Goal: Transaction & Acquisition: Purchase product/service

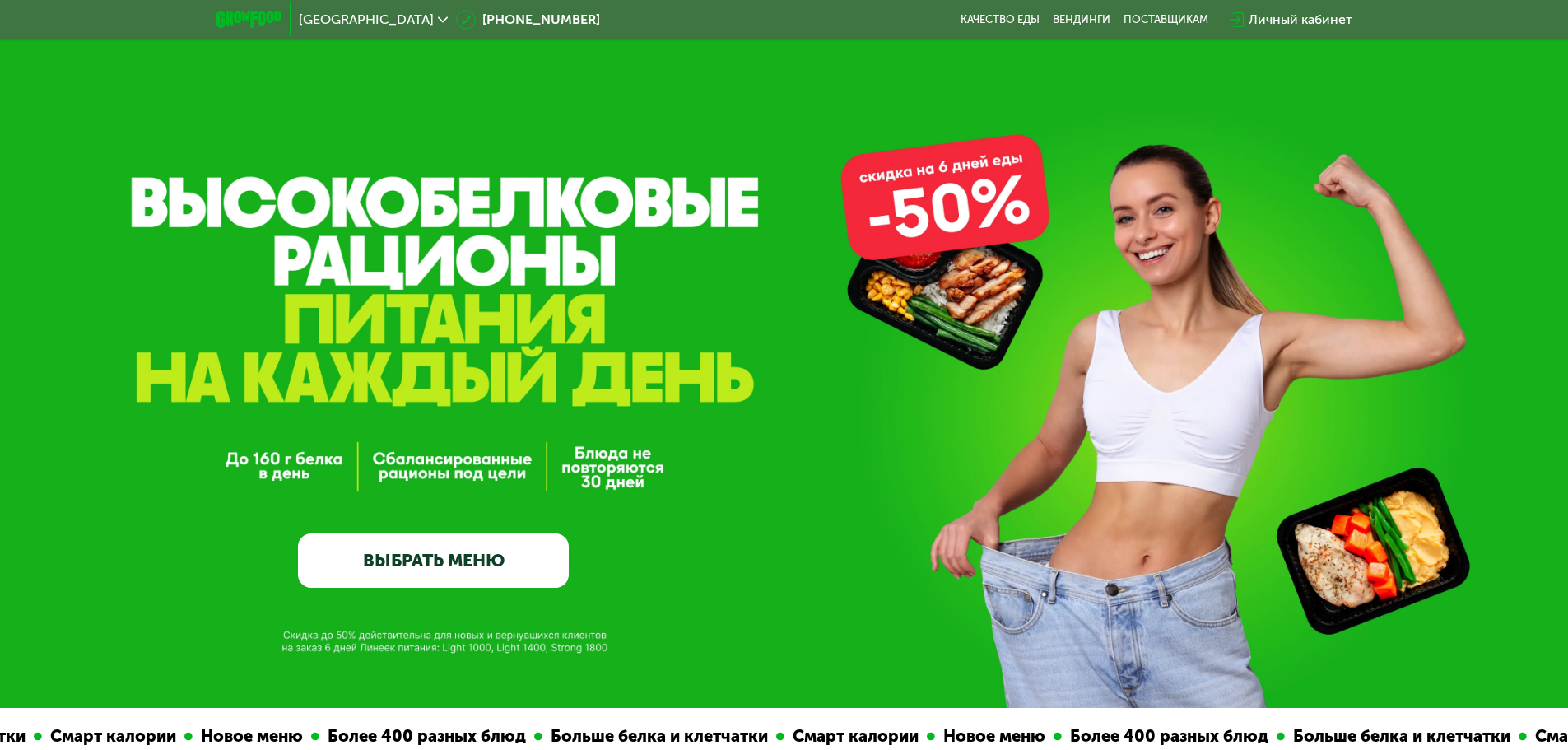
click at [511, 558] on link "ВЫБРАТЬ МЕНЮ" at bounding box center [433, 560] width 270 height 54
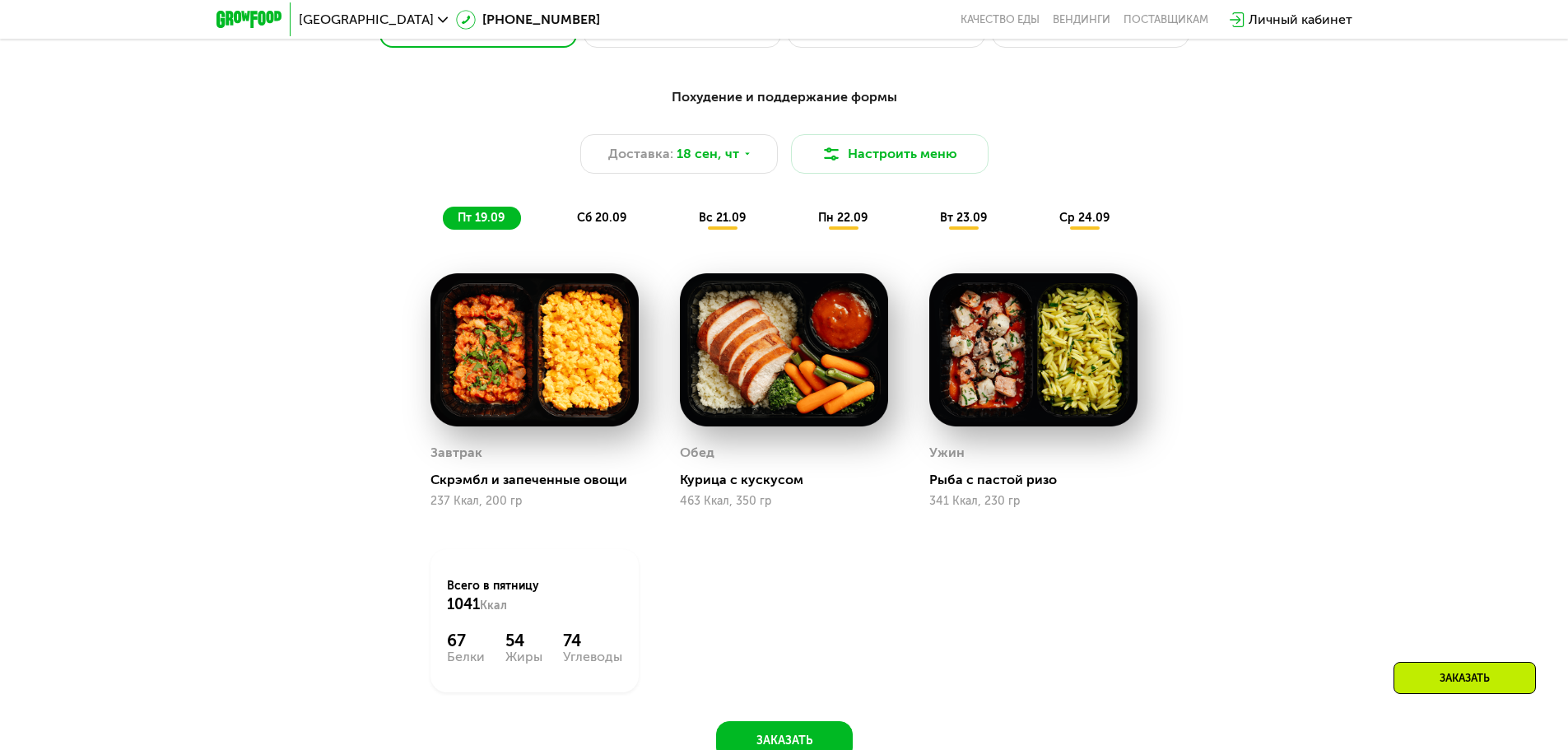
scroll to position [1448, 0]
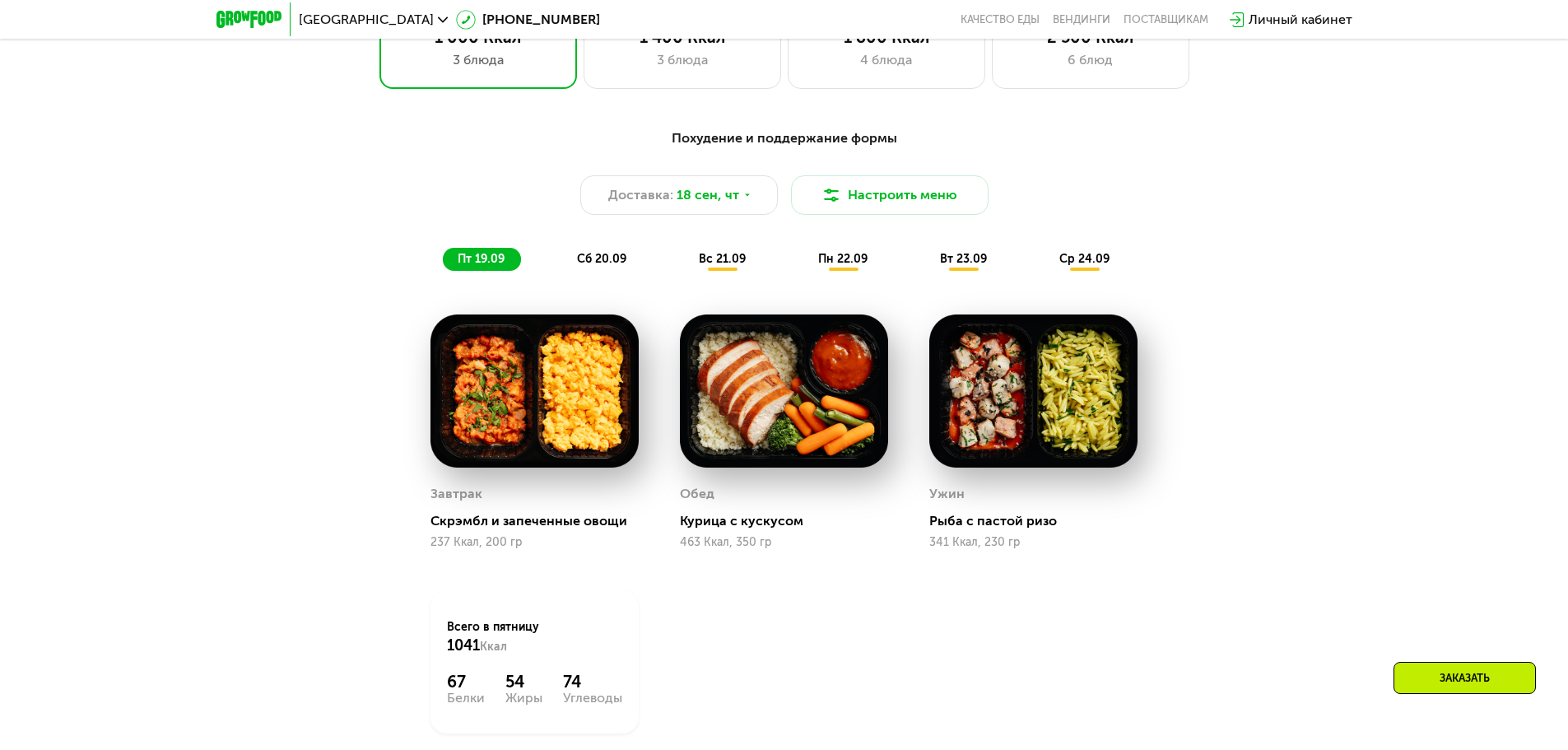
click at [611, 265] on span "сб 20.09" at bounding box center [601, 258] width 49 height 14
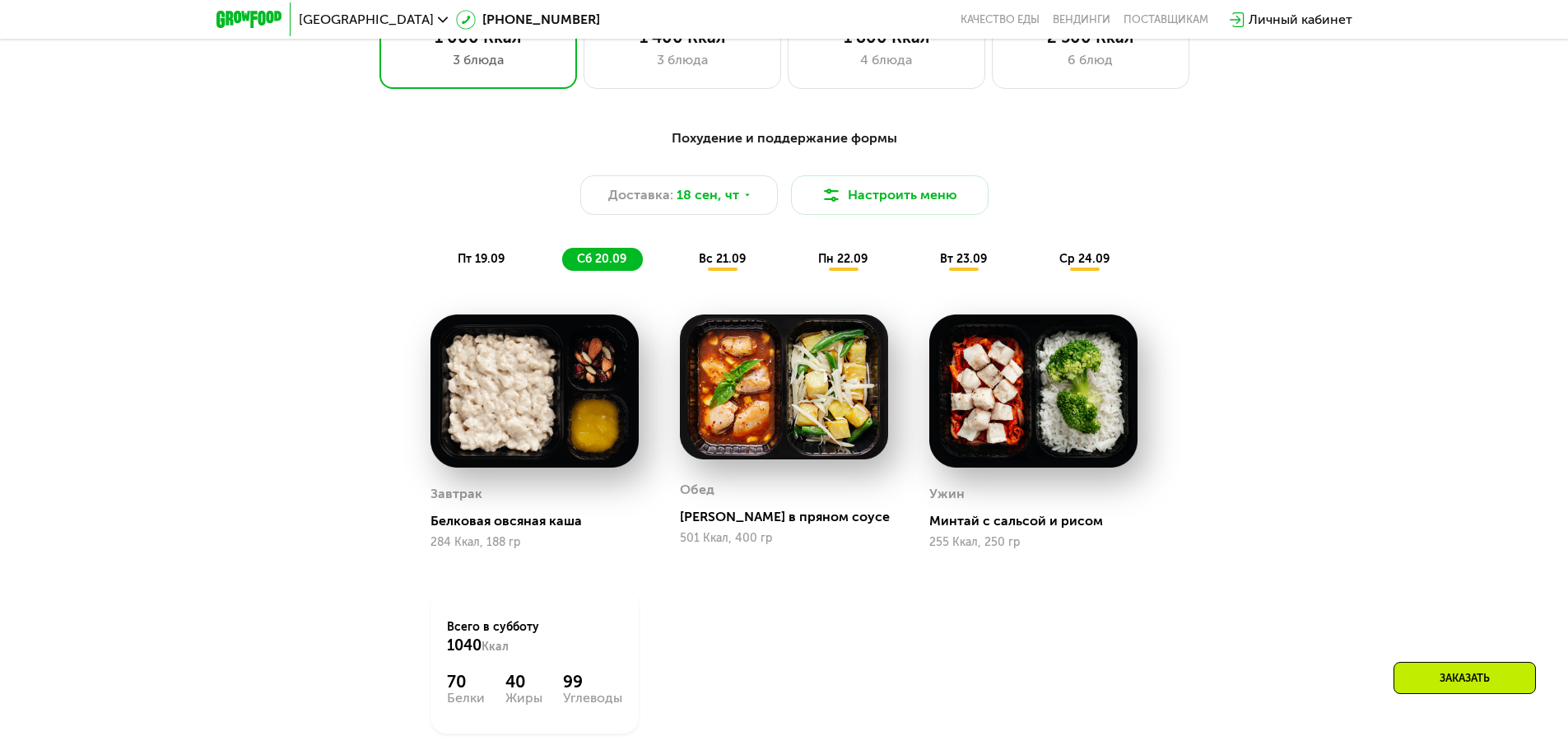
click at [722, 262] on span "вс 21.09" at bounding box center [722, 258] width 47 height 14
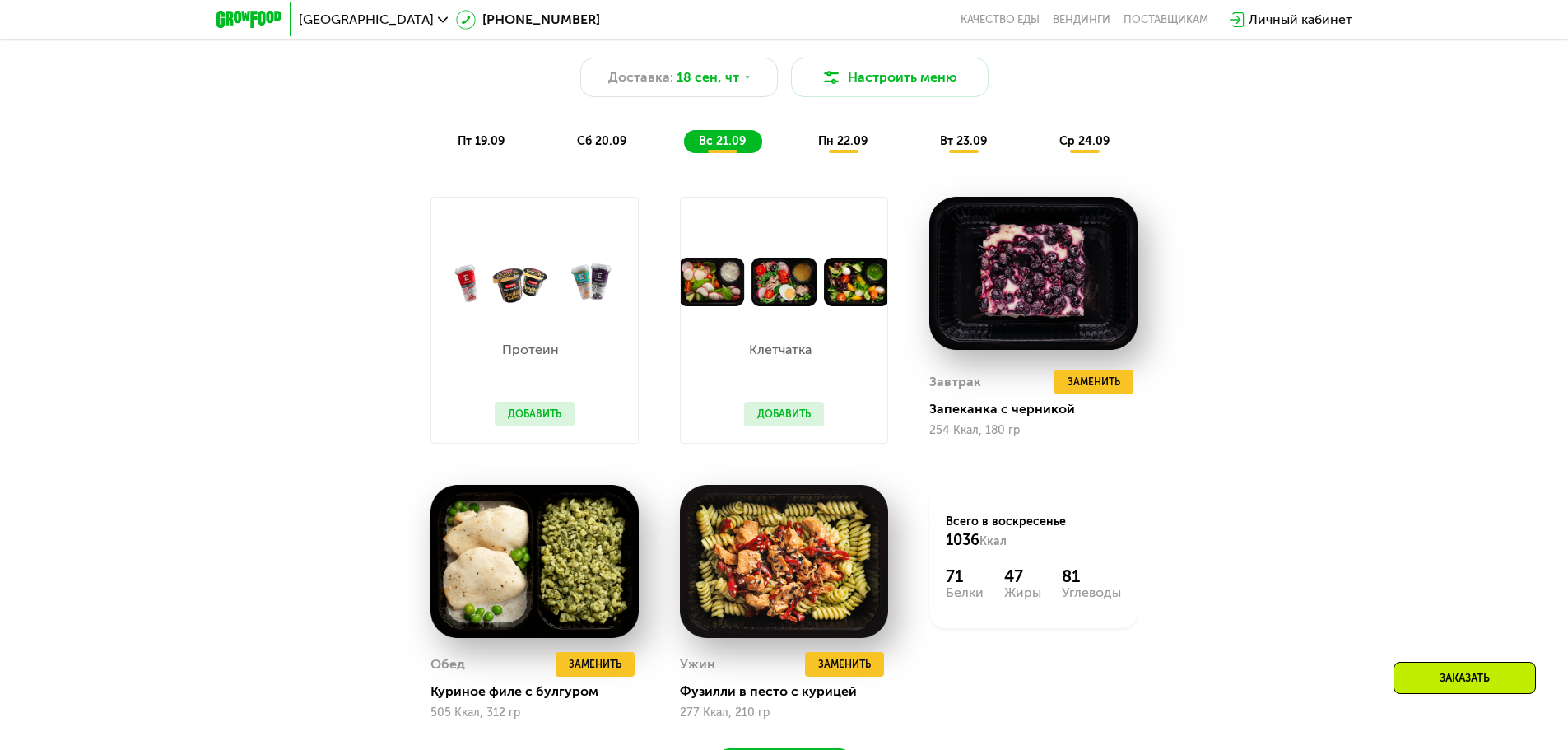
scroll to position [1613, 0]
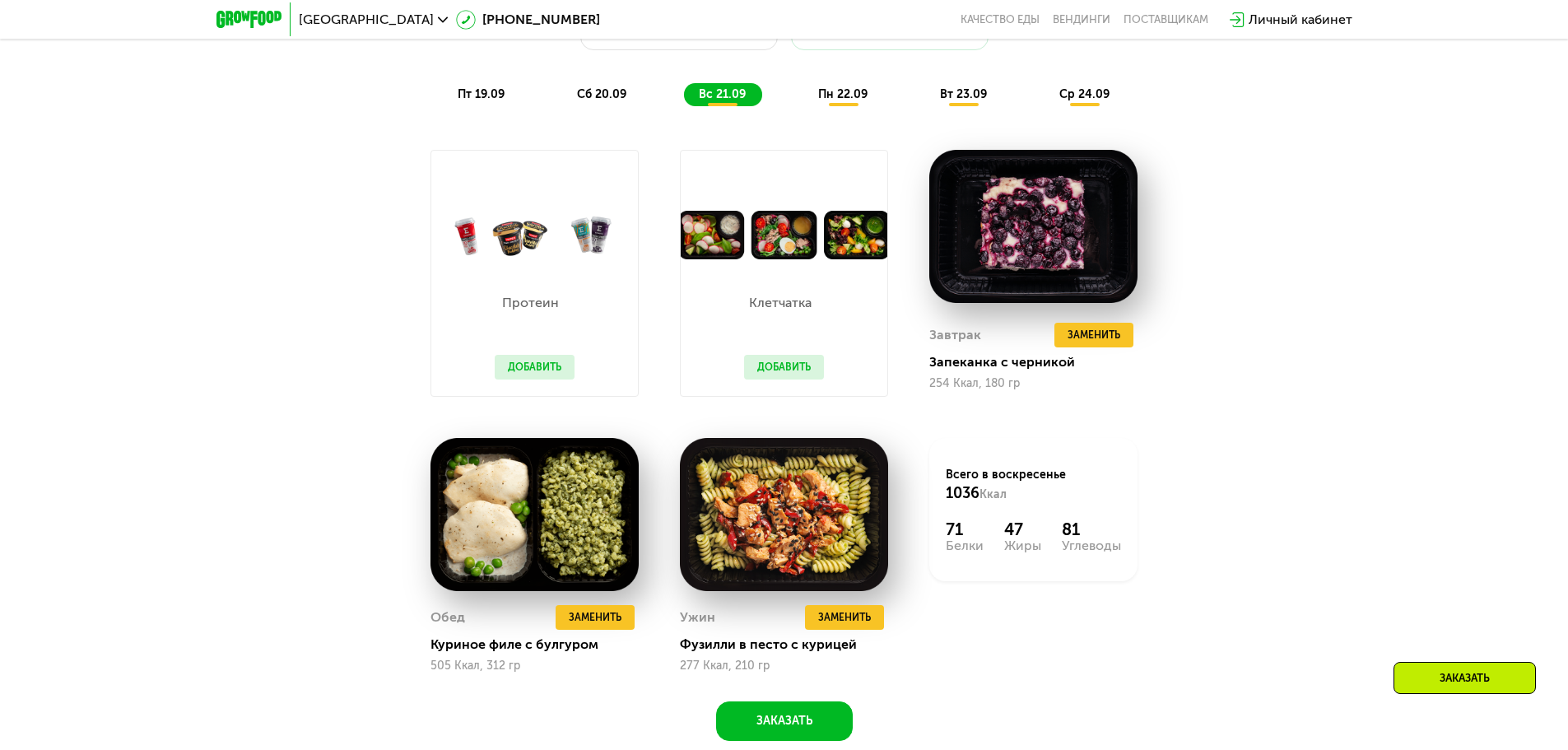
click at [842, 101] on span "пн 22.09" at bounding box center [843, 94] width 49 height 14
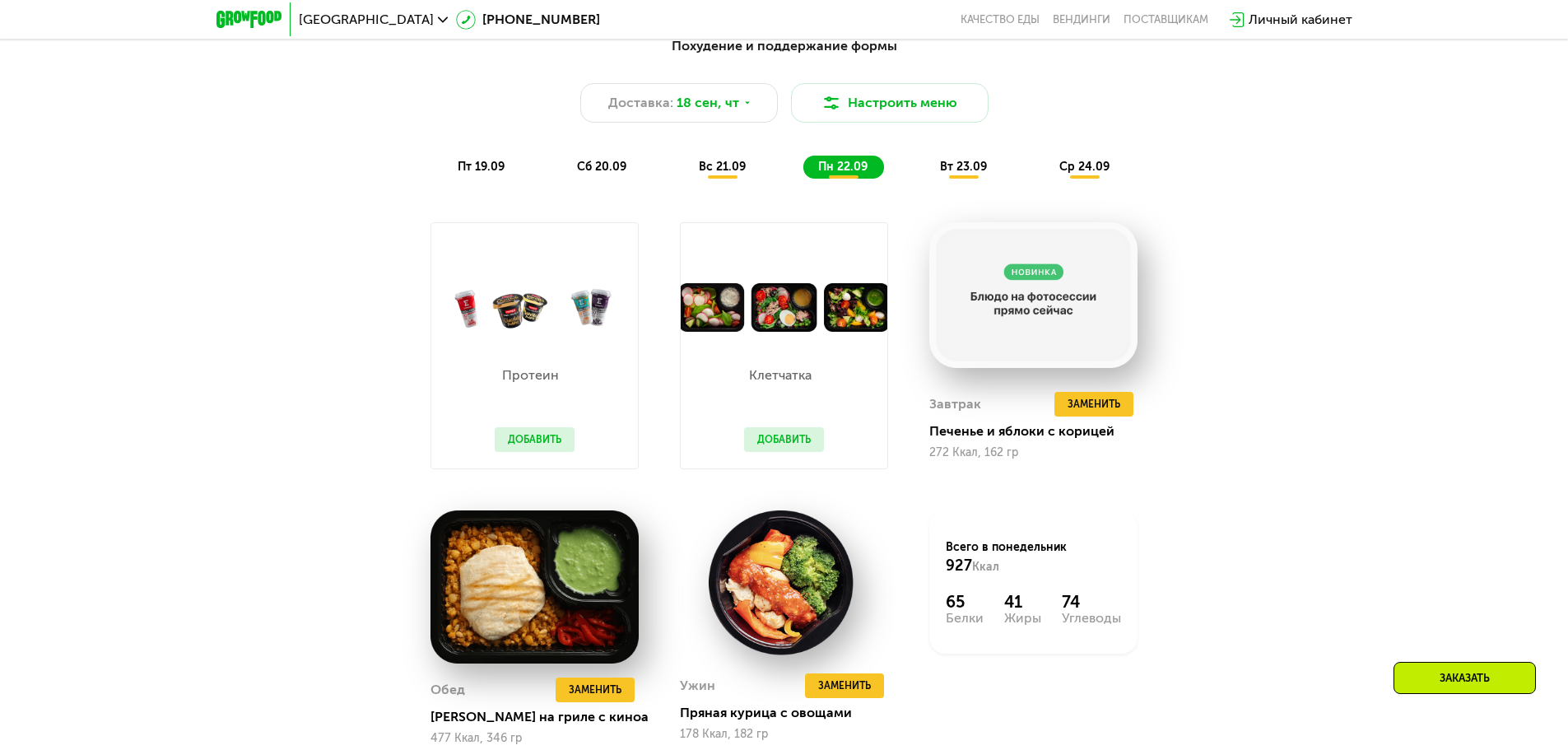
scroll to position [1530, 0]
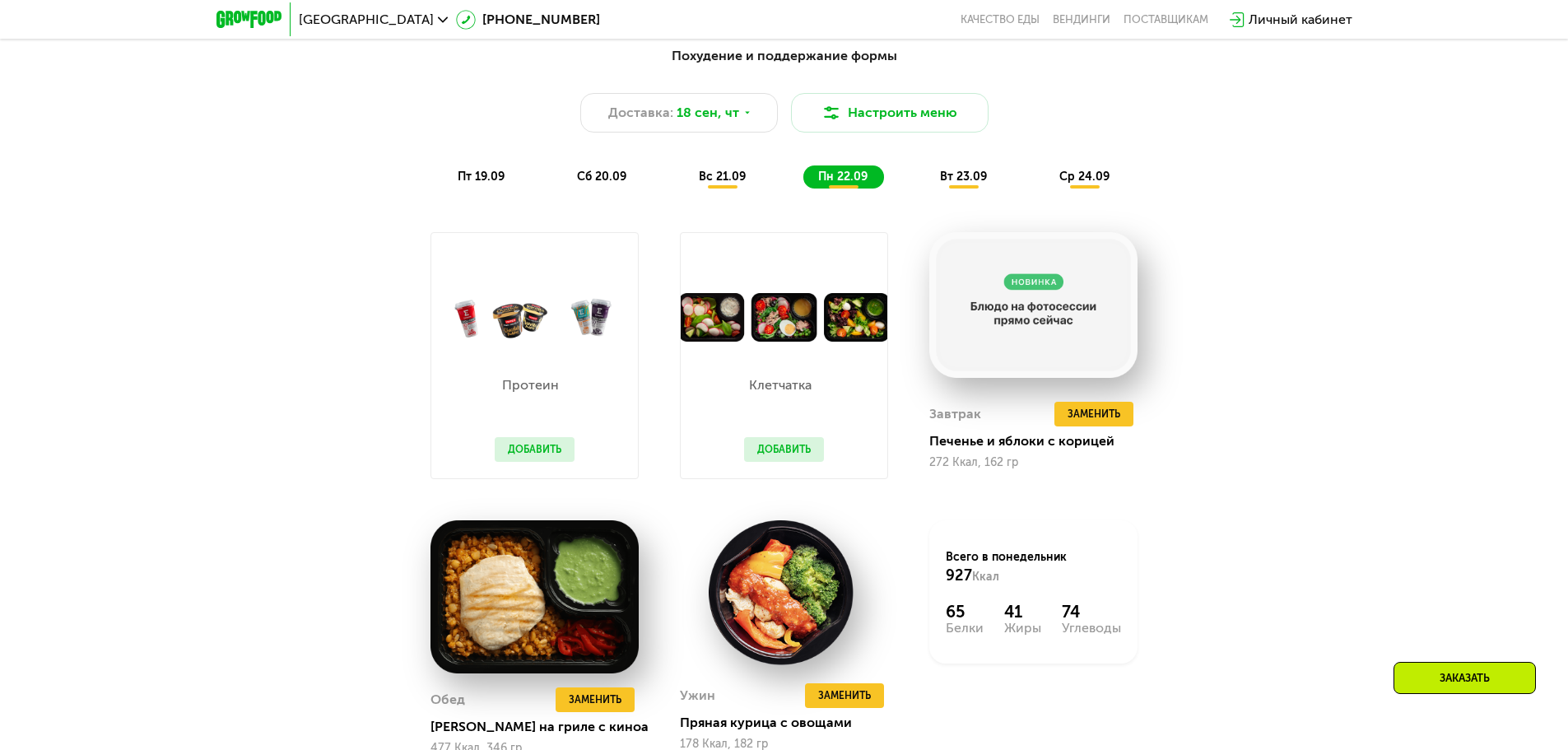
click at [936, 175] on div "вт 23.09" at bounding box center [964, 177] width 78 height 23
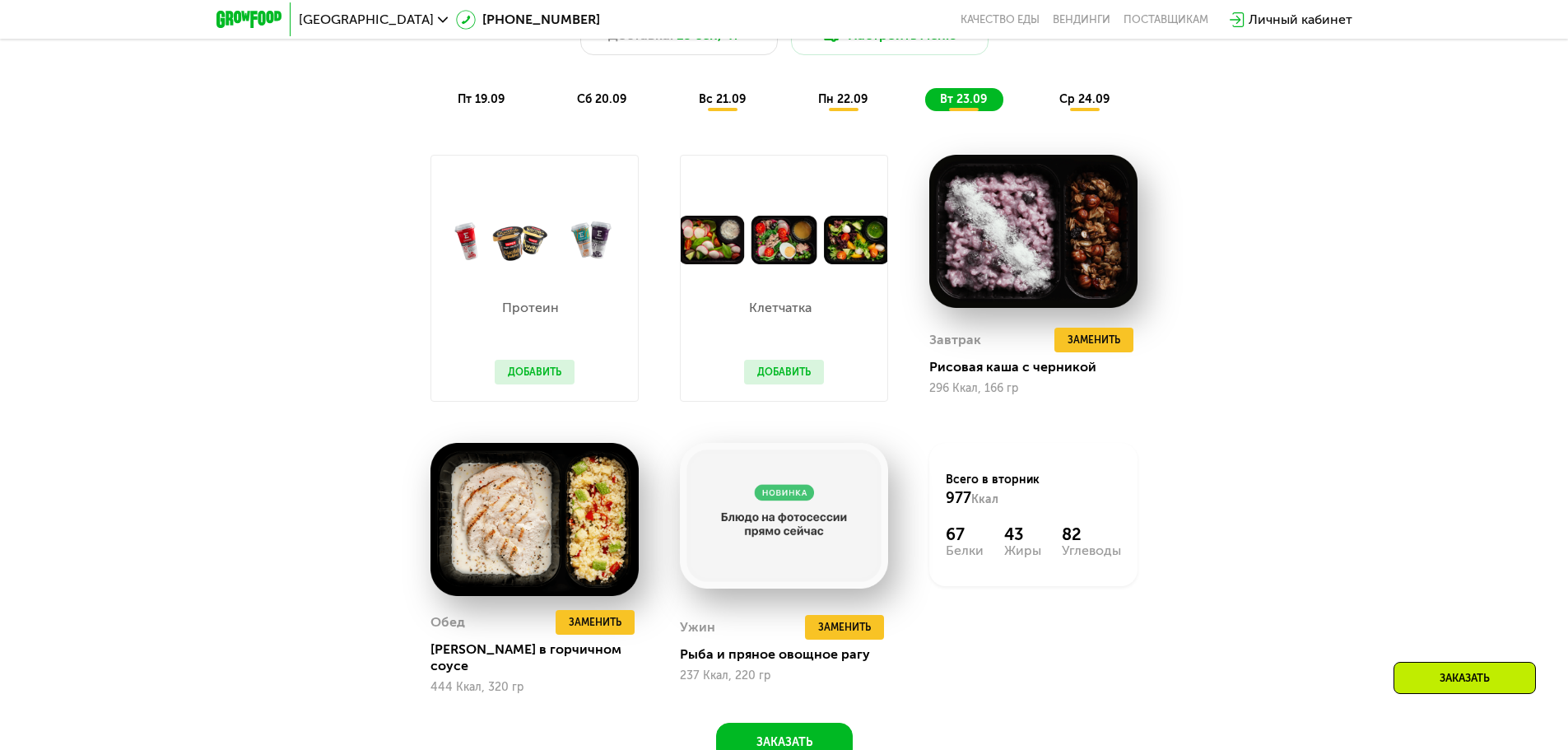
scroll to position [1613, 0]
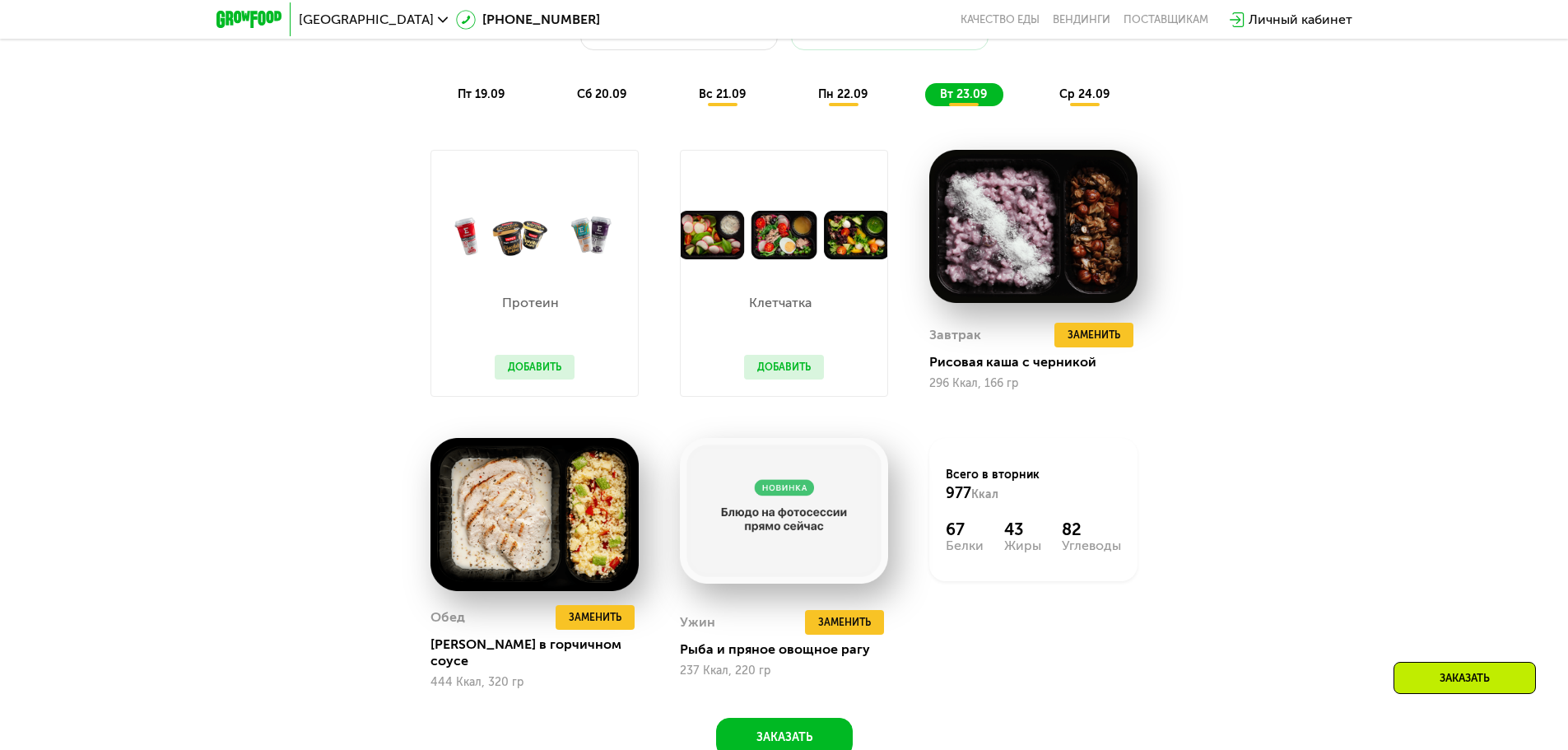
click at [1085, 106] on div "ср 24.09" at bounding box center [1085, 95] width 81 height 23
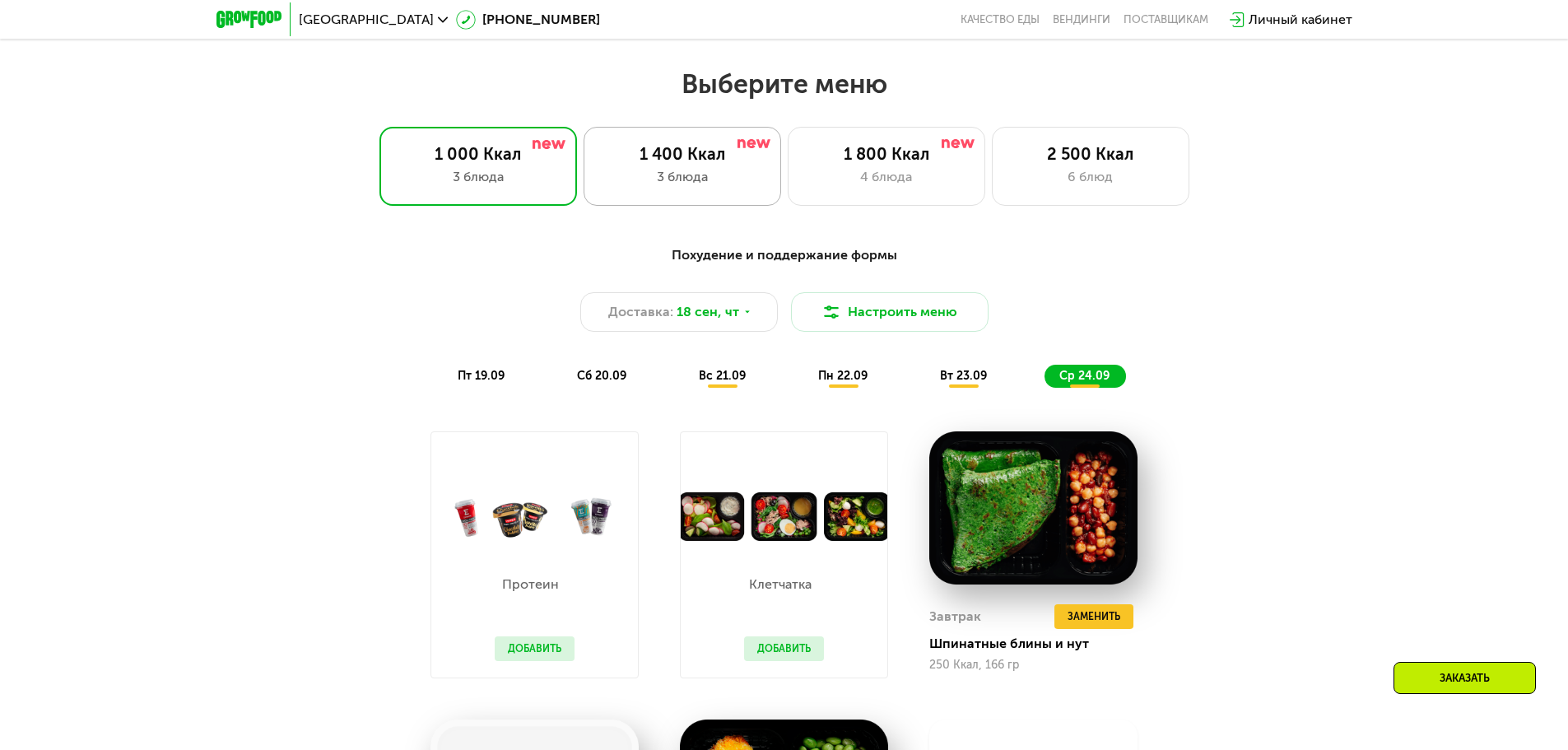
scroll to position [1283, 0]
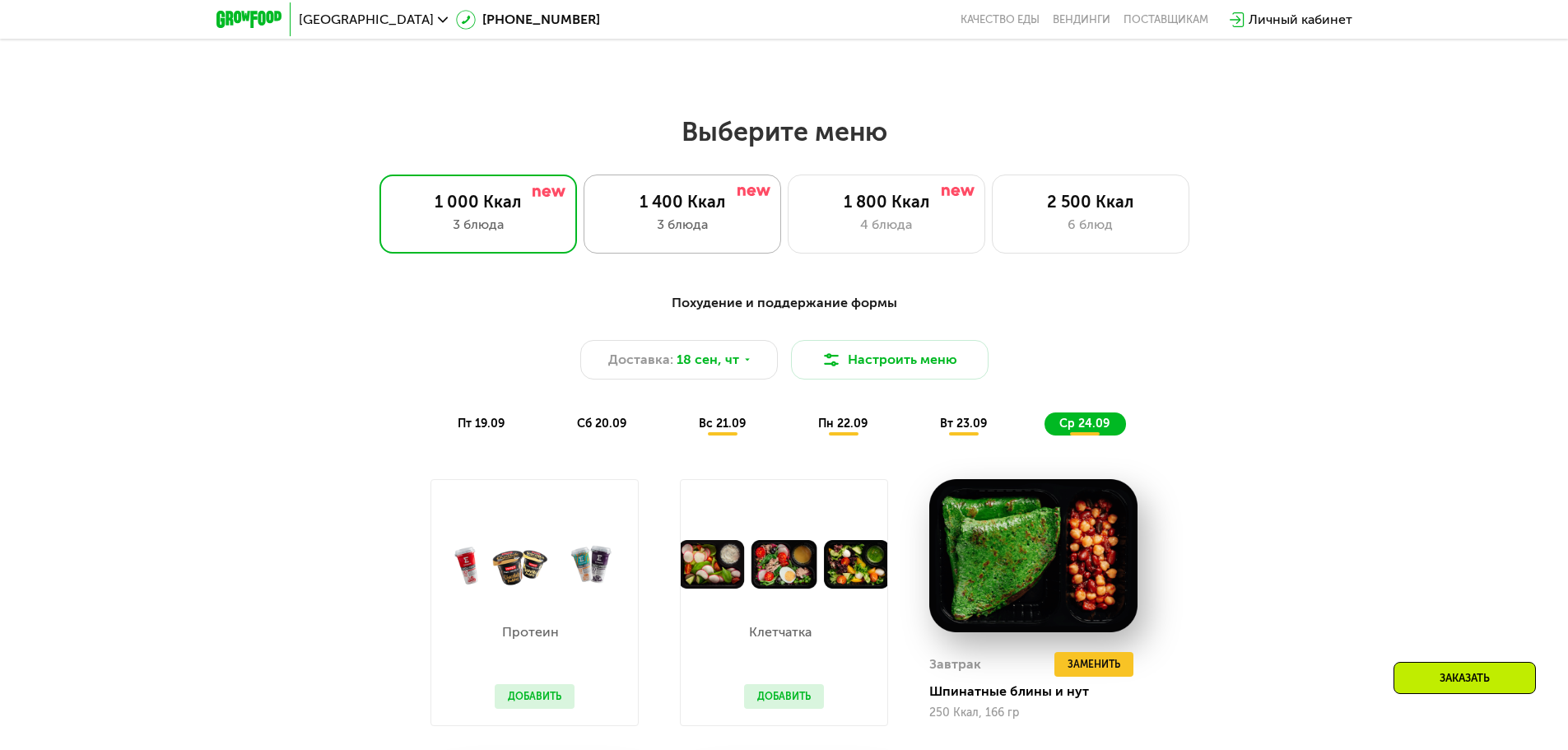
click at [733, 205] on div "1 400 Ккал" at bounding box center [682, 201] width 163 height 20
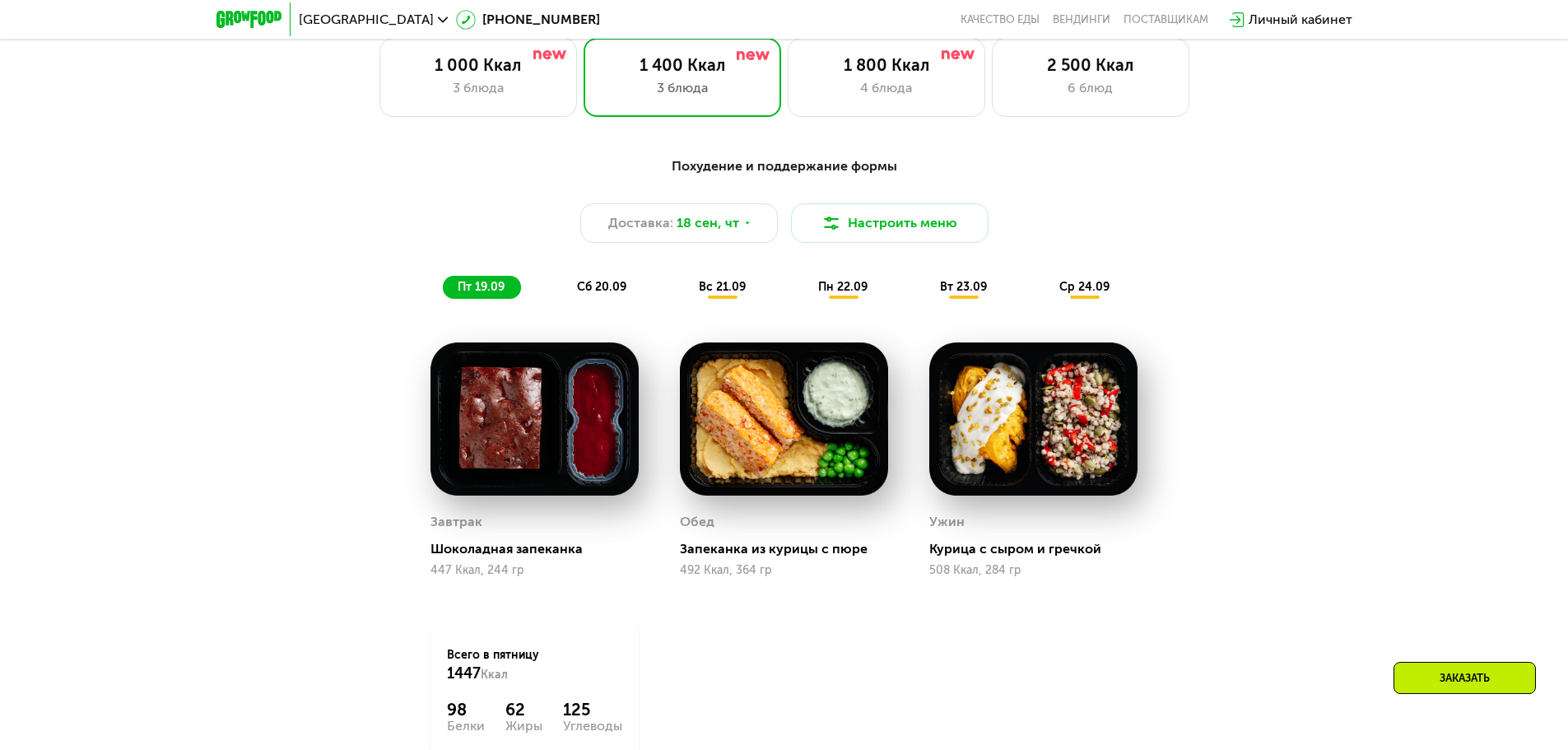
scroll to position [1448, 0]
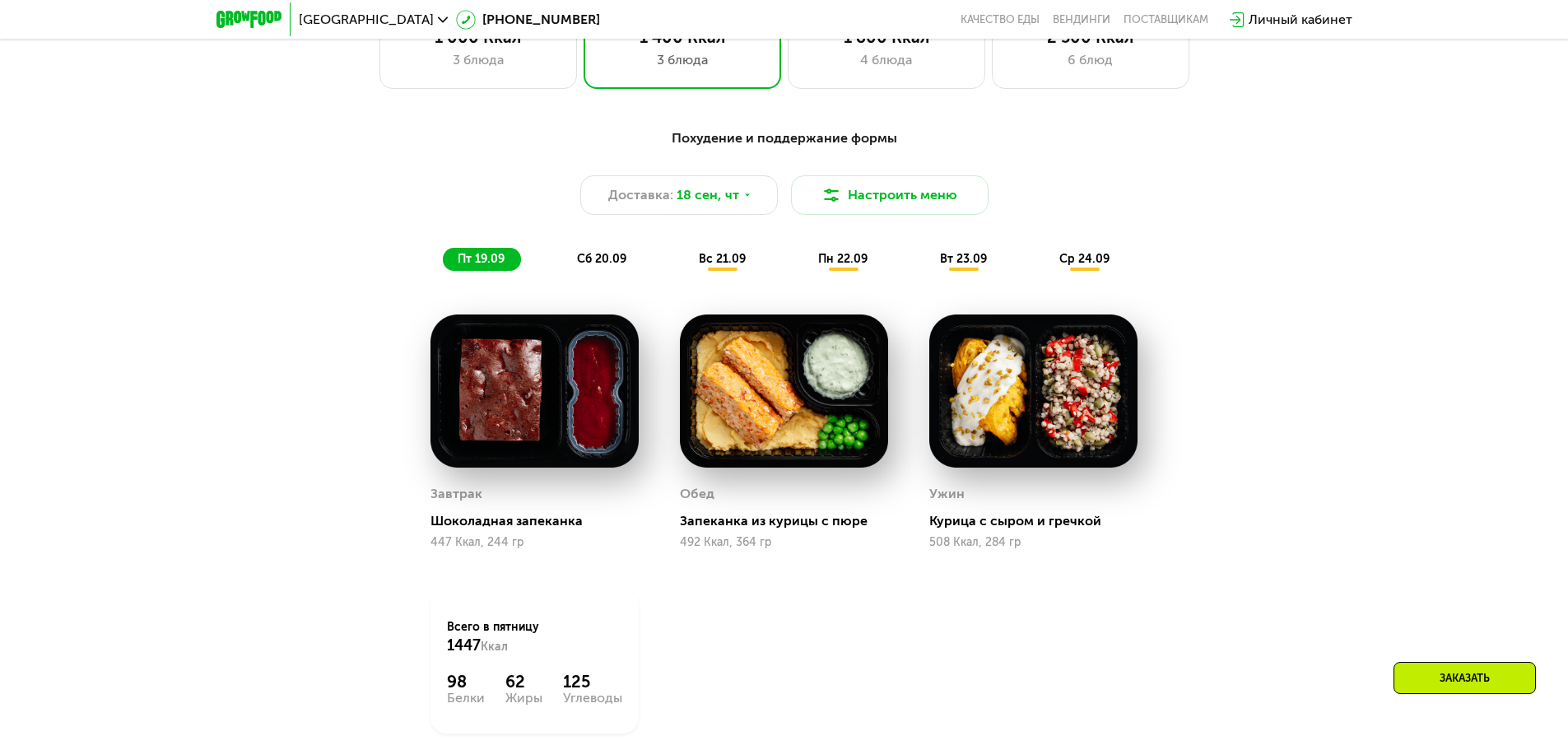
click at [600, 261] on span "сб 20.09" at bounding box center [601, 258] width 49 height 14
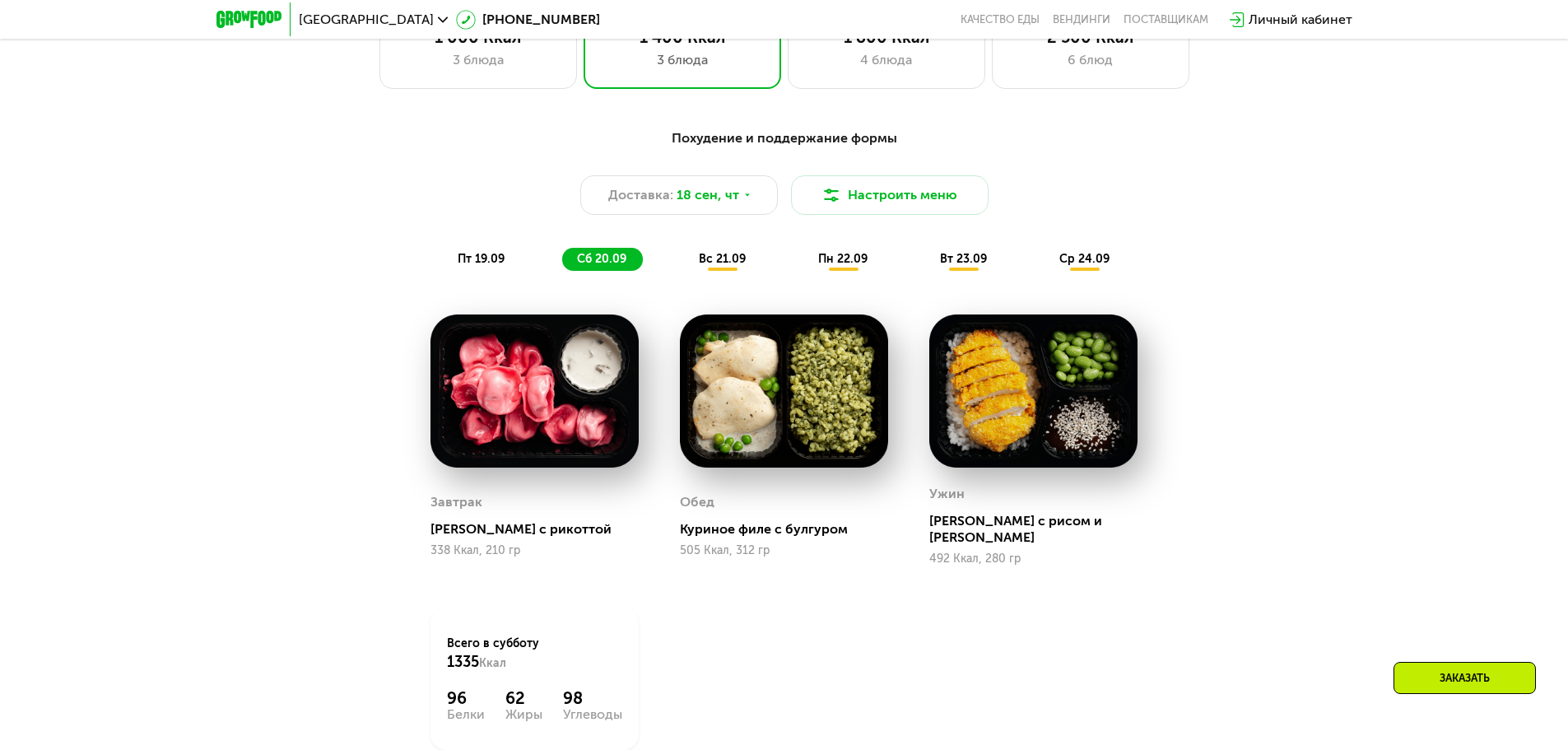
click at [717, 260] on span "вс 21.09" at bounding box center [722, 258] width 47 height 14
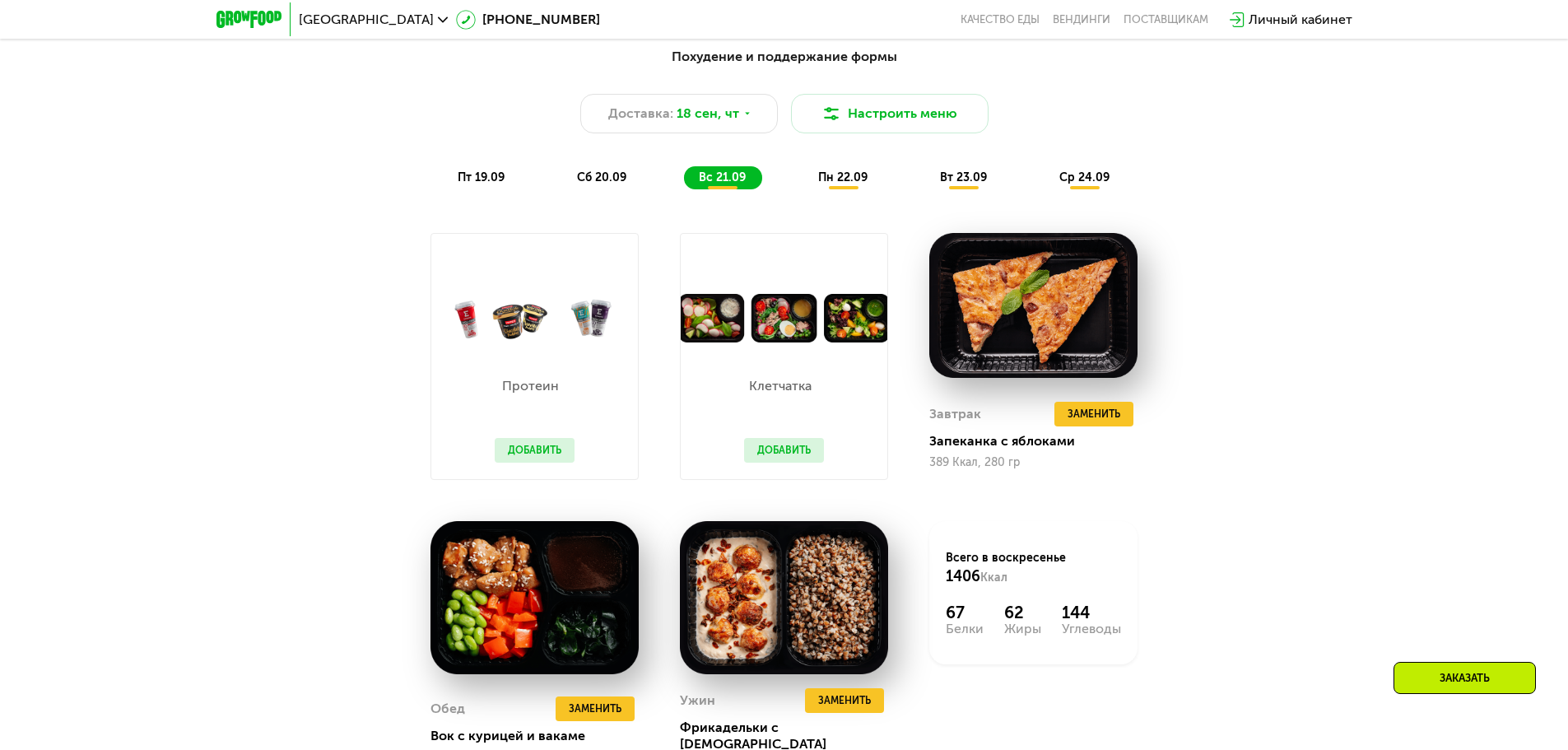
scroll to position [1530, 0]
click at [841, 188] on div "пн 22.09" at bounding box center [843, 177] width 80 height 23
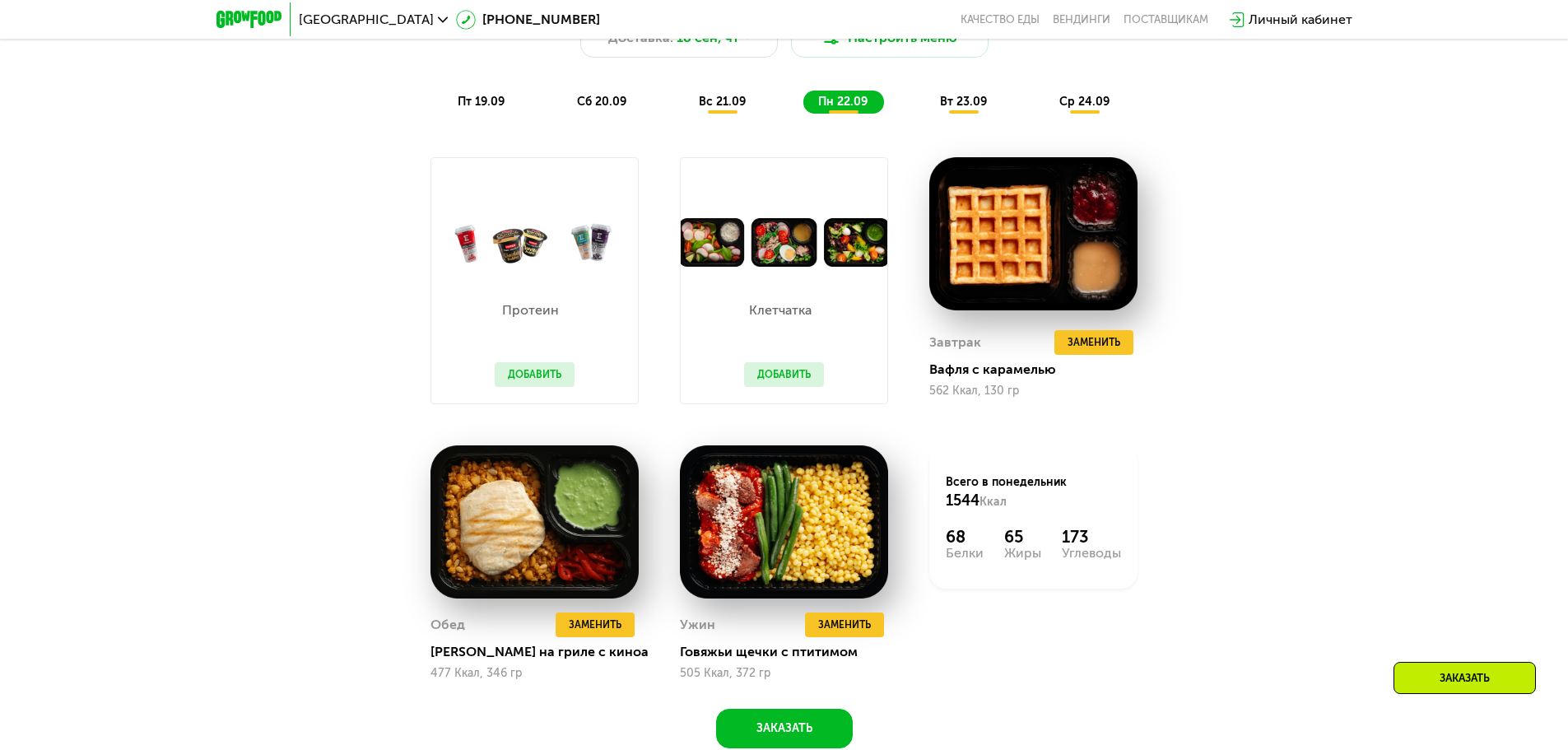
scroll to position [1613, 0]
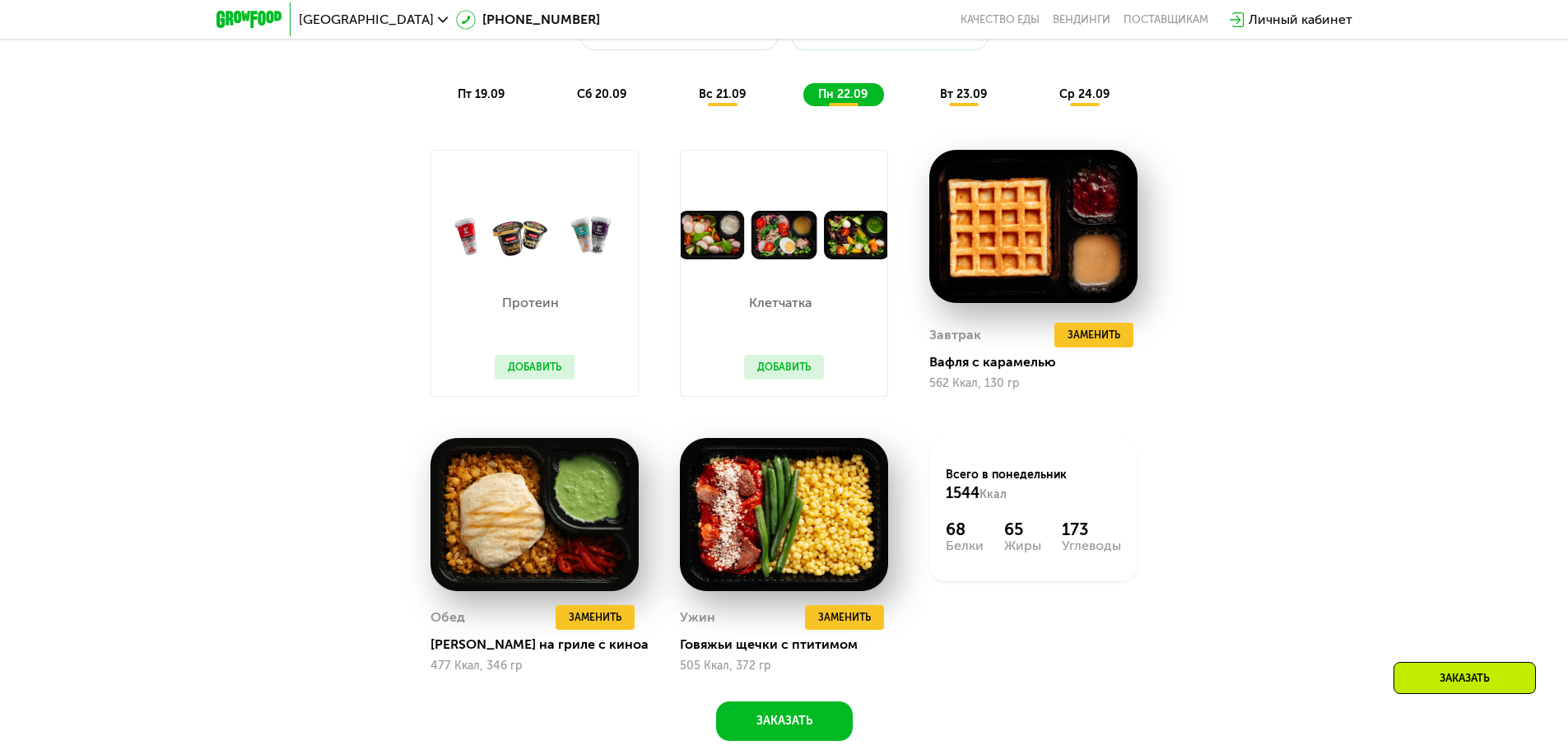
click at [958, 97] on span "вт 23.09" at bounding box center [963, 94] width 47 height 14
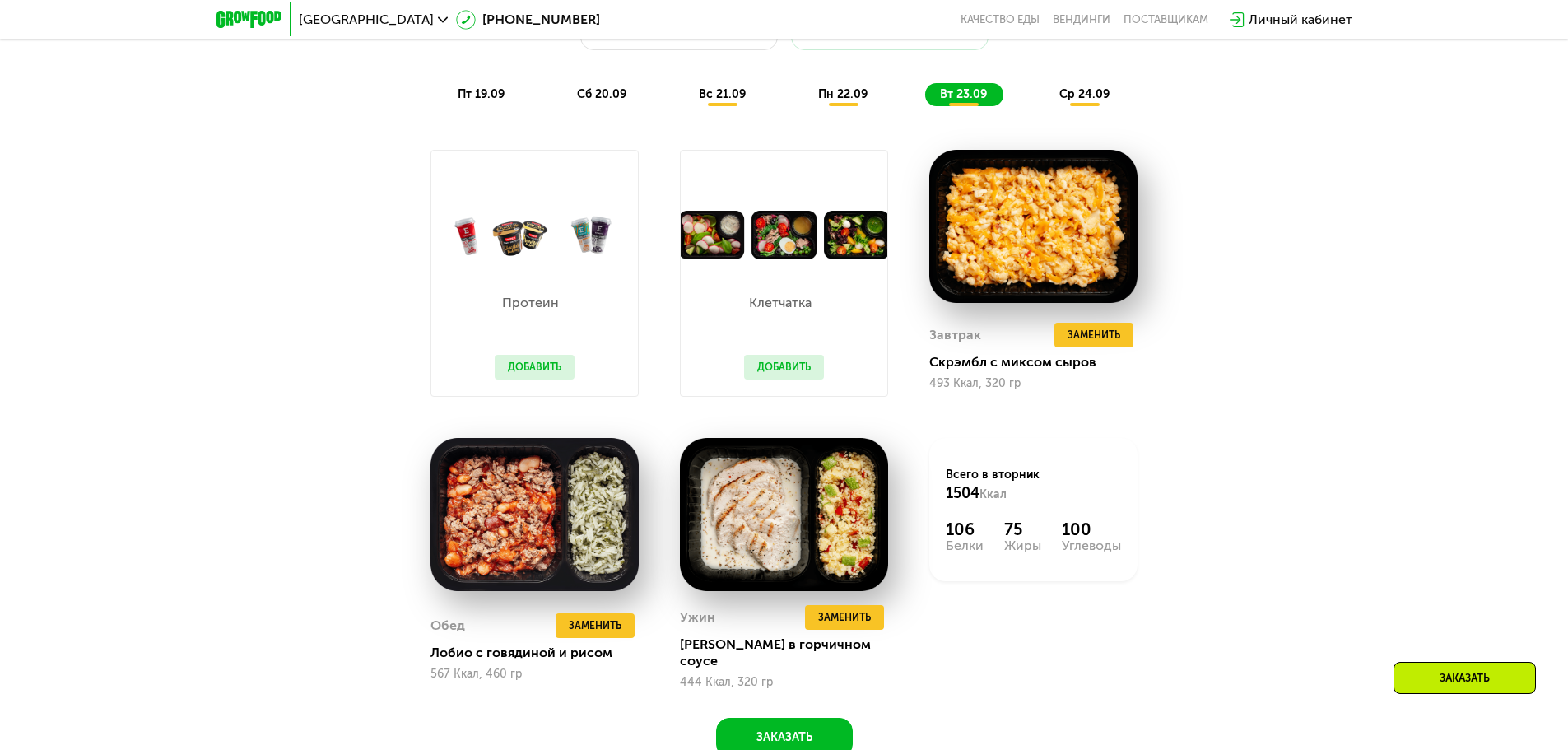
click at [1060, 98] on span "ср 24.09" at bounding box center [1084, 94] width 50 height 14
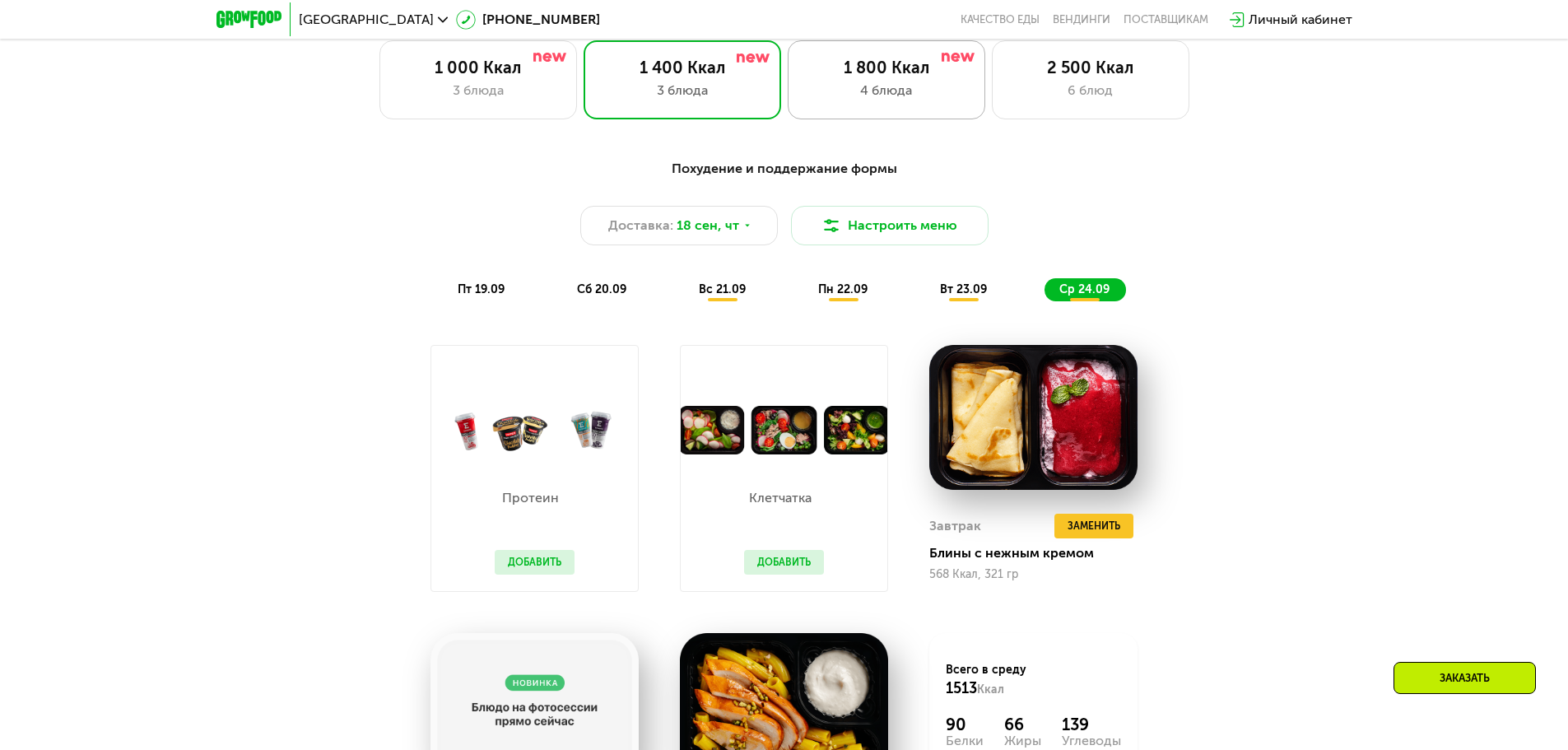
scroll to position [1366, 0]
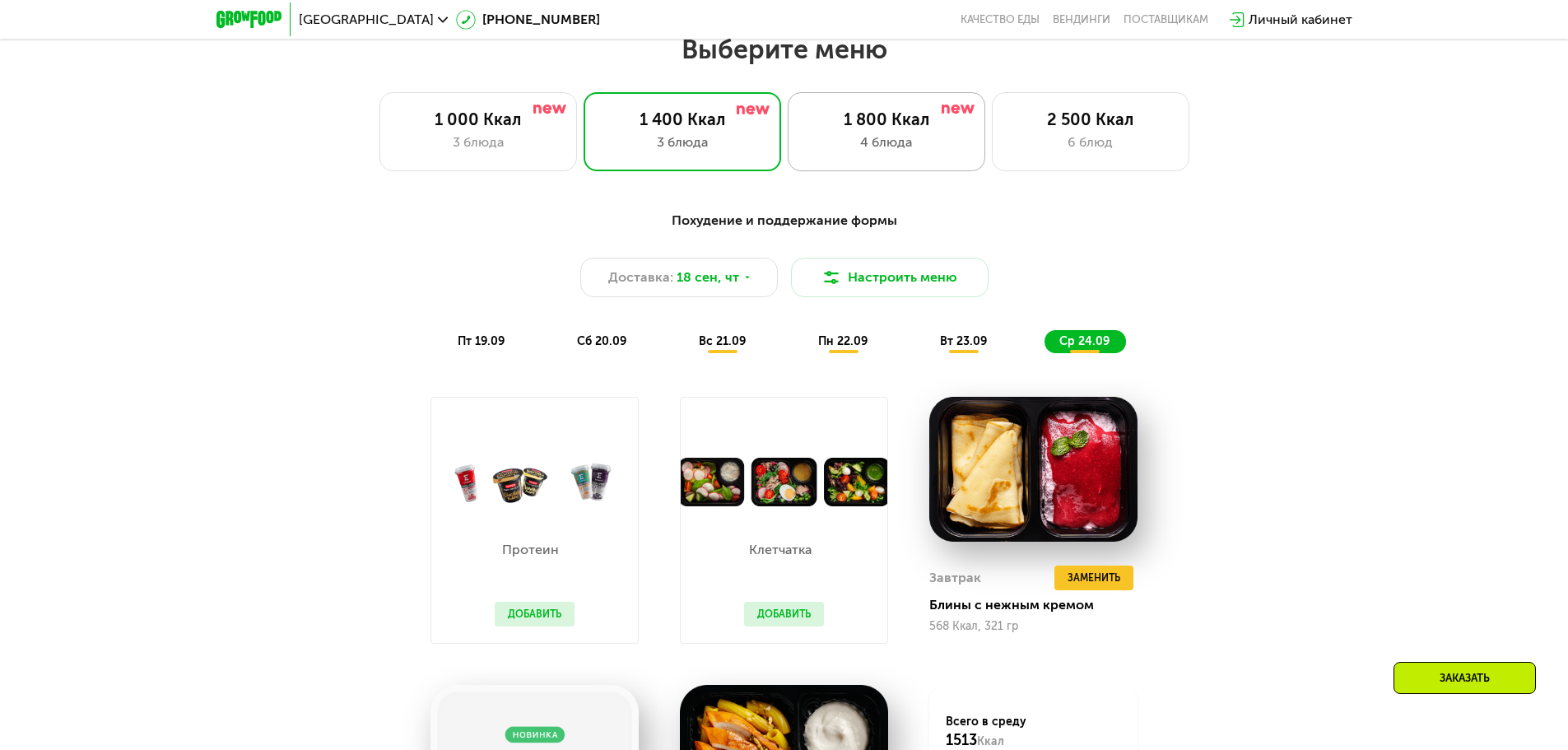
click at [858, 124] on div "1 800 Ккал" at bounding box center [887, 119] width 163 height 20
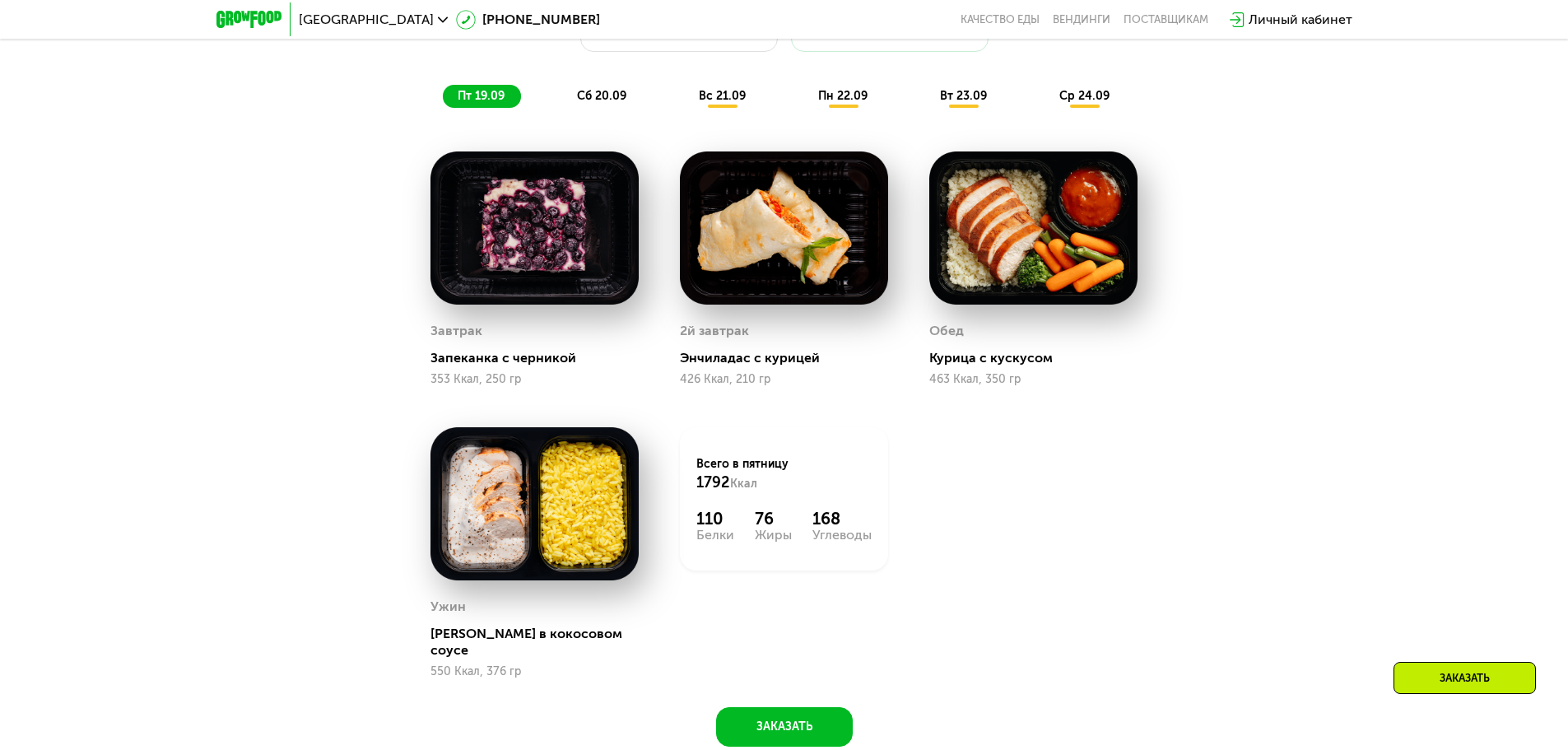
scroll to position [1613, 0]
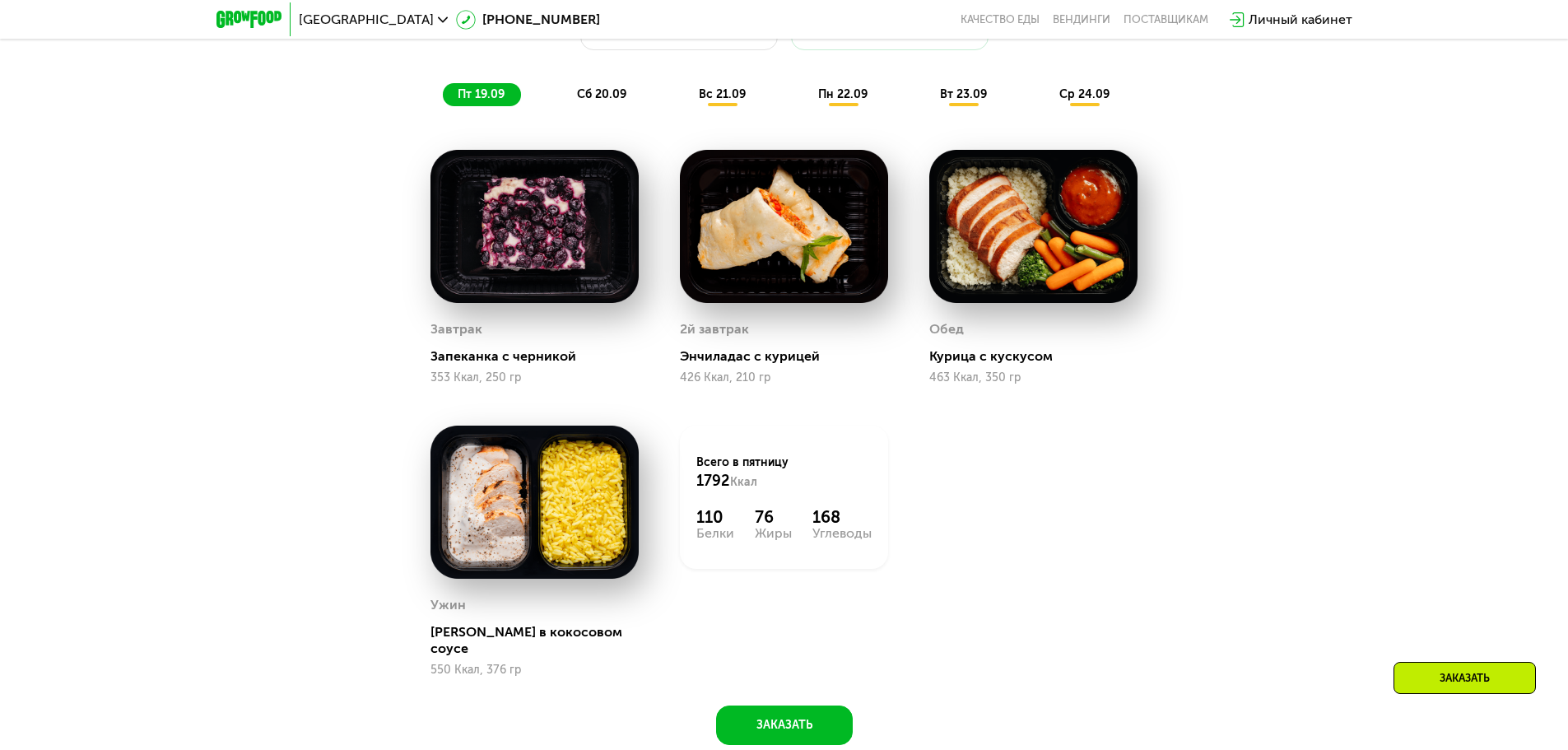
click at [605, 97] on span "сб 20.09" at bounding box center [601, 94] width 49 height 14
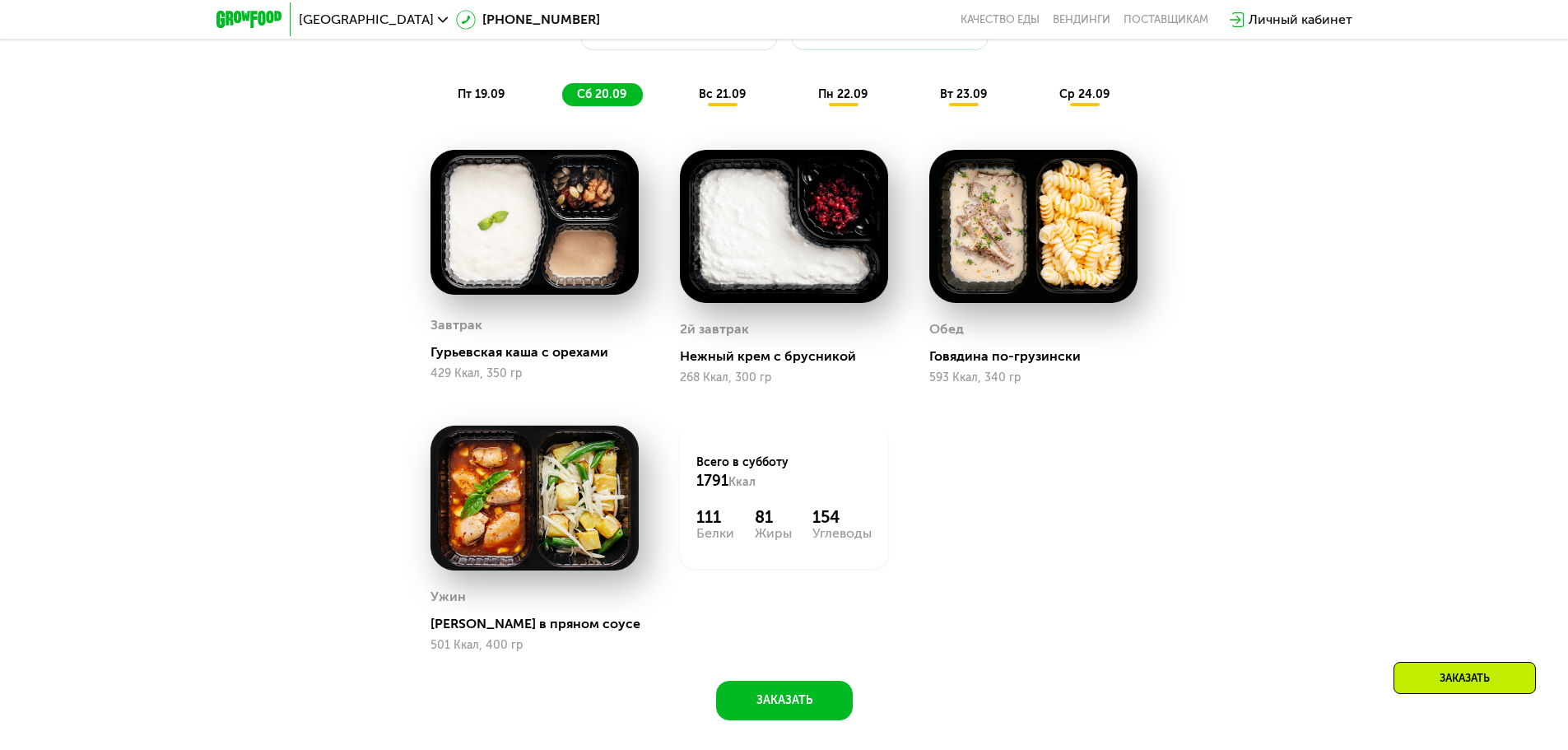
click at [710, 95] on span "вс 21.09" at bounding box center [722, 94] width 47 height 14
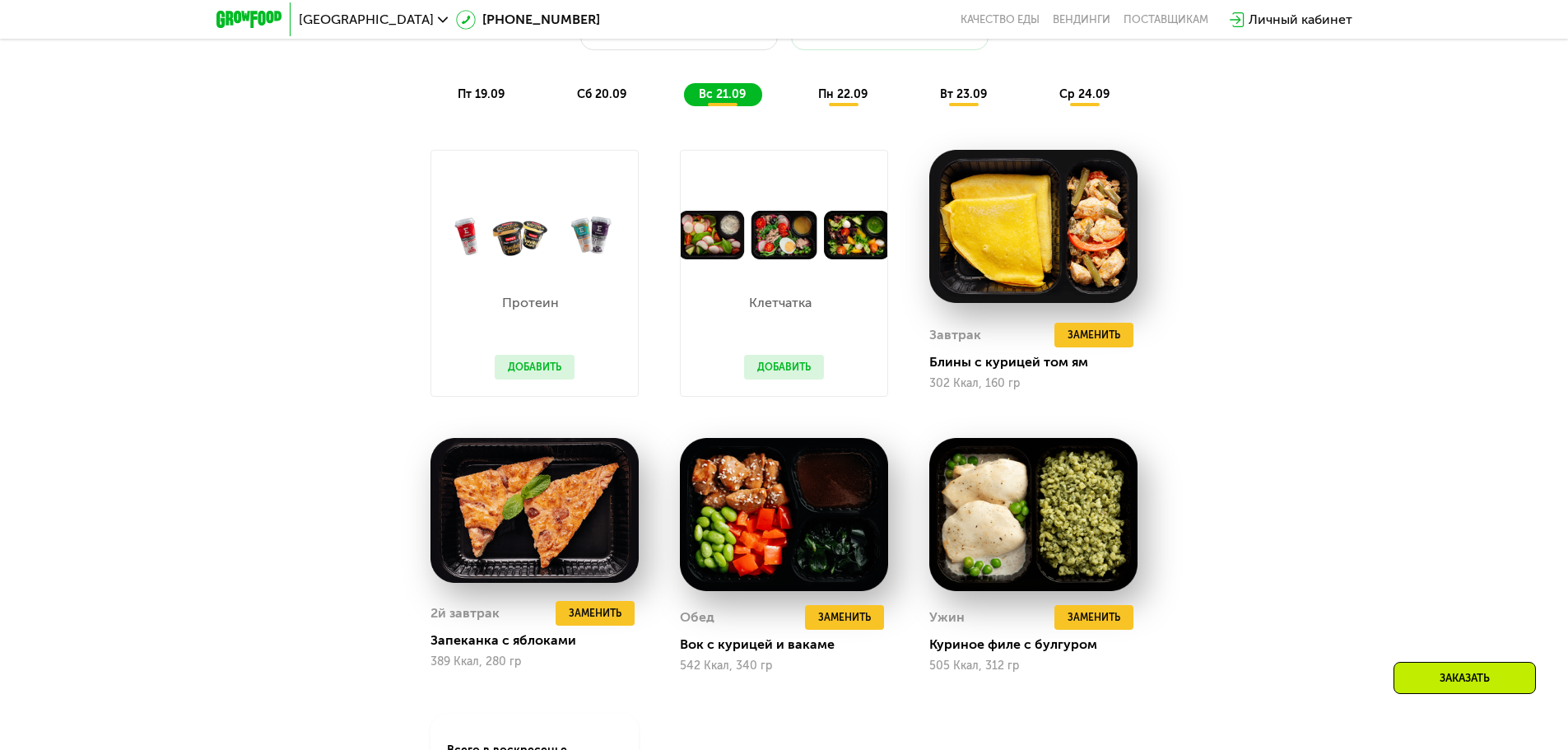
click at [826, 98] on span "пн 22.09" at bounding box center [843, 94] width 49 height 14
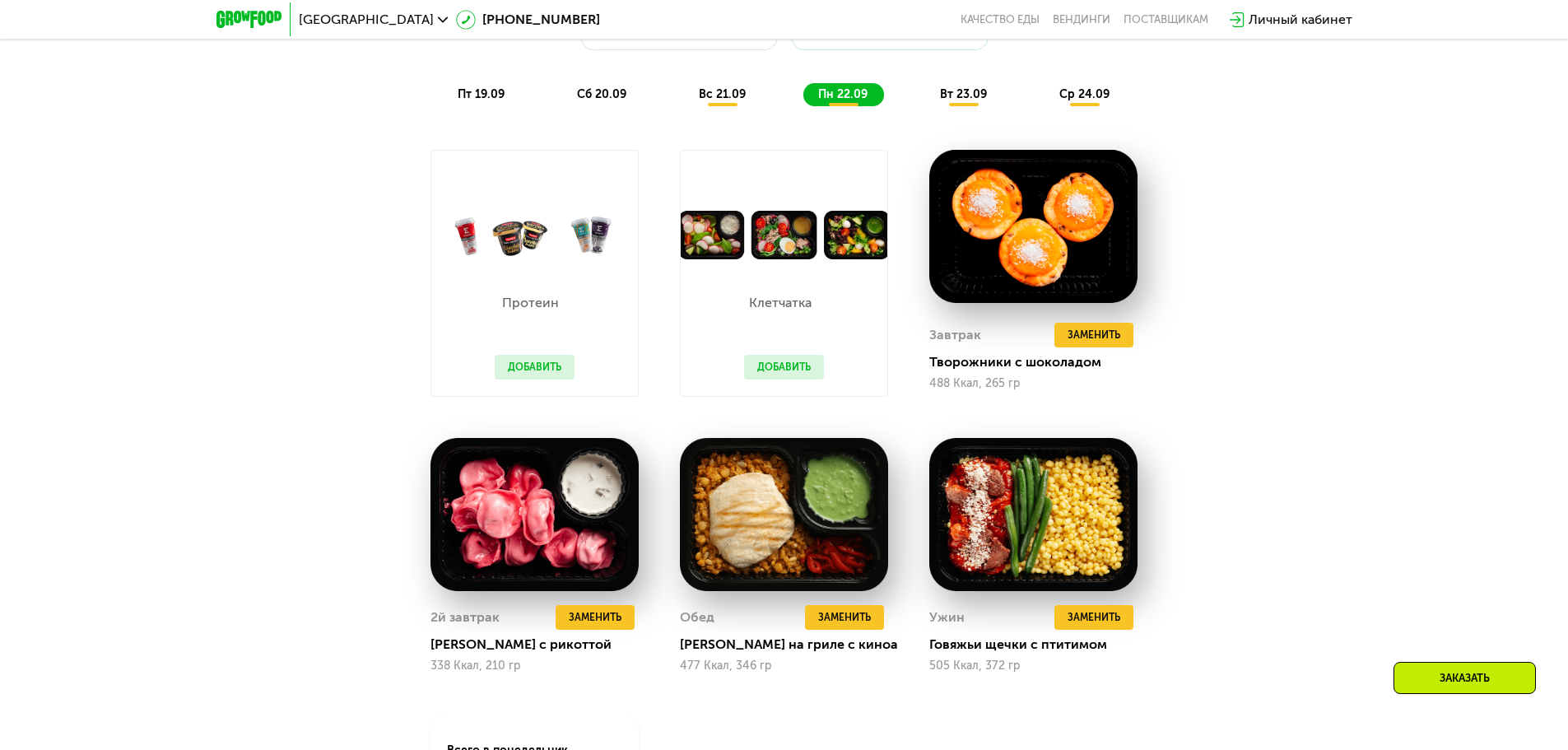
click at [970, 101] on span "вт 23.09" at bounding box center [963, 94] width 47 height 14
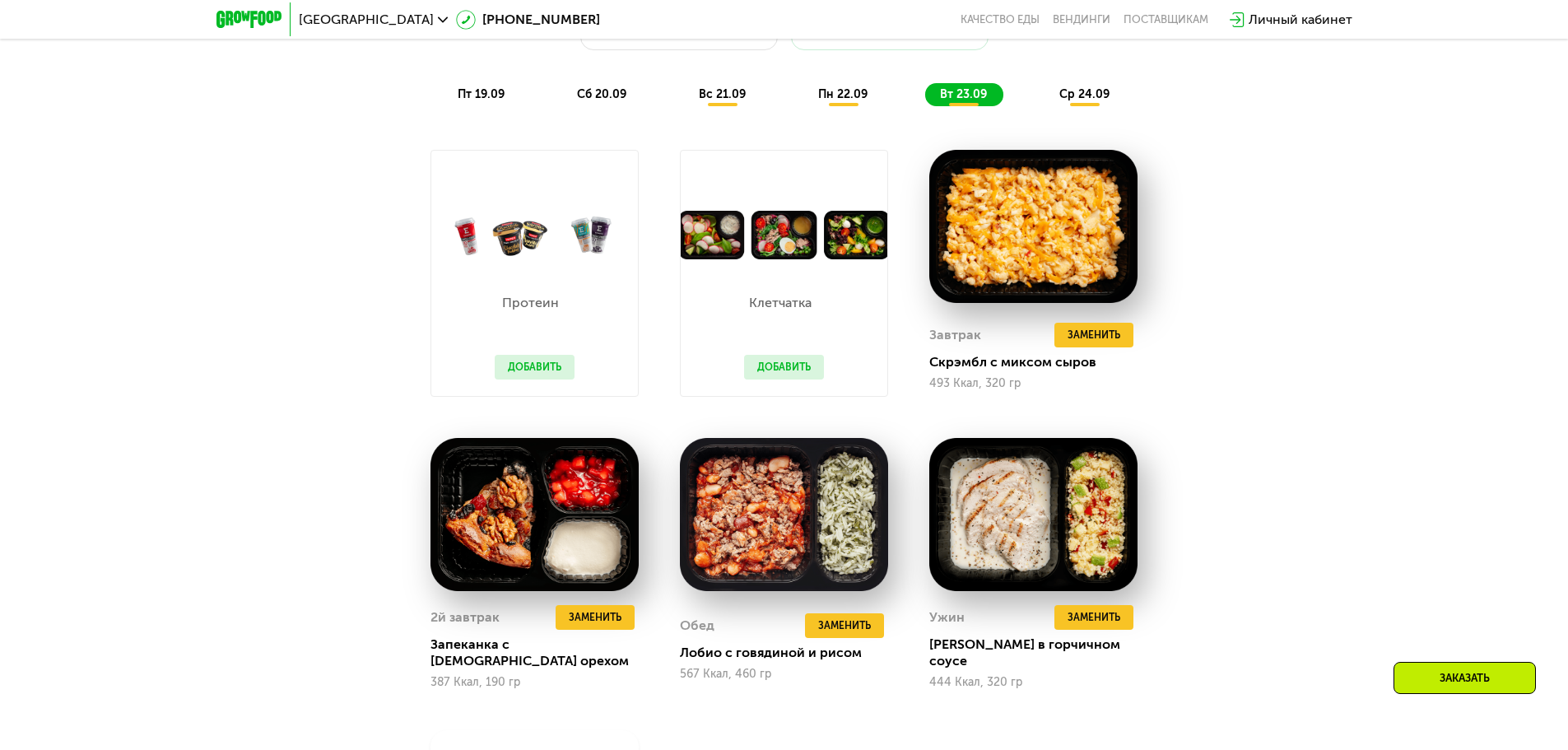
click at [1099, 90] on div "ср 24.09" at bounding box center [1085, 95] width 81 height 23
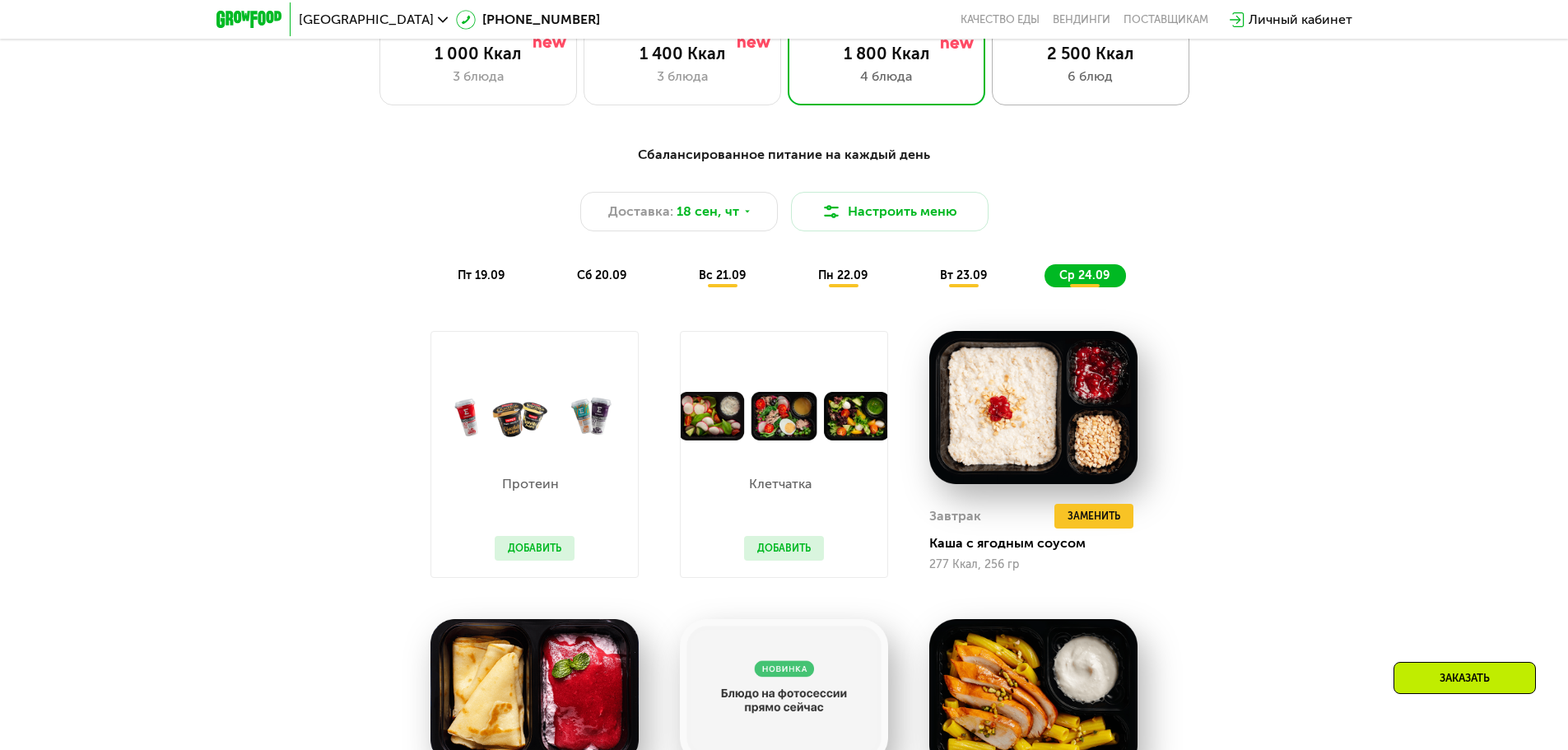
scroll to position [1366, 0]
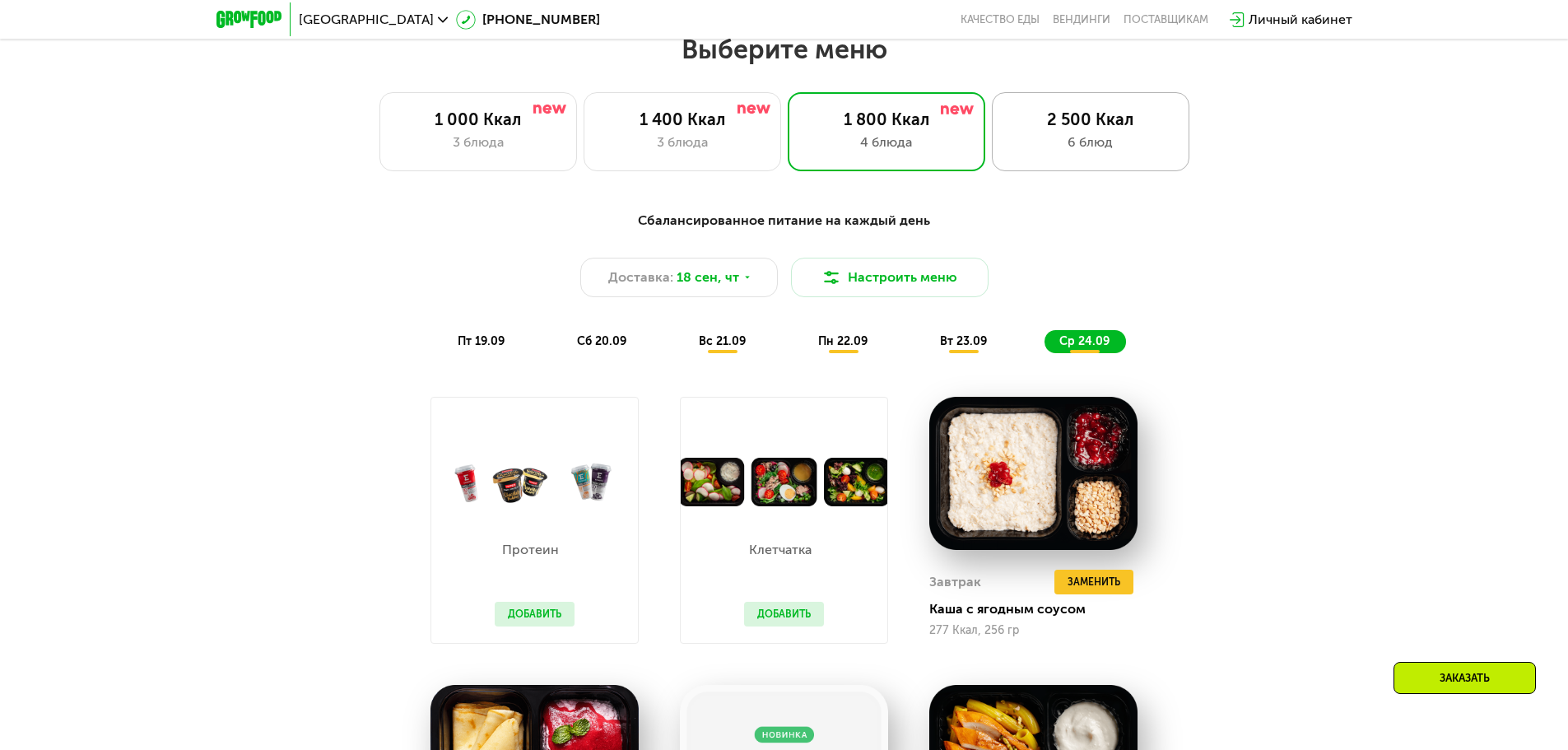
click at [1054, 105] on div "2 500 Ккал 6 блюд" at bounding box center [1090, 132] width 198 height 79
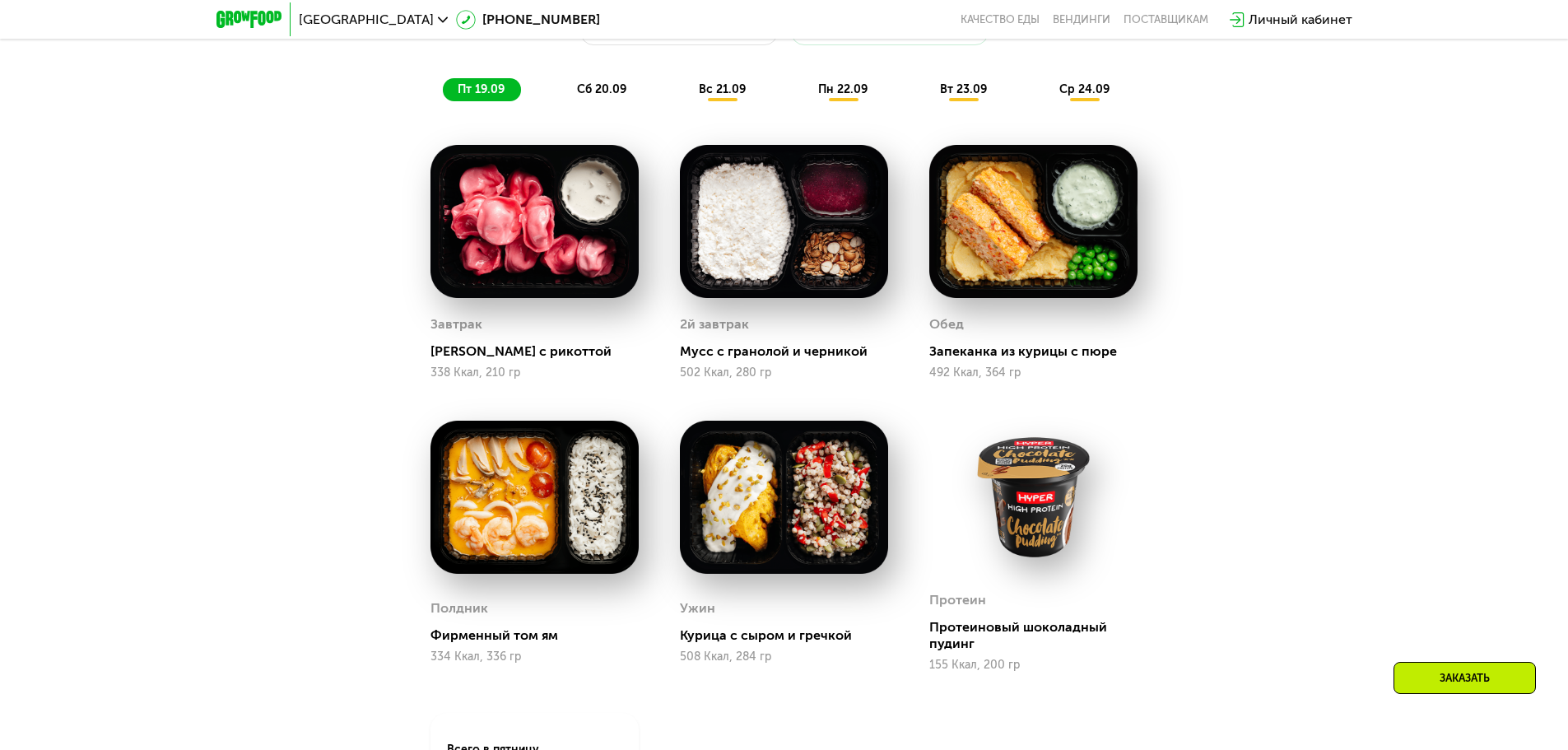
scroll to position [1613, 0]
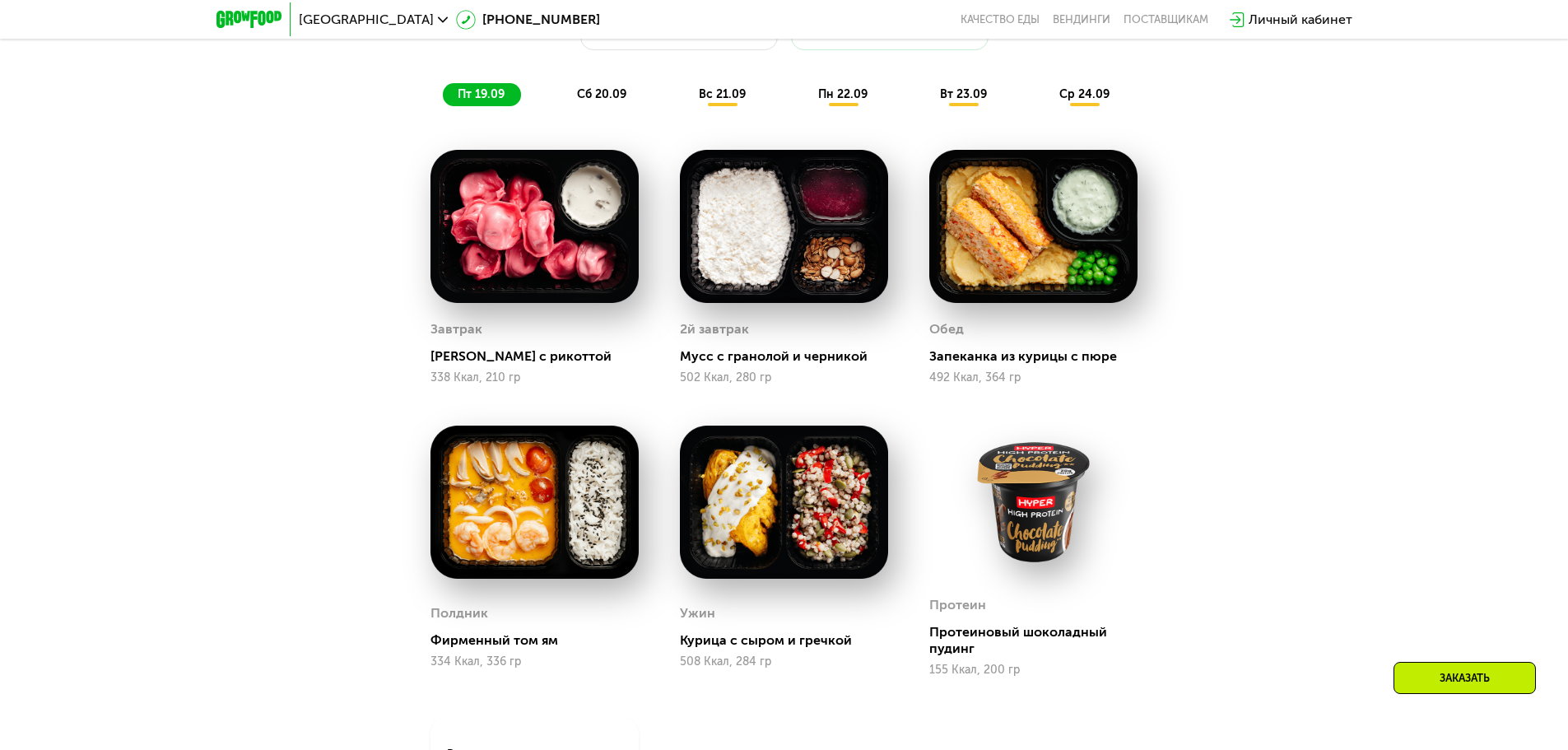
click at [608, 101] on span "сб 20.09" at bounding box center [601, 94] width 49 height 14
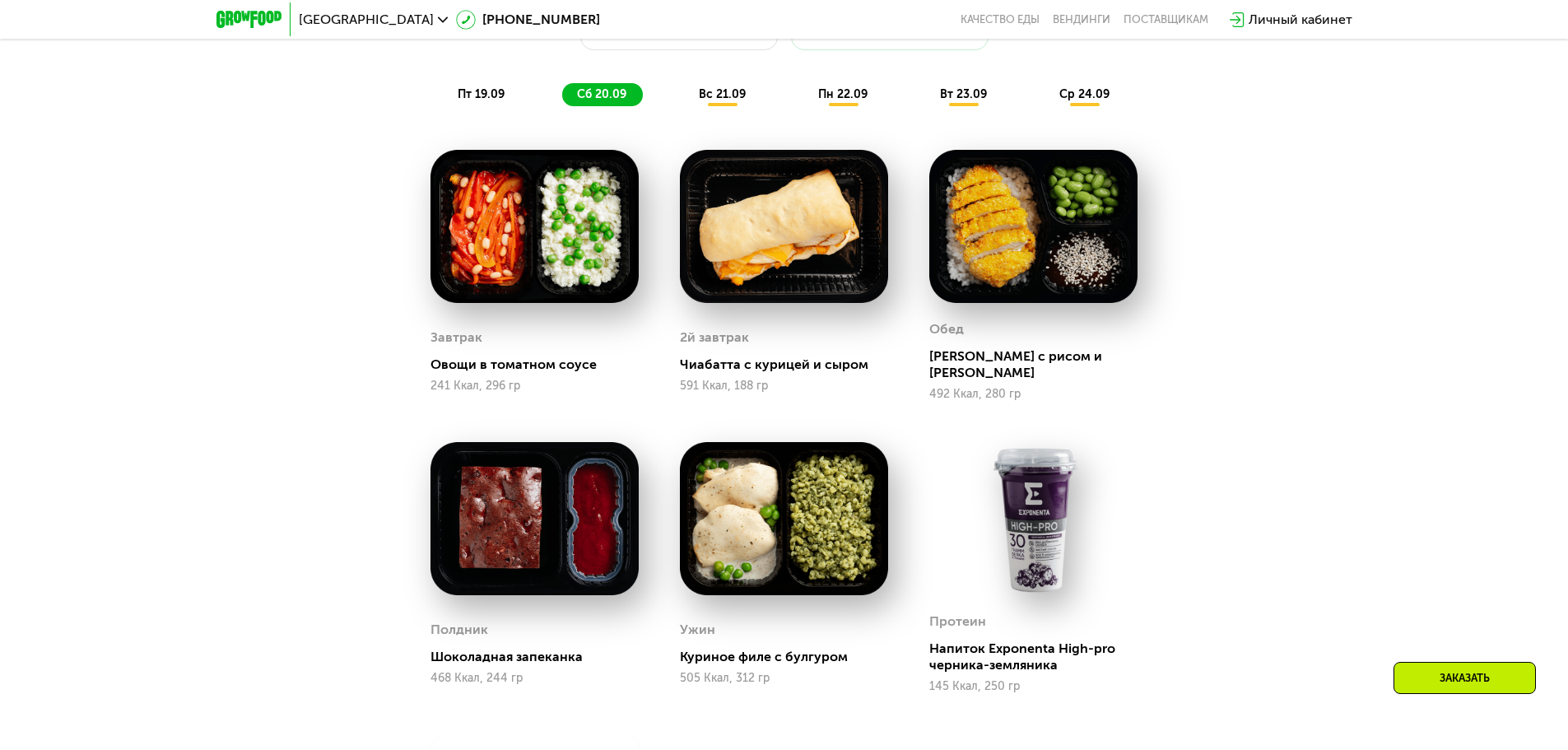
click at [718, 97] on span "вс 21.09" at bounding box center [722, 94] width 47 height 14
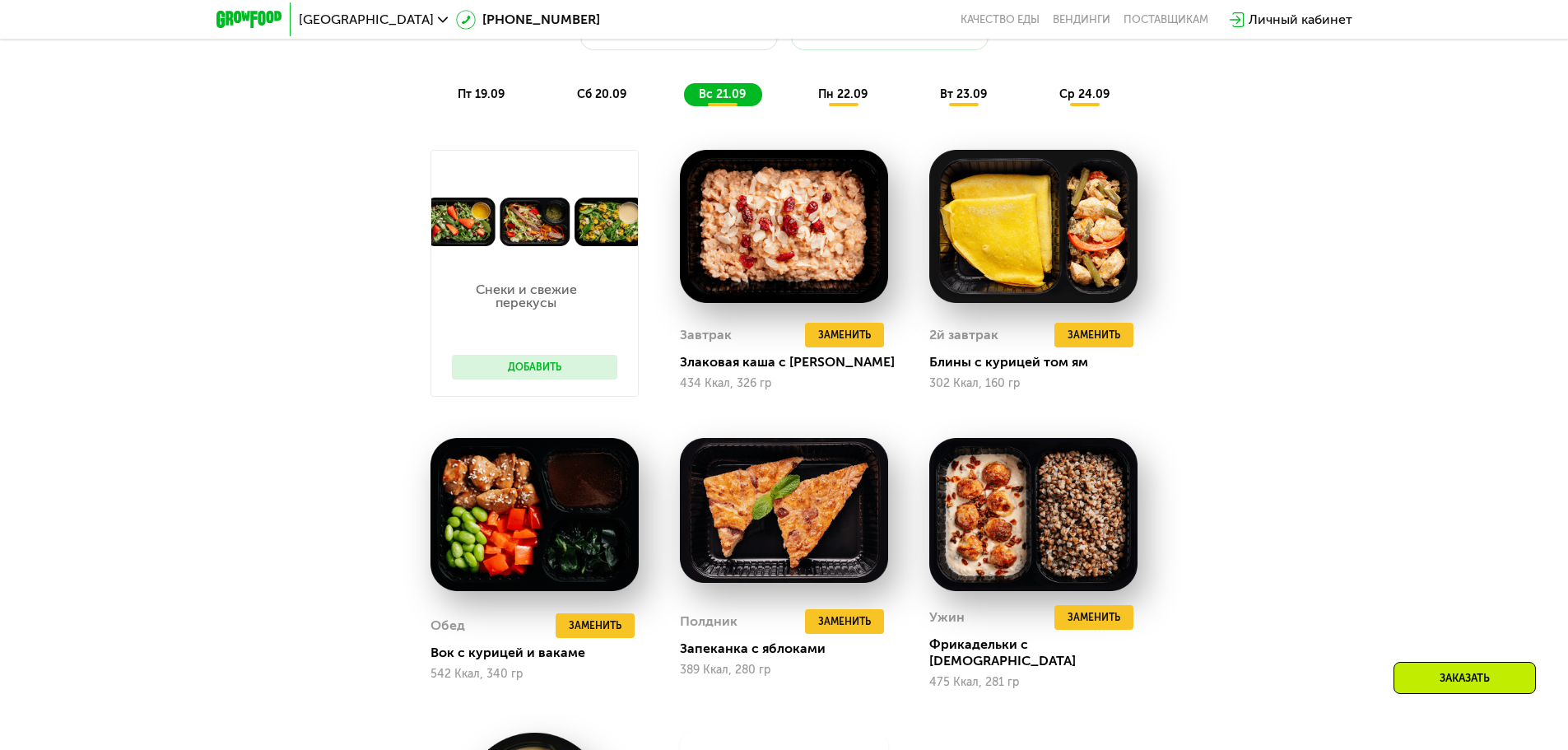
click at [846, 101] on span "пн 22.09" at bounding box center [843, 94] width 49 height 14
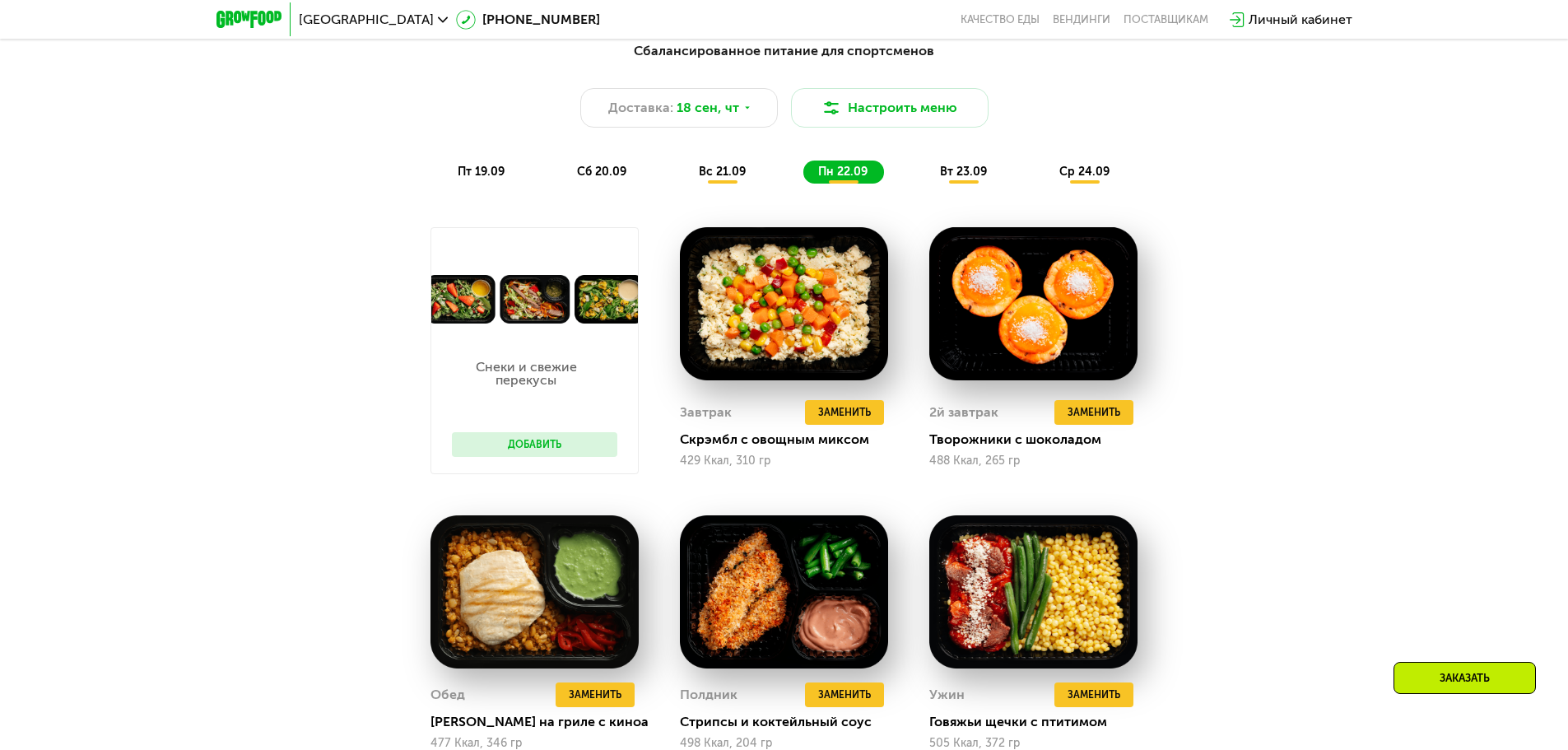
scroll to position [1530, 0]
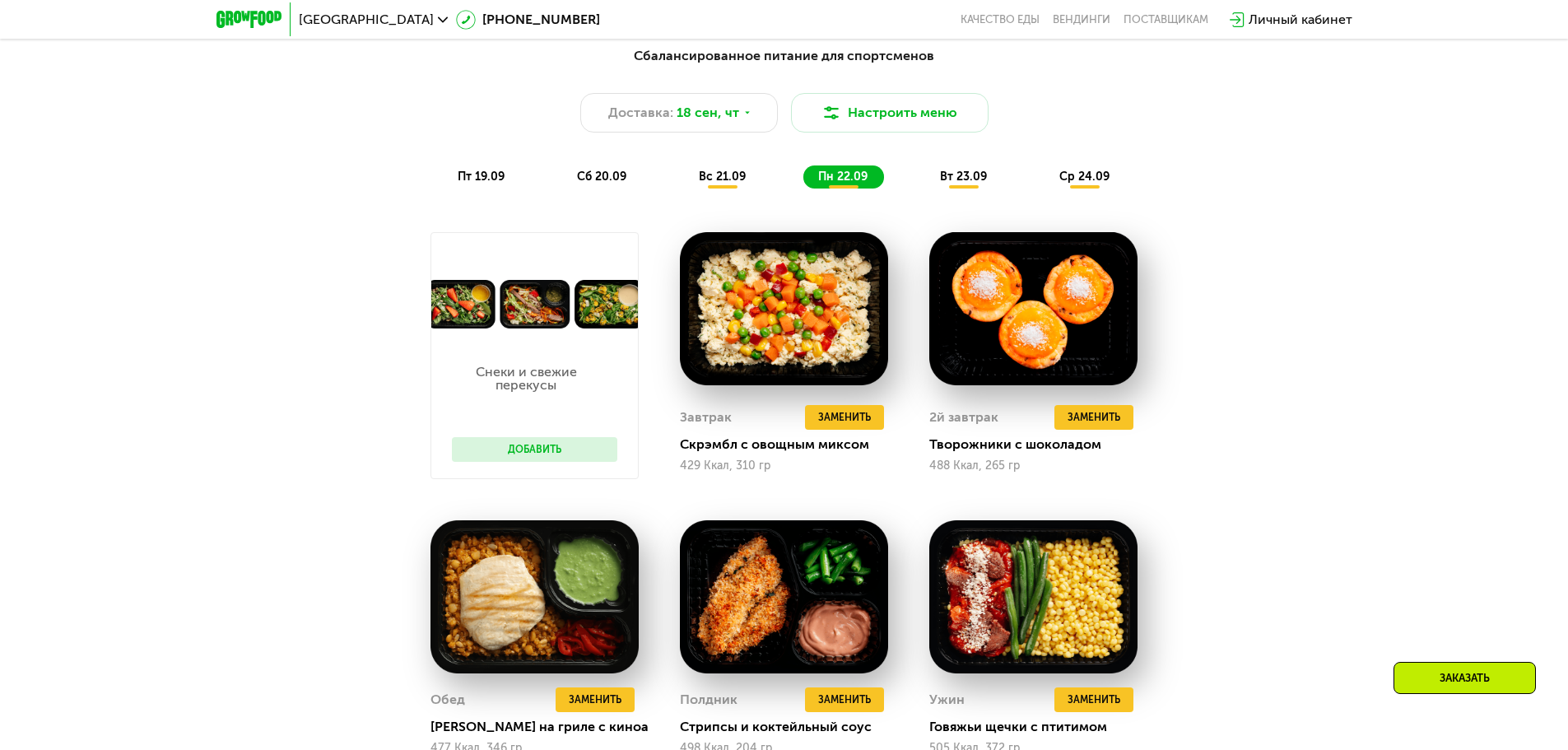
click at [958, 183] on span "вт 23.09" at bounding box center [963, 176] width 47 height 14
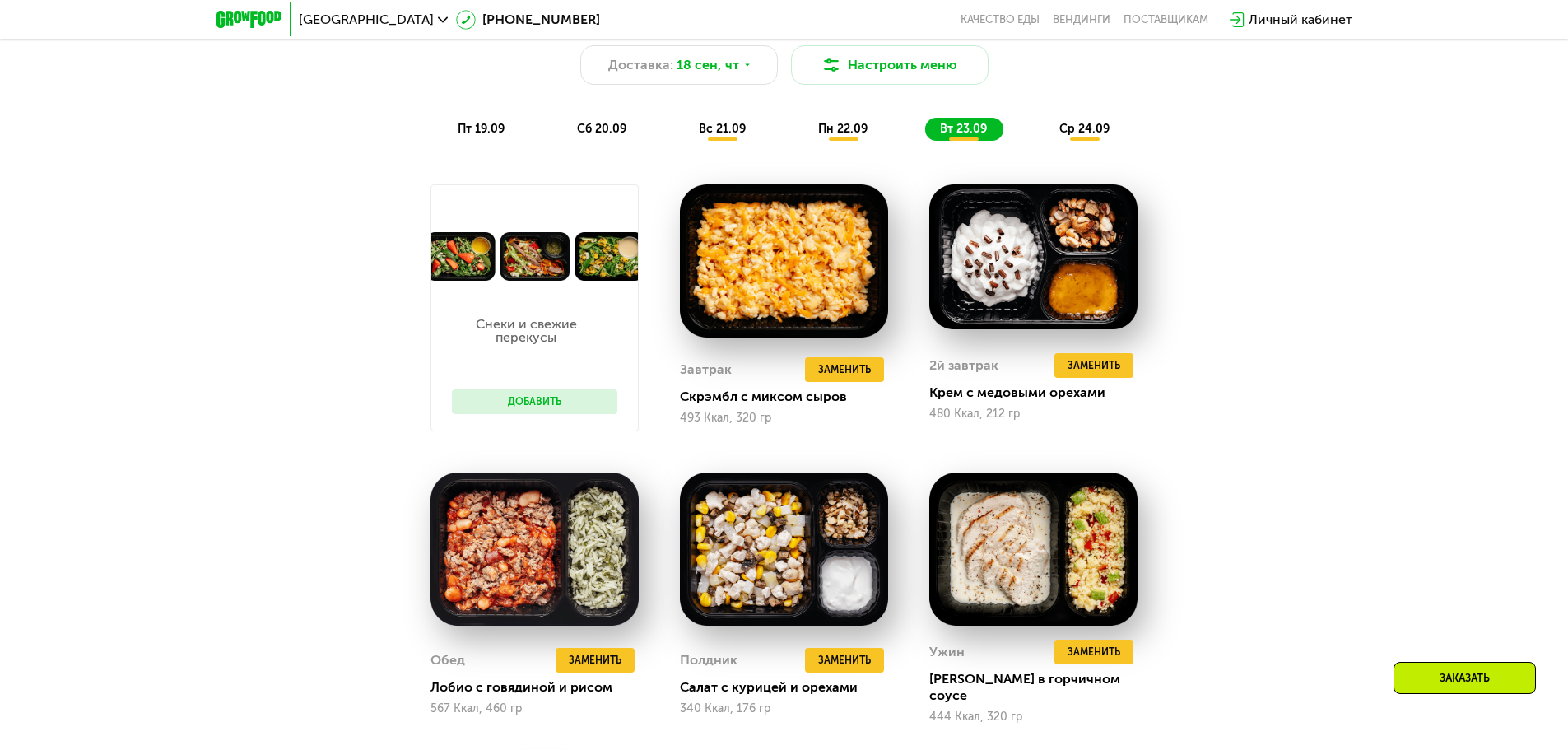
scroll to position [1448, 0]
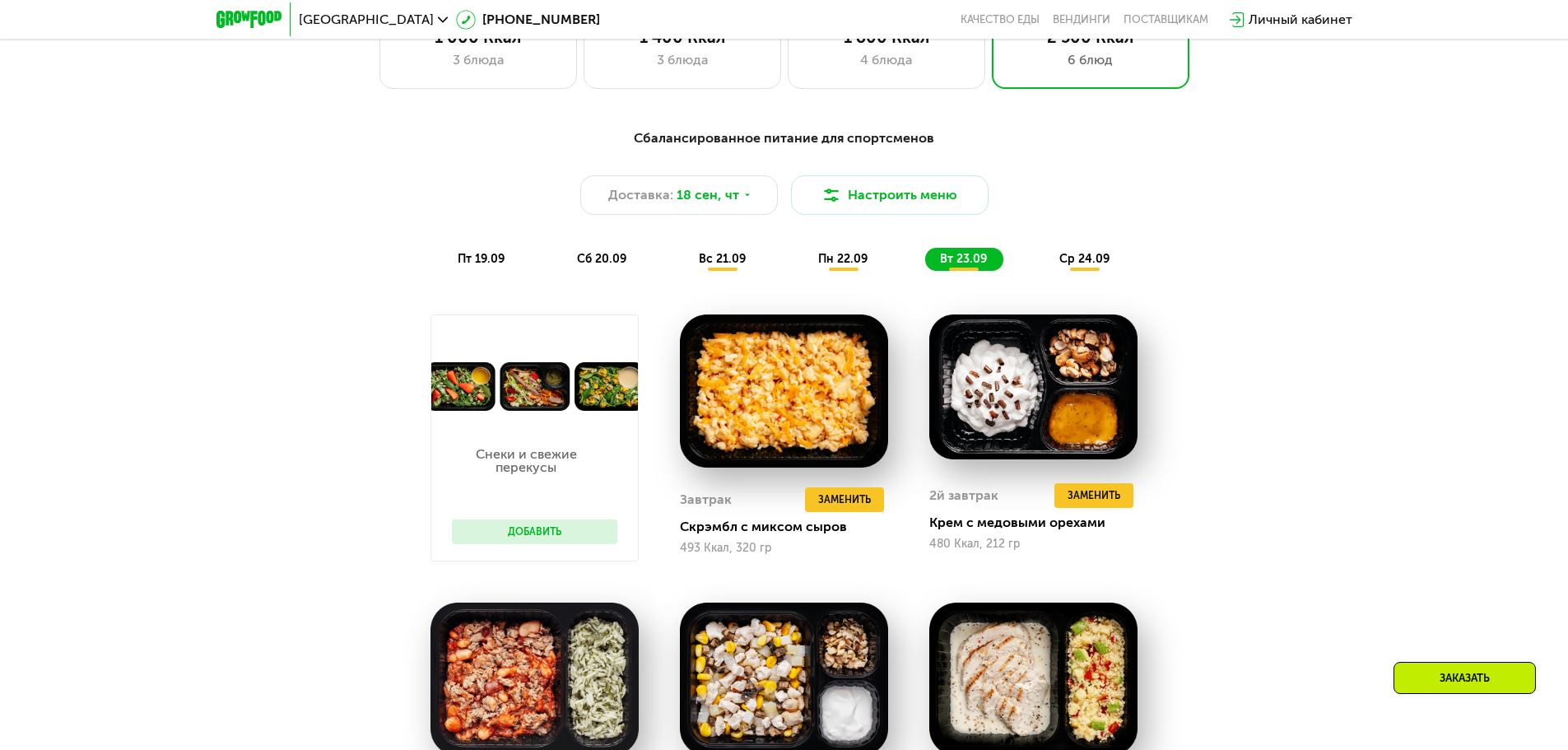
click at [1083, 262] on span "ср 24.09" at bounding box center [1084, 258] width 50 height 14
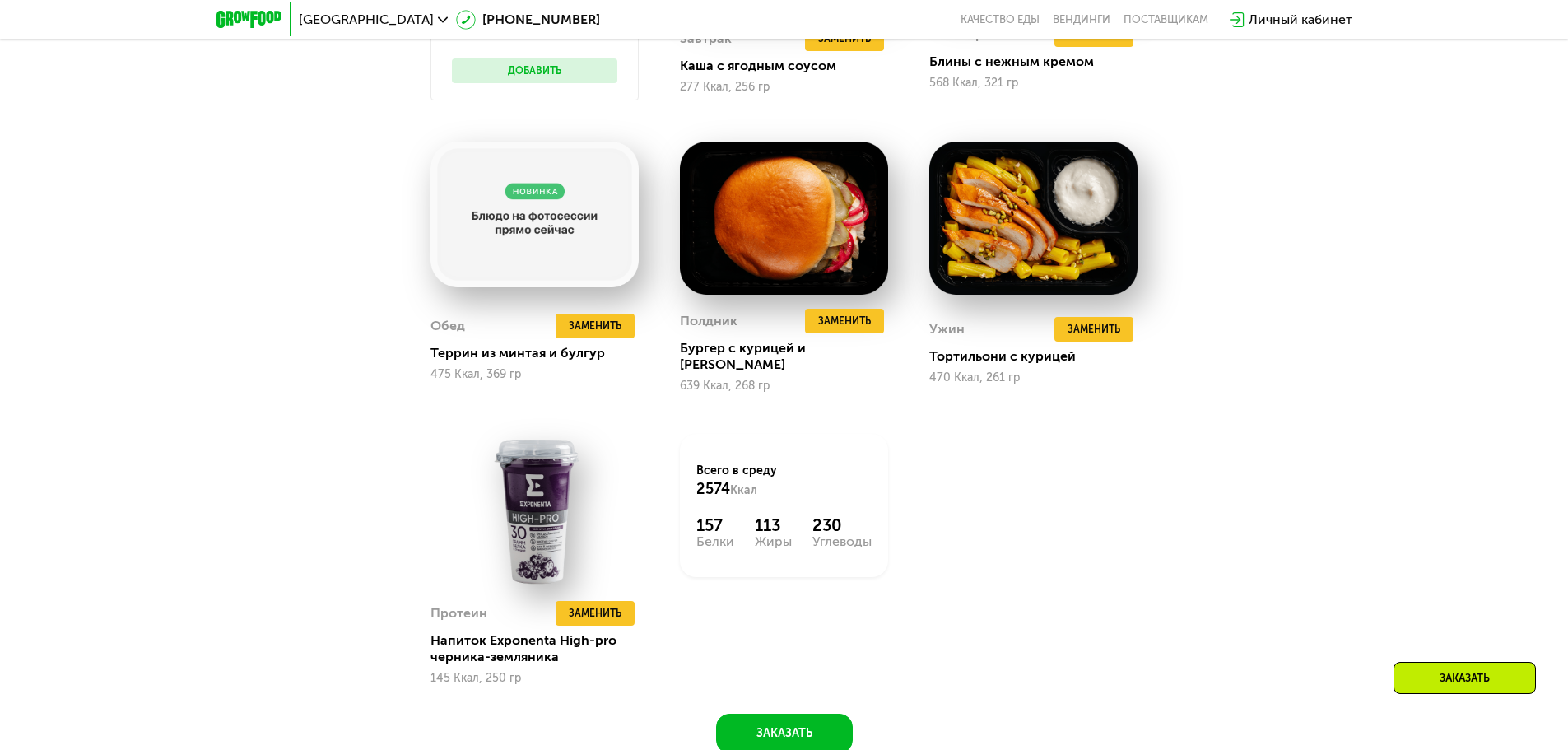
scroll to position [1942, 0]
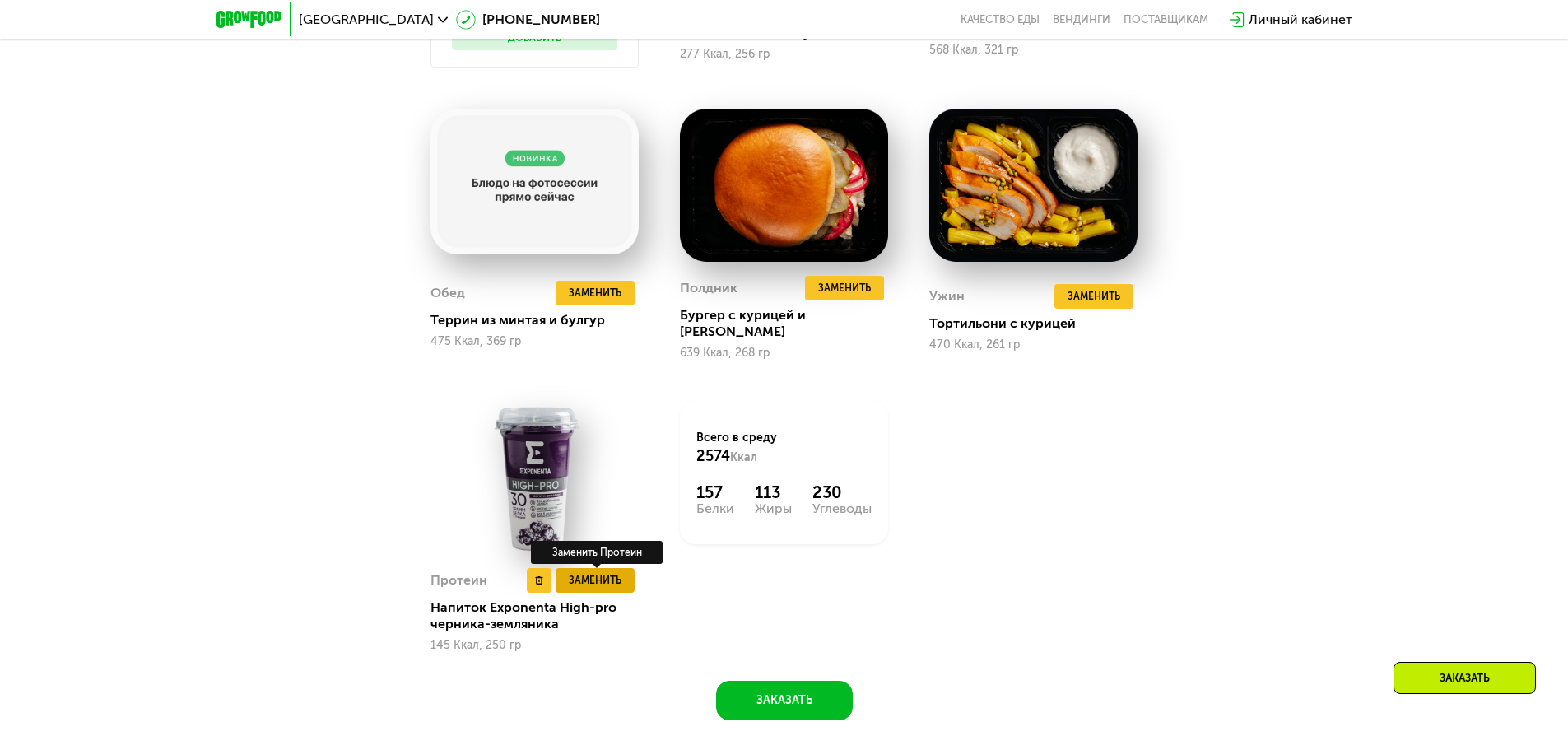
click at [598, 572] on span "Заменить" at bounding box center [595, 580] width 53 height 16
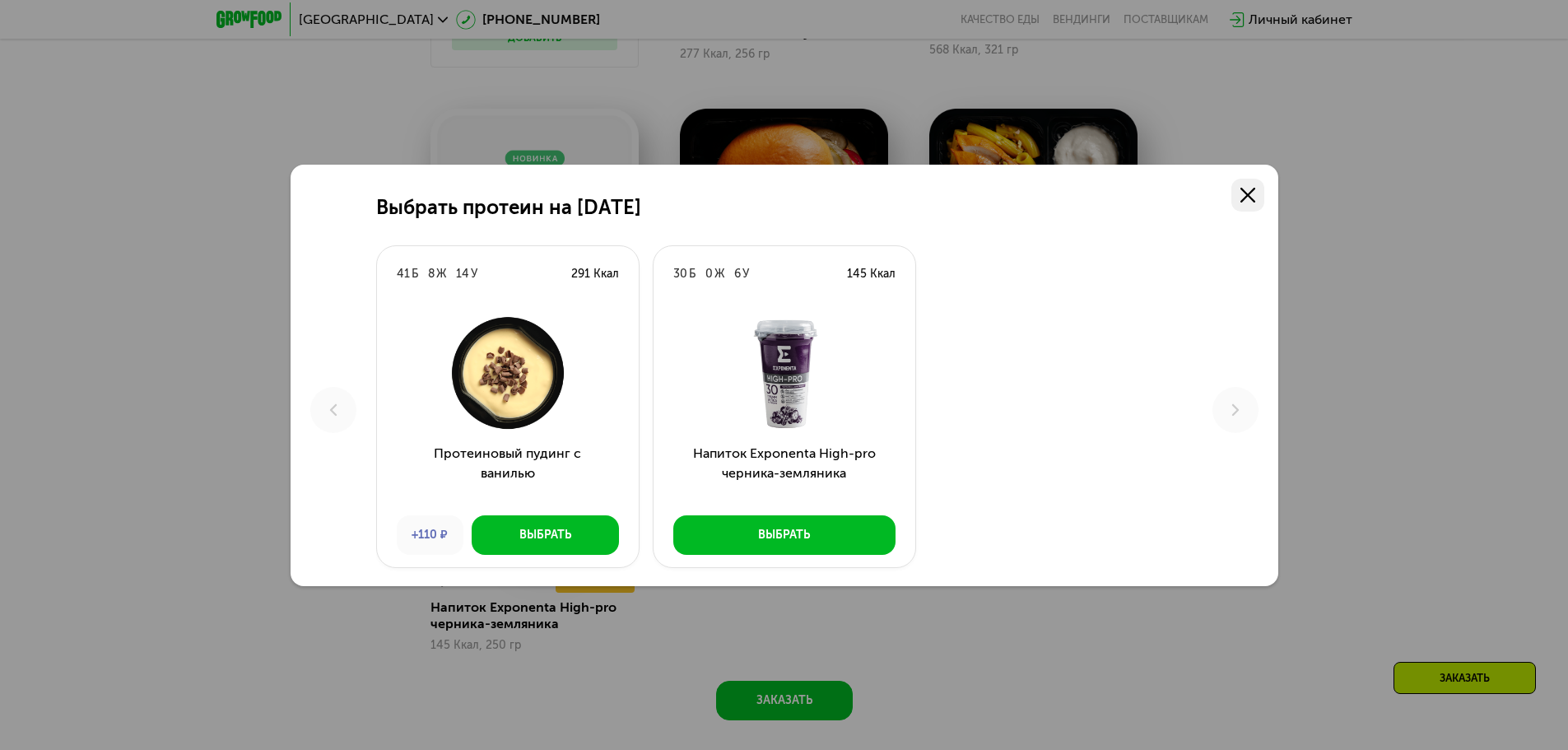
click at [1248, 199] on icon at bounding box center [1248, 196] width 15 height 15
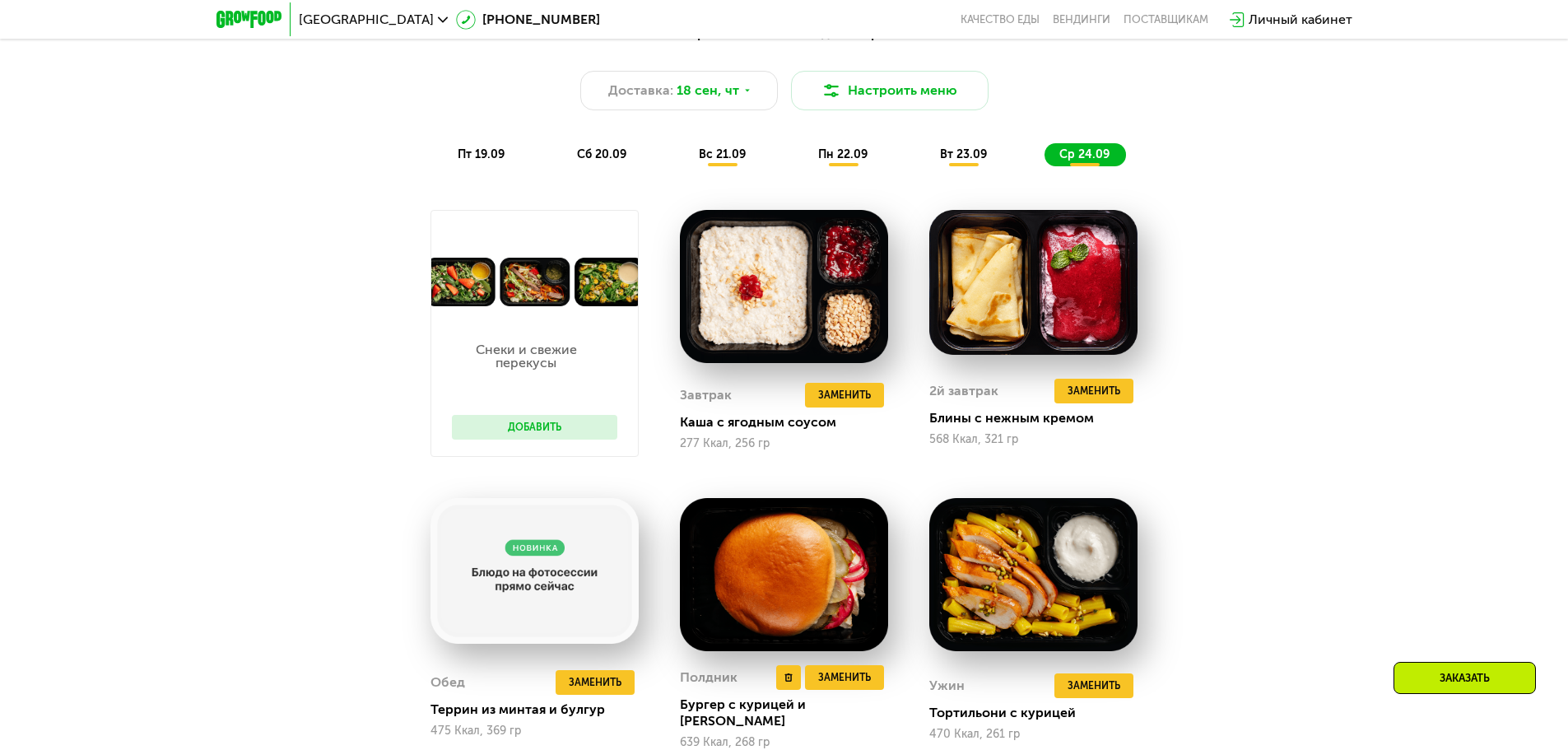
scroll to position [1613, 0]
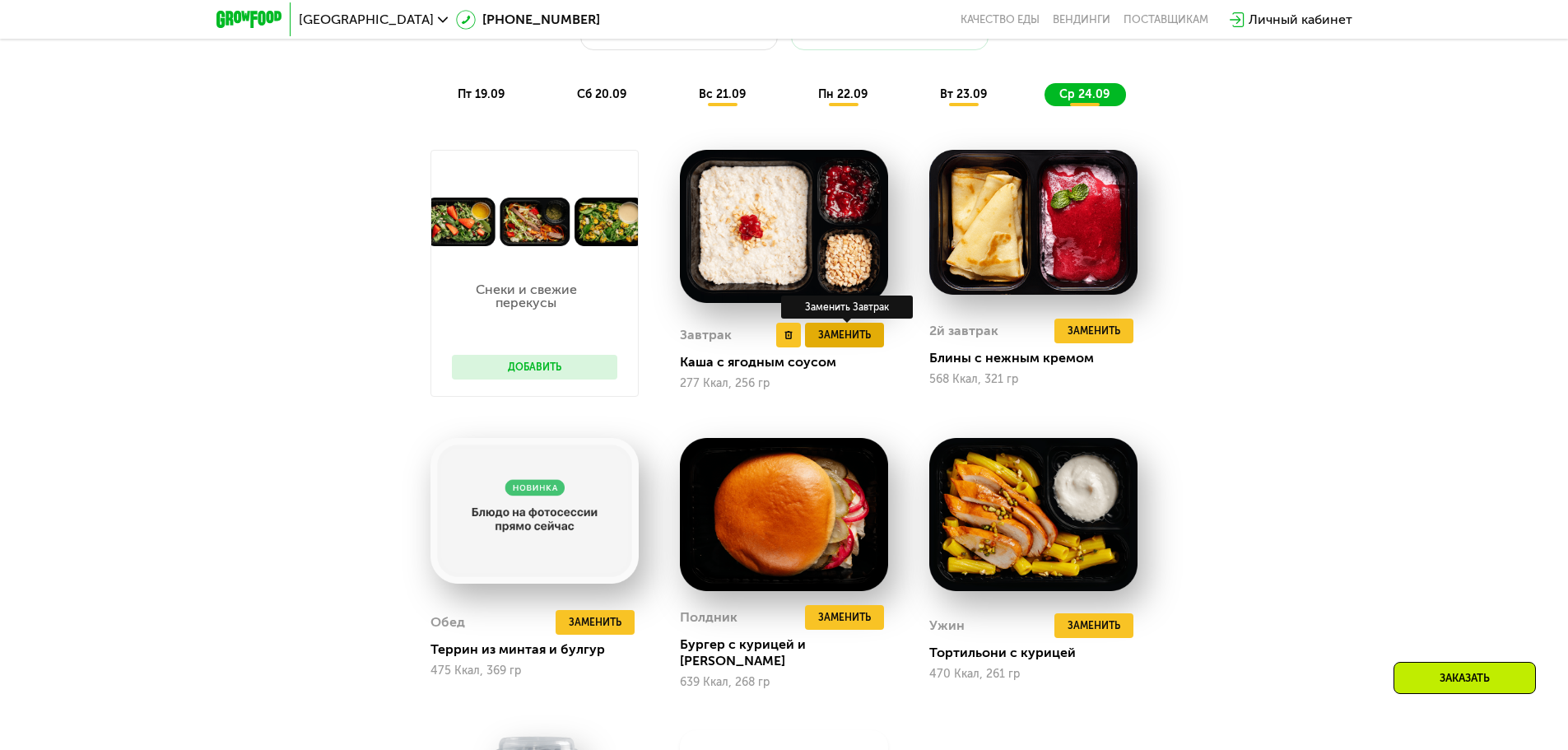
click at [844, 343] on span "Заменить" at bounding box center [845, 335] width 53 height 16
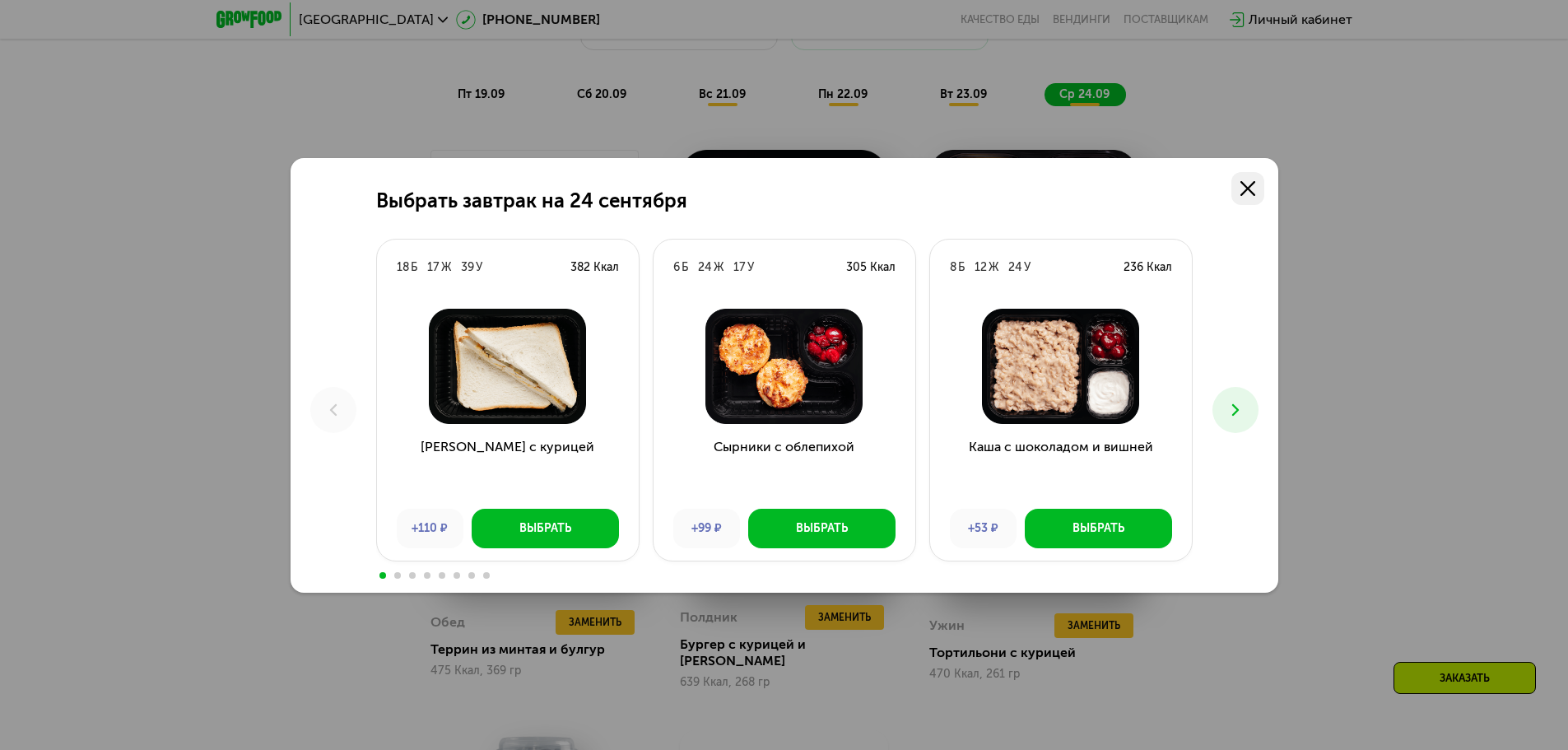
click at [1244, 188] on icon at bounding box center [1248, 189] width 15 height 15
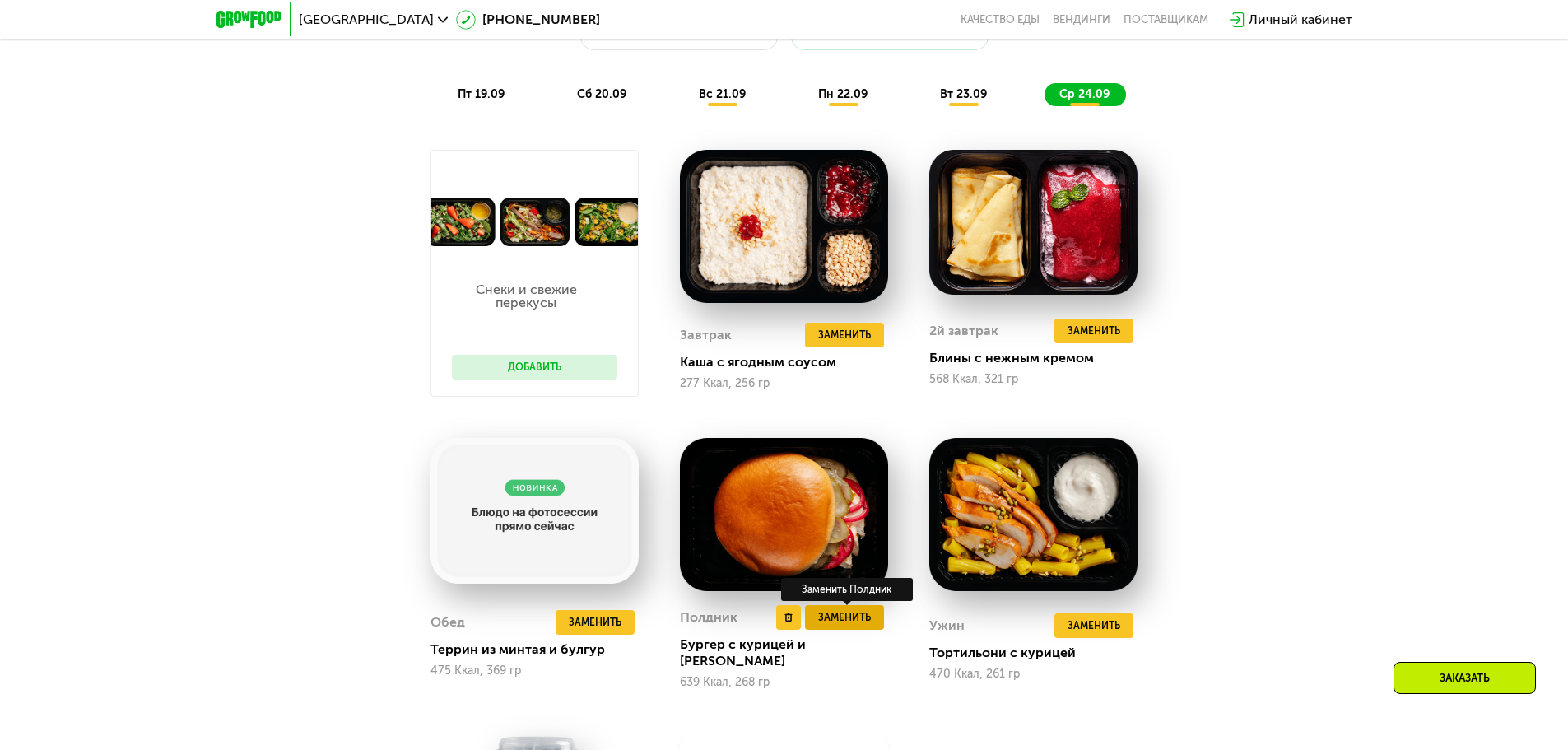
click at [844, 630] on button "Заменить" at bounding box center [845, 618] width 79 height 25
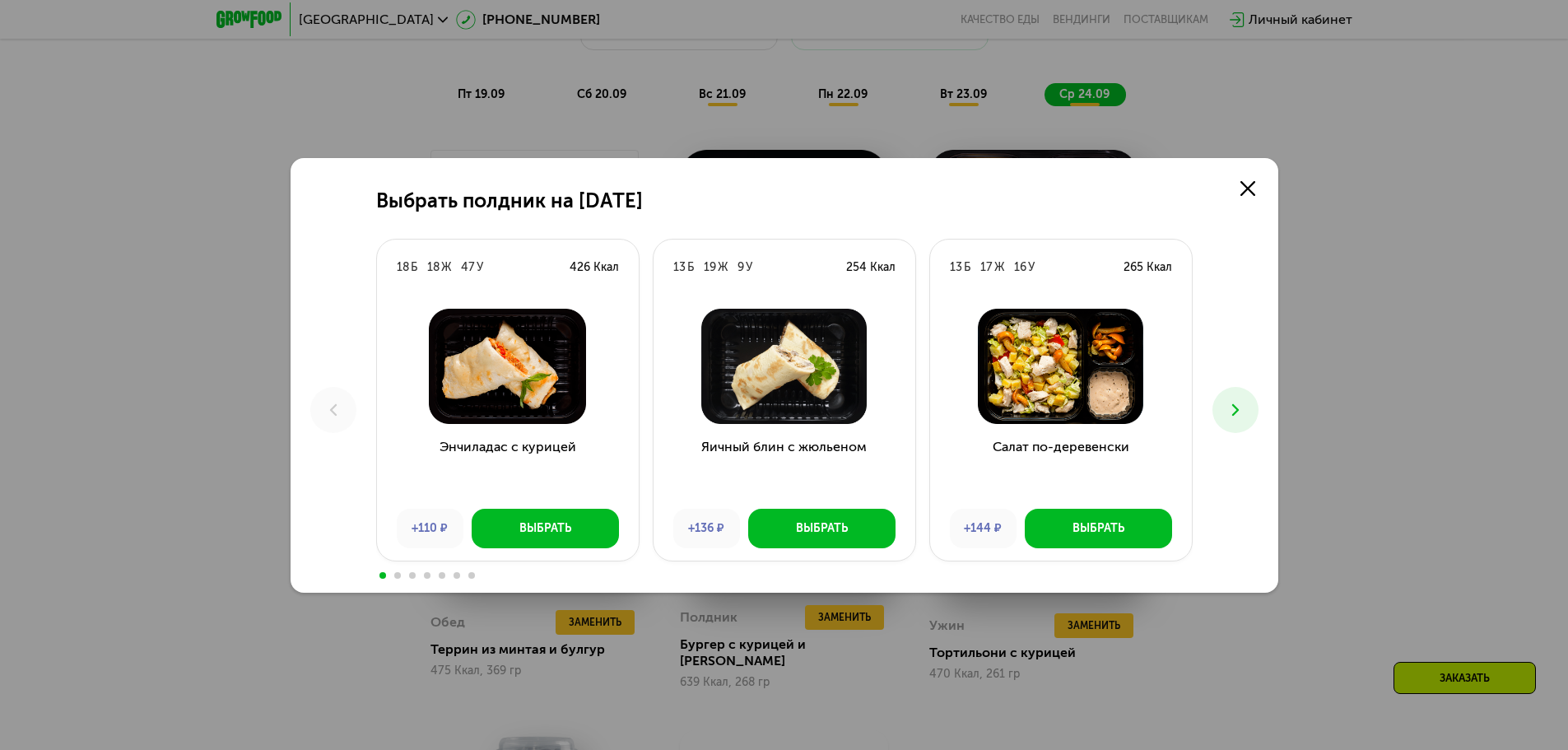
click at [1233, 407] on use at bounding box center [1234, 410] width 7 height 11
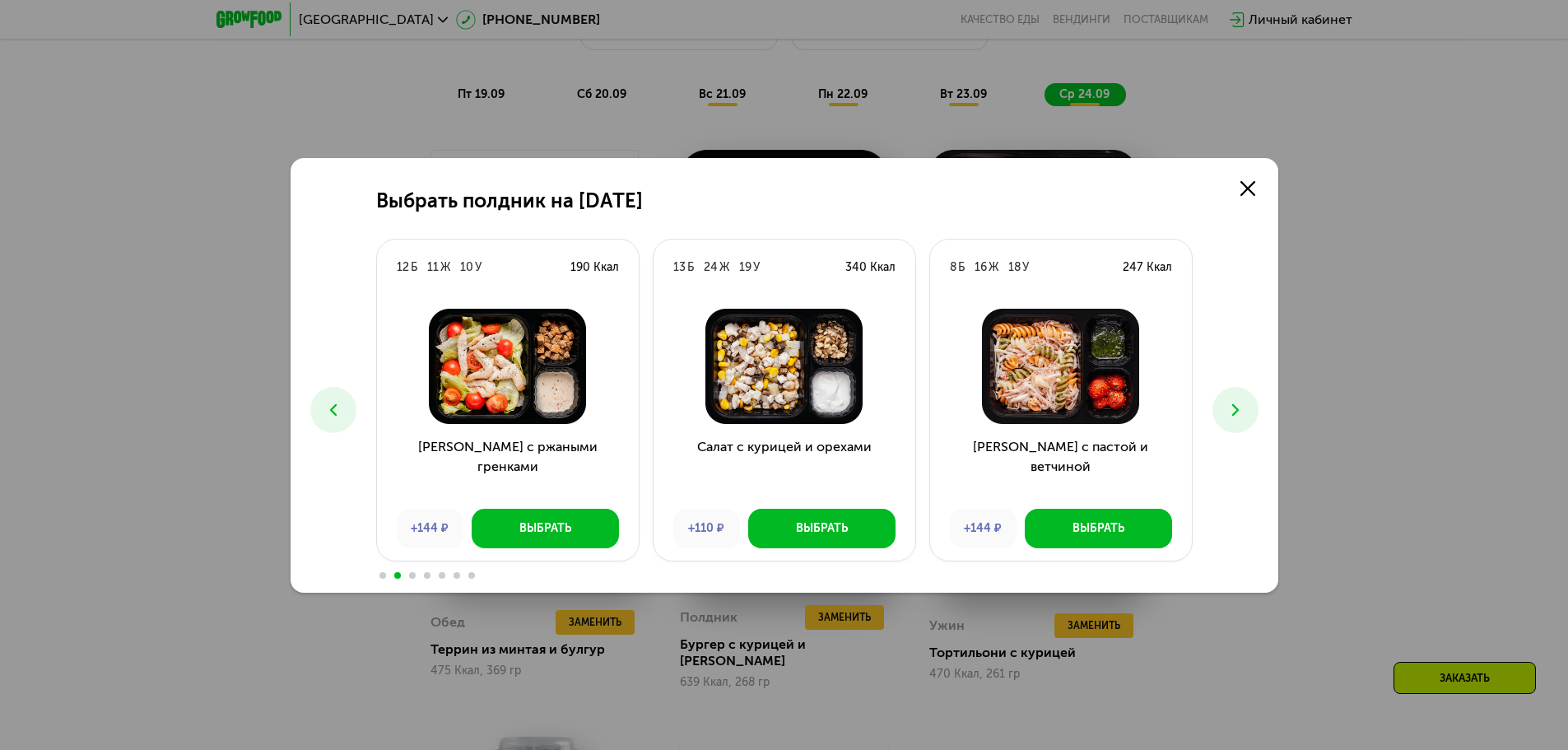
click at [1233, 407] on use at bounding box center [1234, 410] width 7 height 11
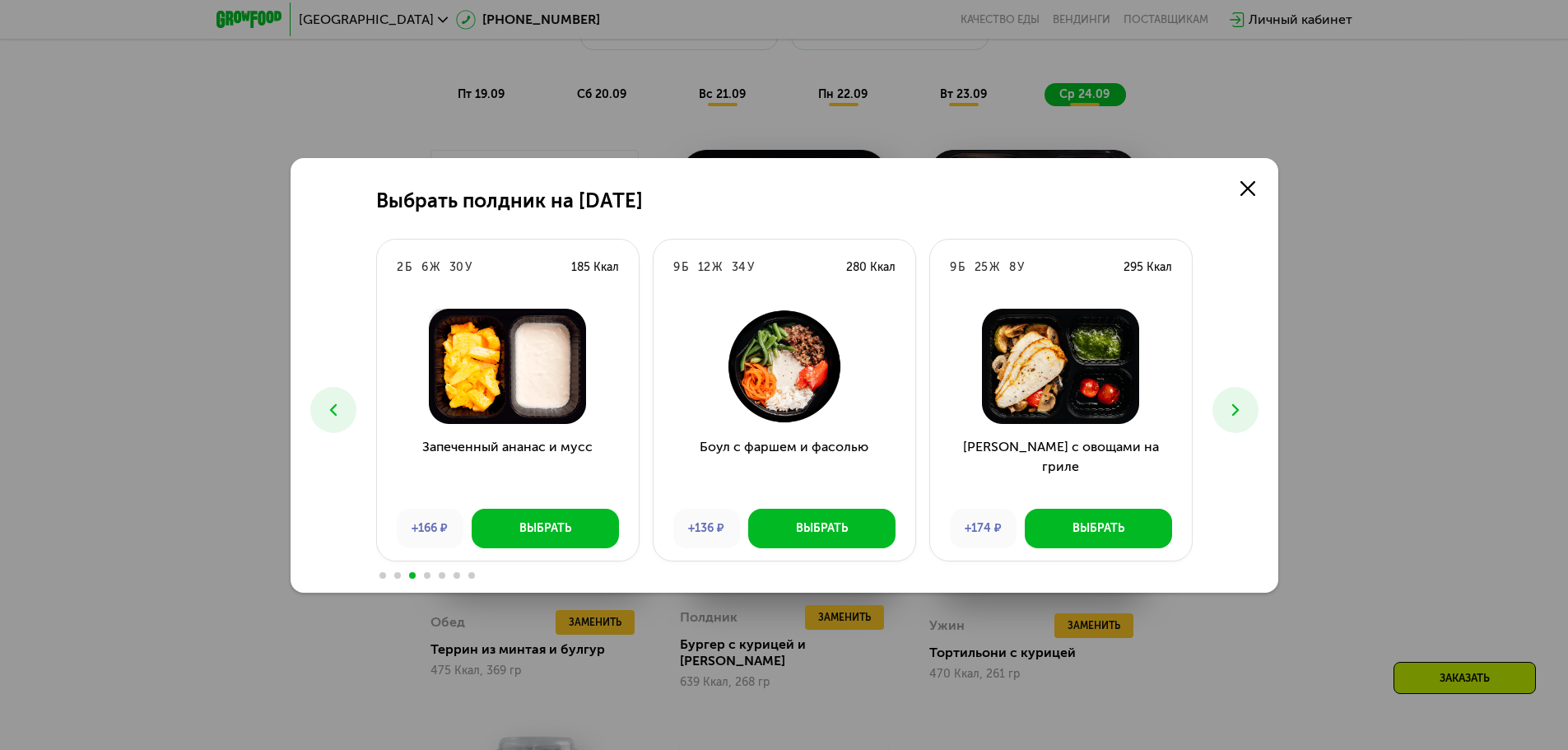
click at [1233, 407] on use at bounding box center [1234, 410] width 7 height 11
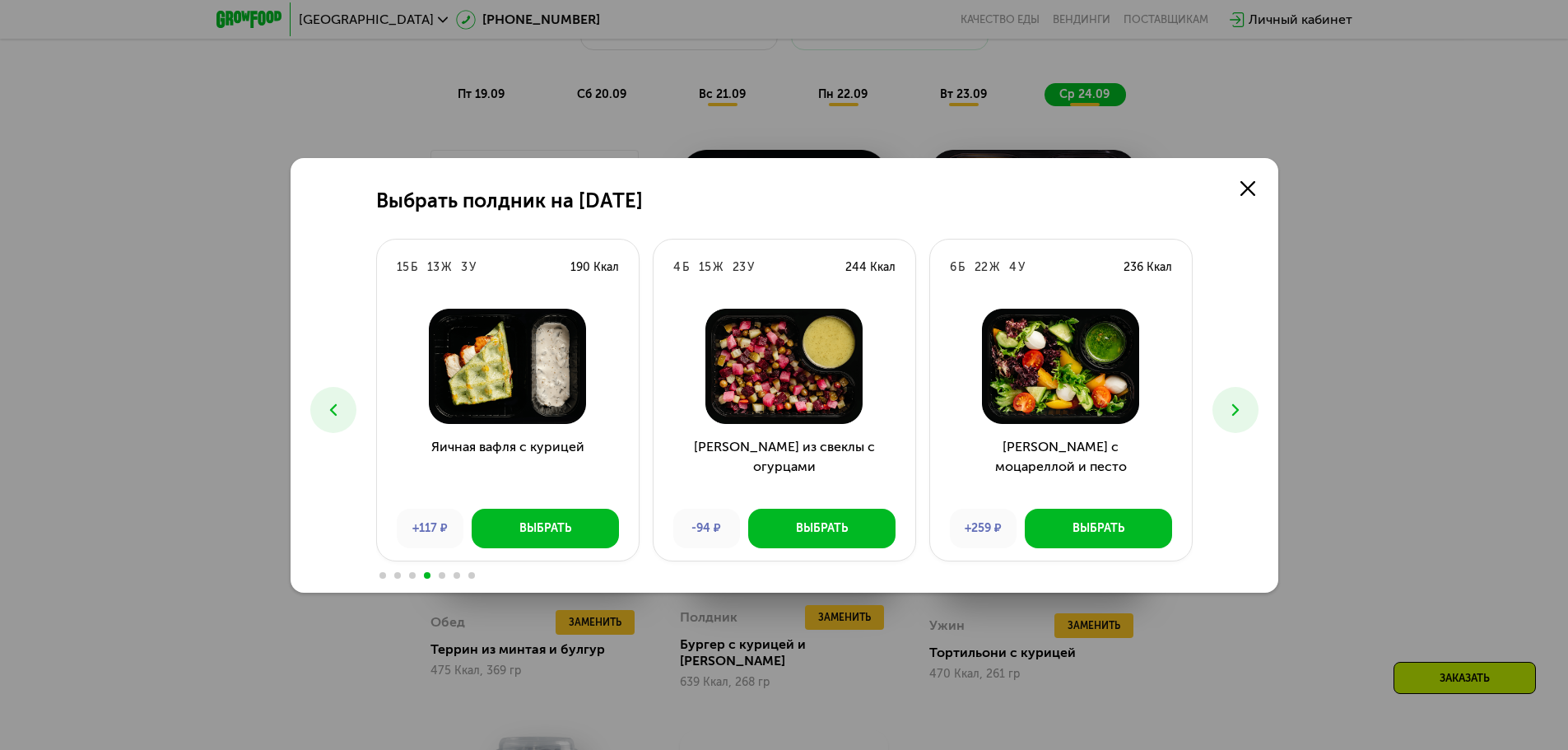
click at [1233, 407] on use at bounding box center [1234, 410] width 7 height 11
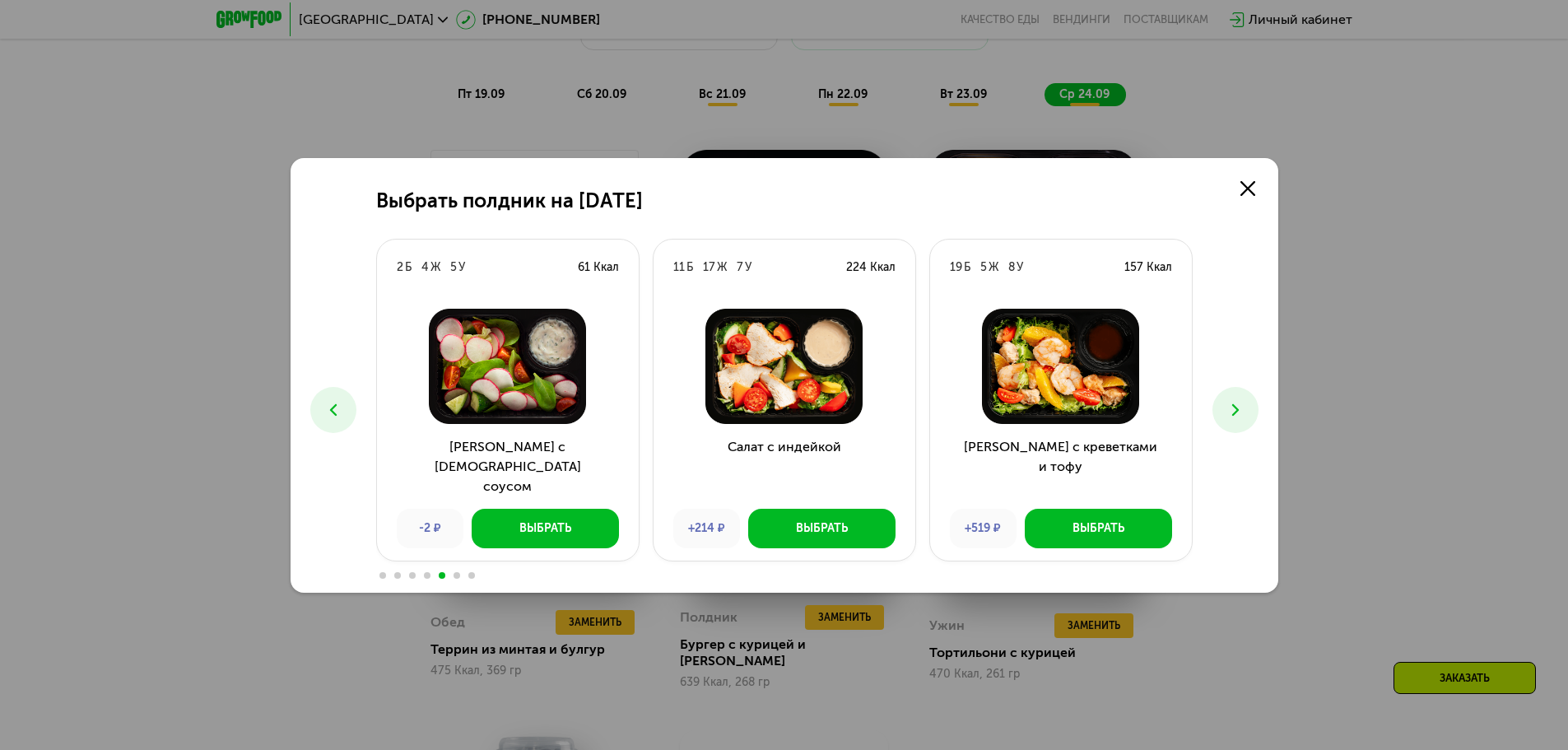
click at [1233, 407] on use at bounding box center [1234, 410] width 7 height 11
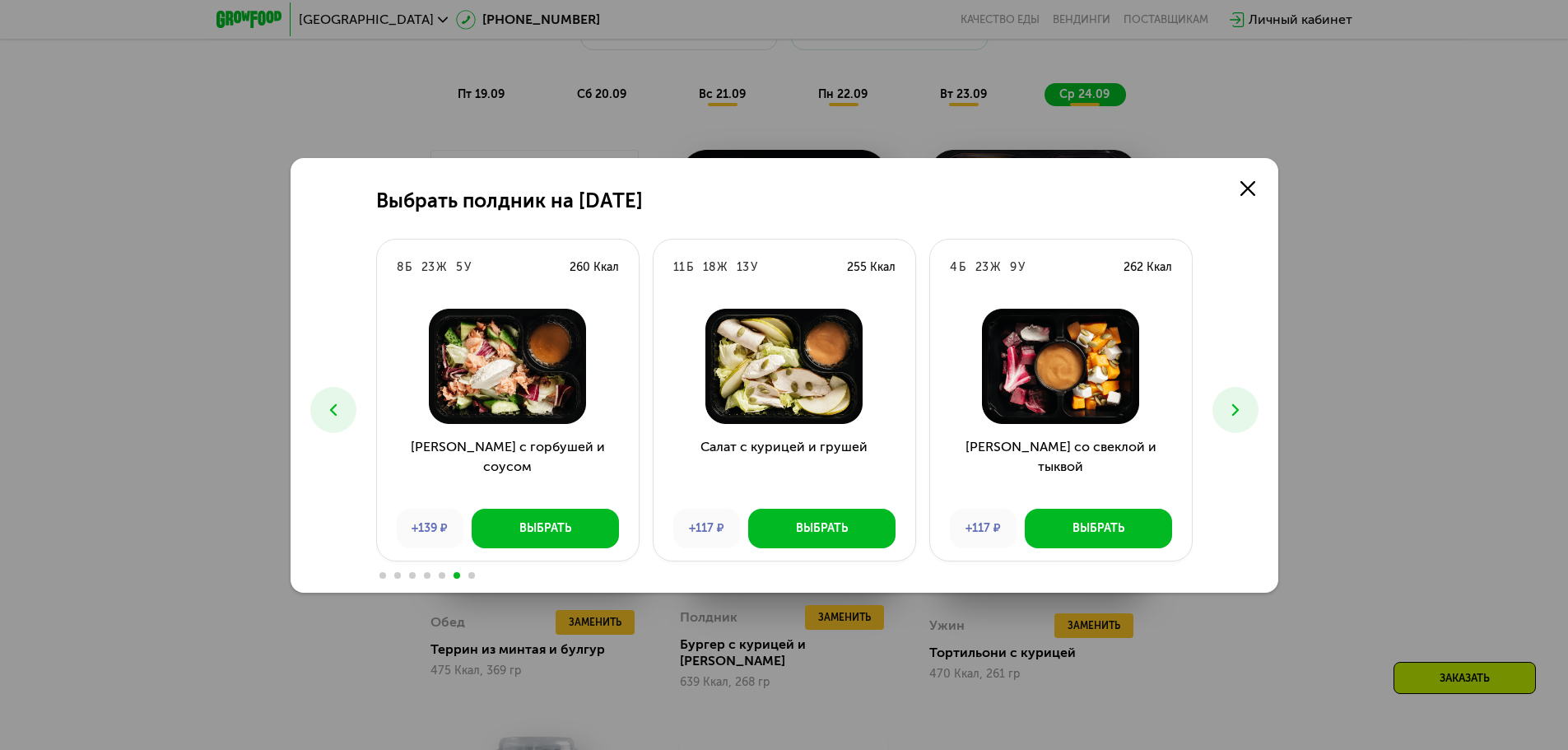
click at [1233, 407] on use at bounding box center [1234, 410] width 7 height 11
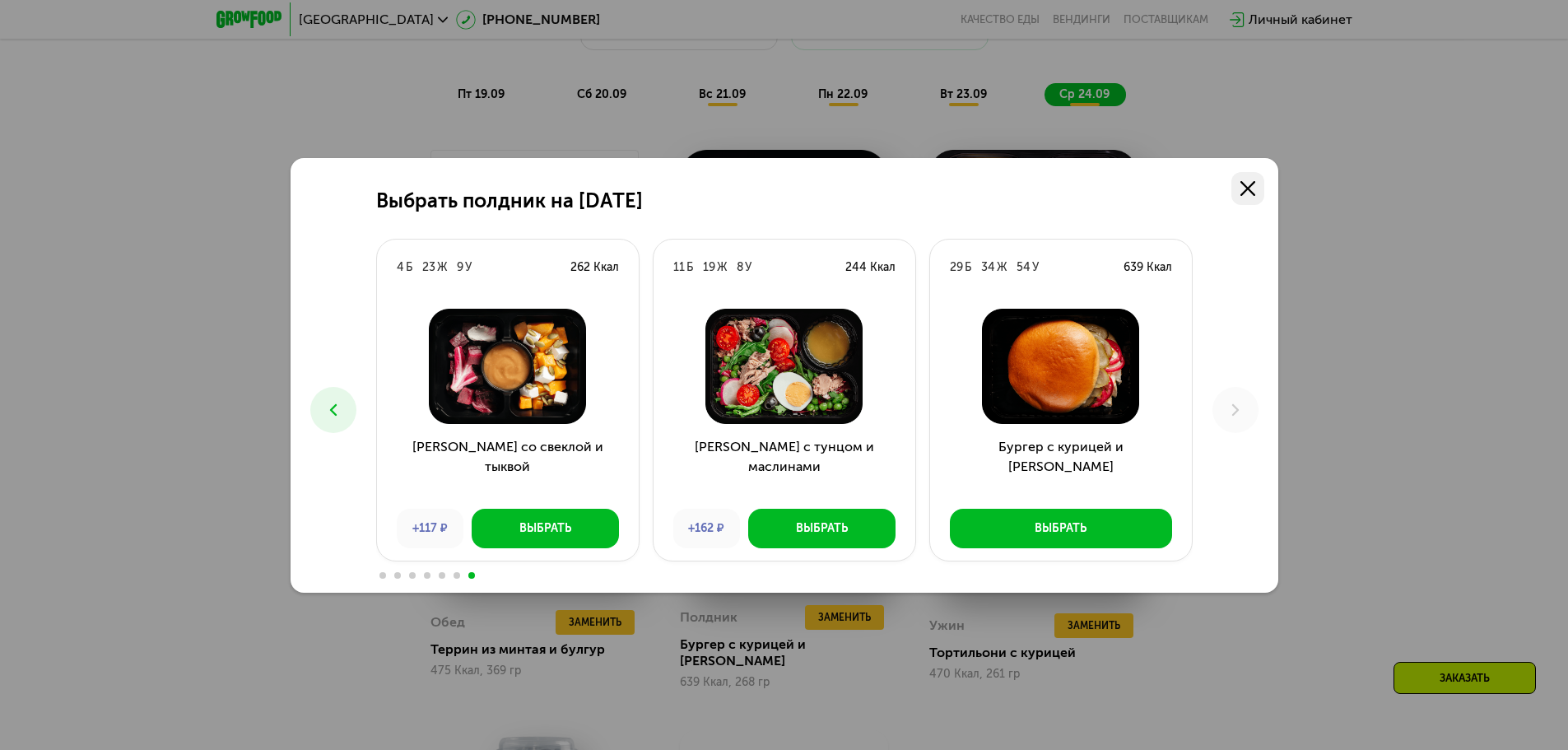
click at [1254, 188] on icon at bounding box center [1248, 189] width 15 height 15
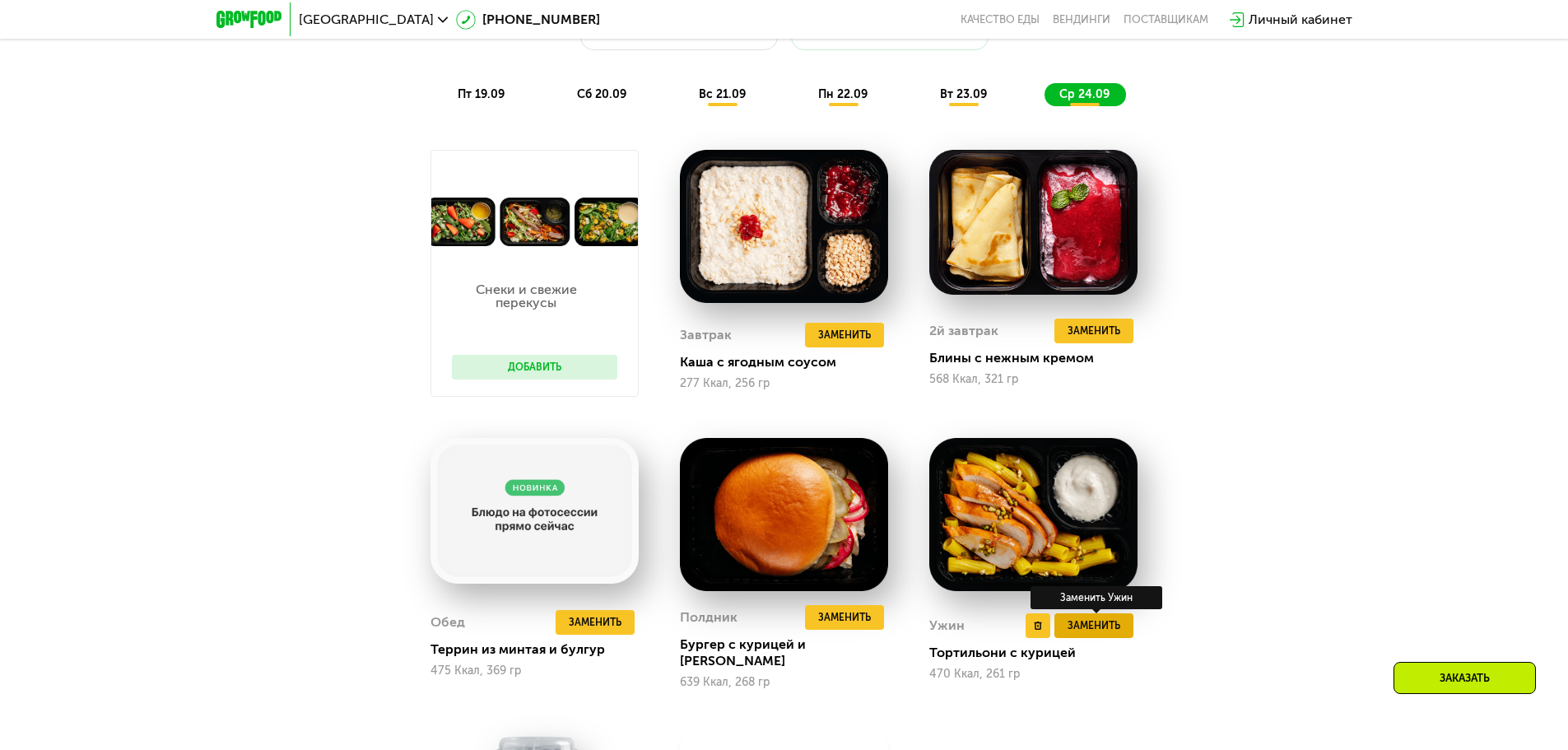
click at [1098, 621] on span "Заменить" at bounding box center [1094, 625] width 53 height 16
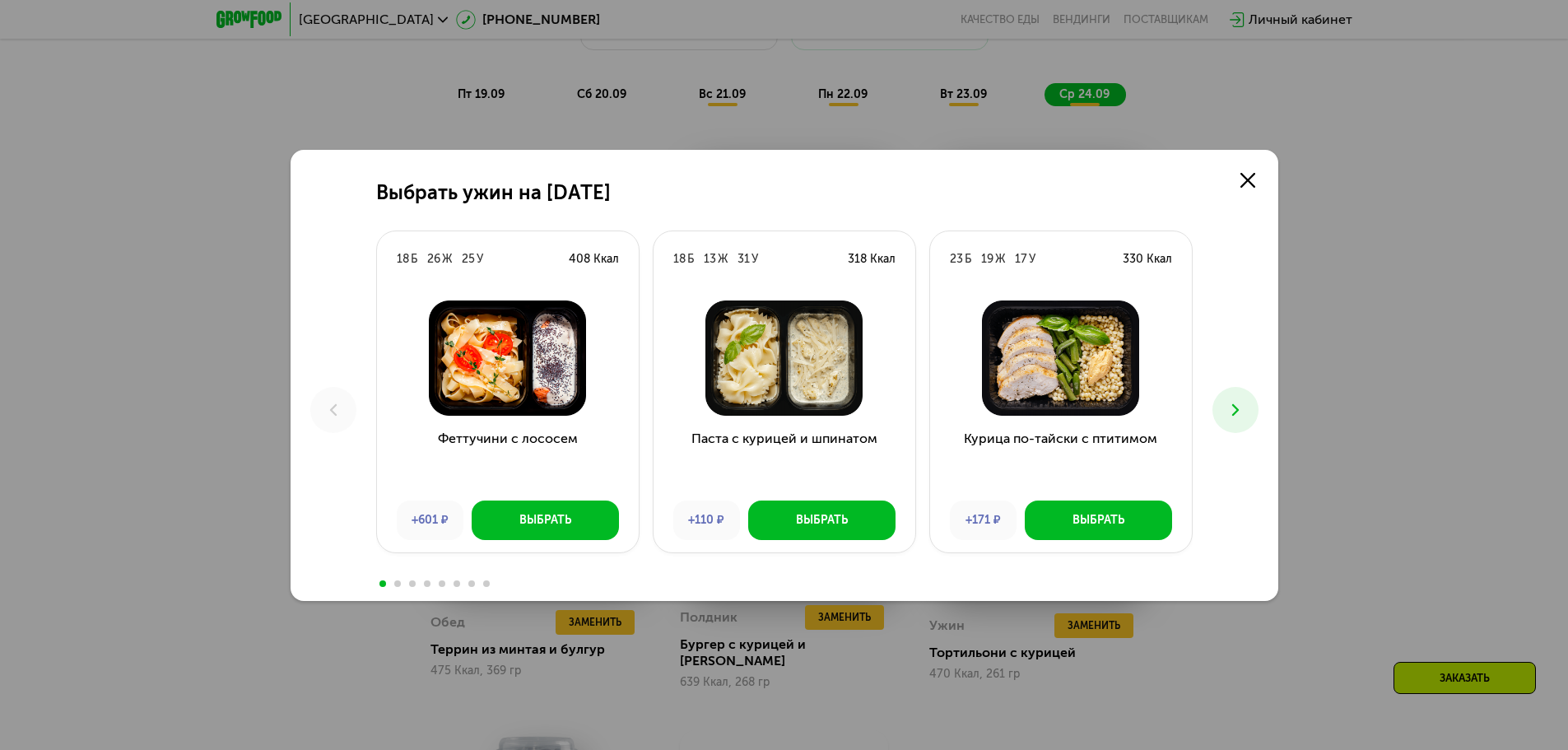
click at [1228, 401] on icon at bounding box center [1235, 410] width 20 height 20
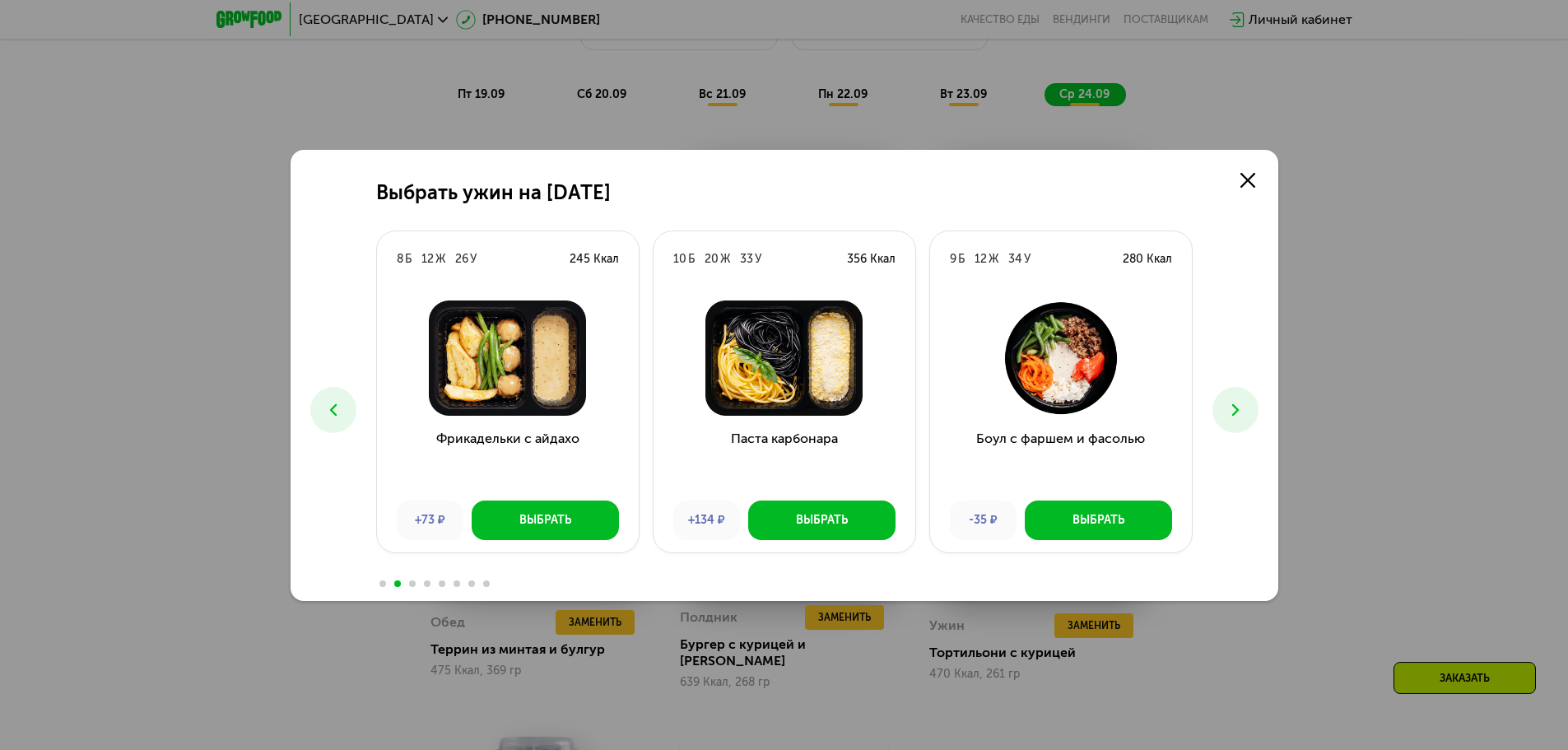
click at [1227, 401] on icon at bounding box center [1235, 410] width 20 height 20
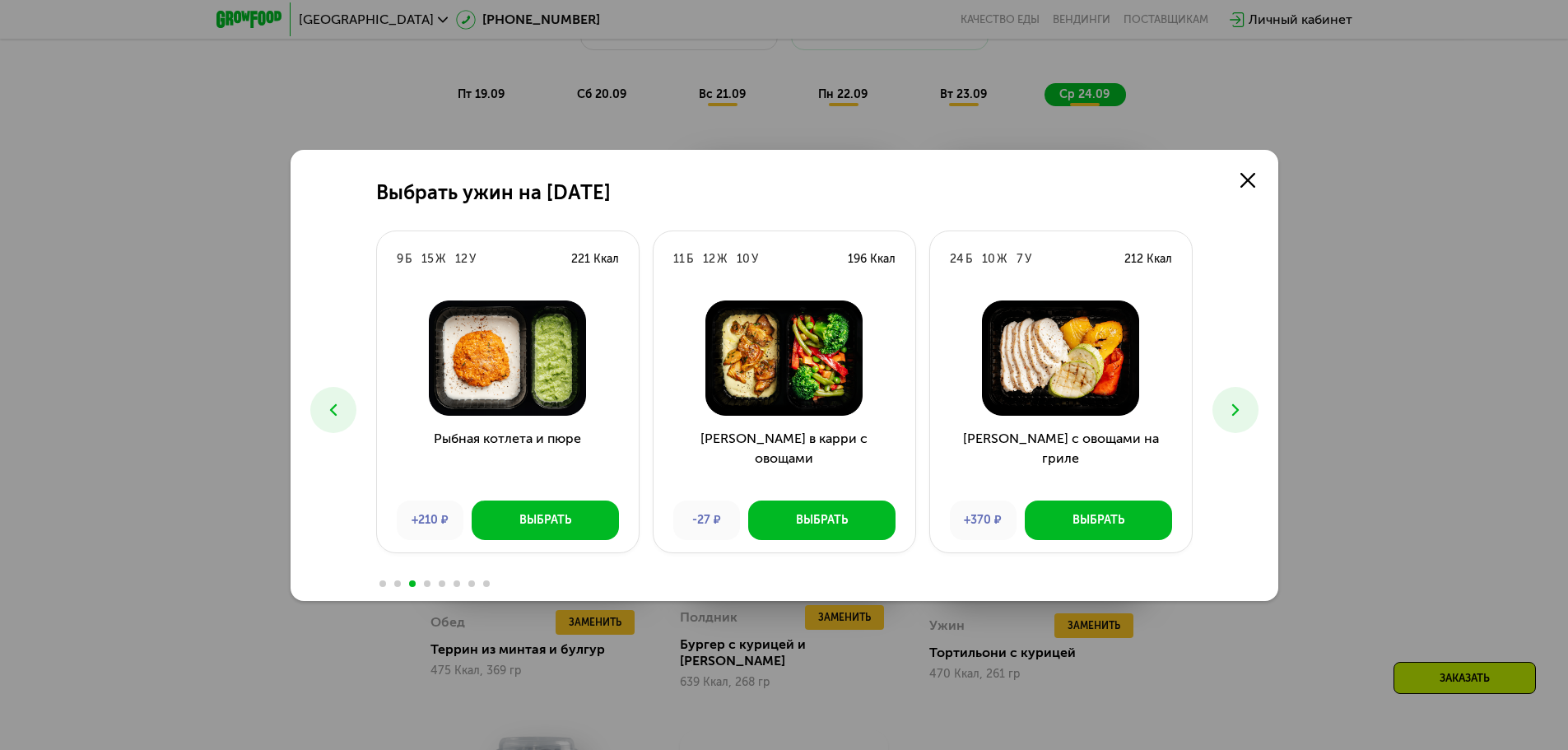
click at [1229, 405] on icon at bounding box center [1235, 410] width 20 height 20
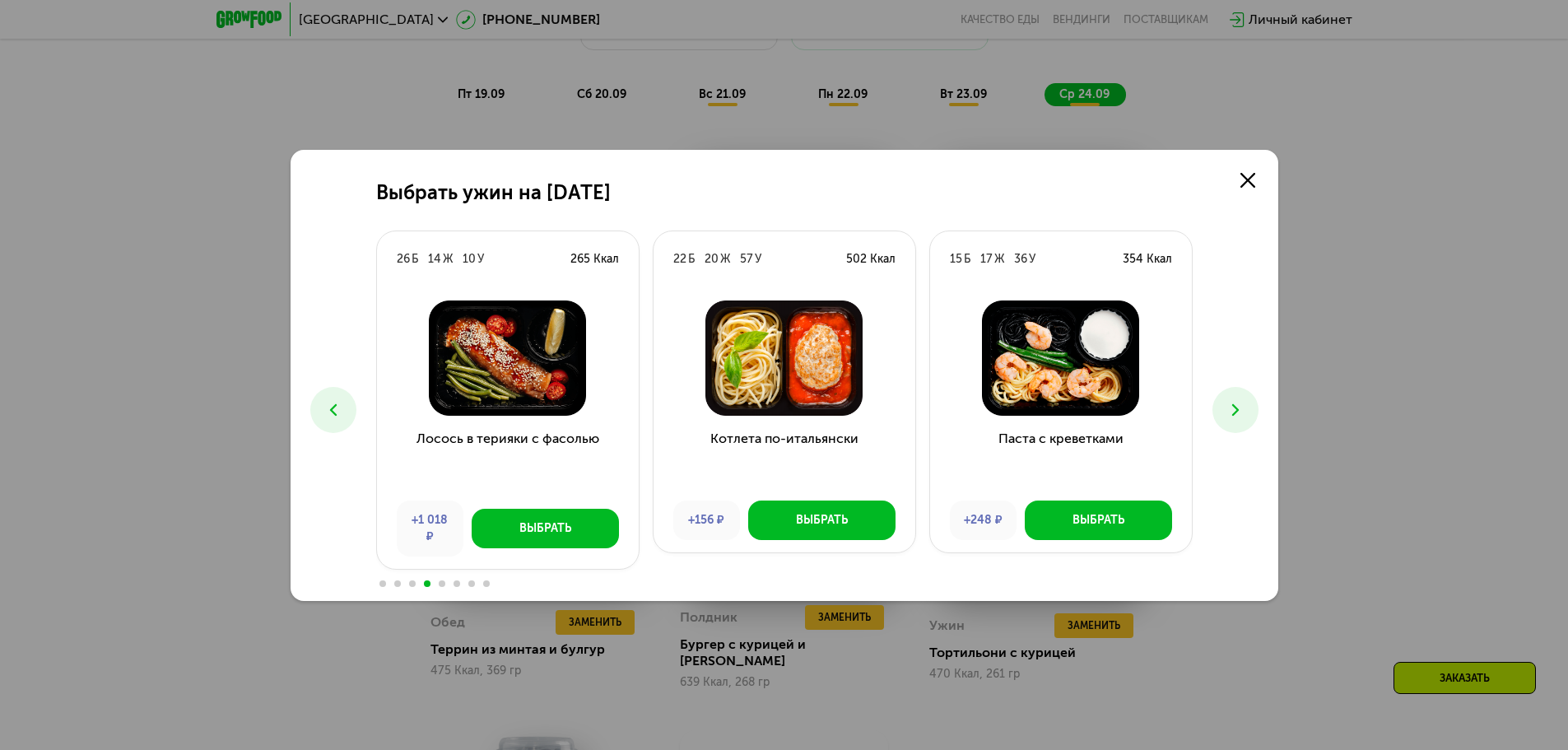
click at [1231, 405] on icon at bounding box center [1235, 410] width 20 height 20
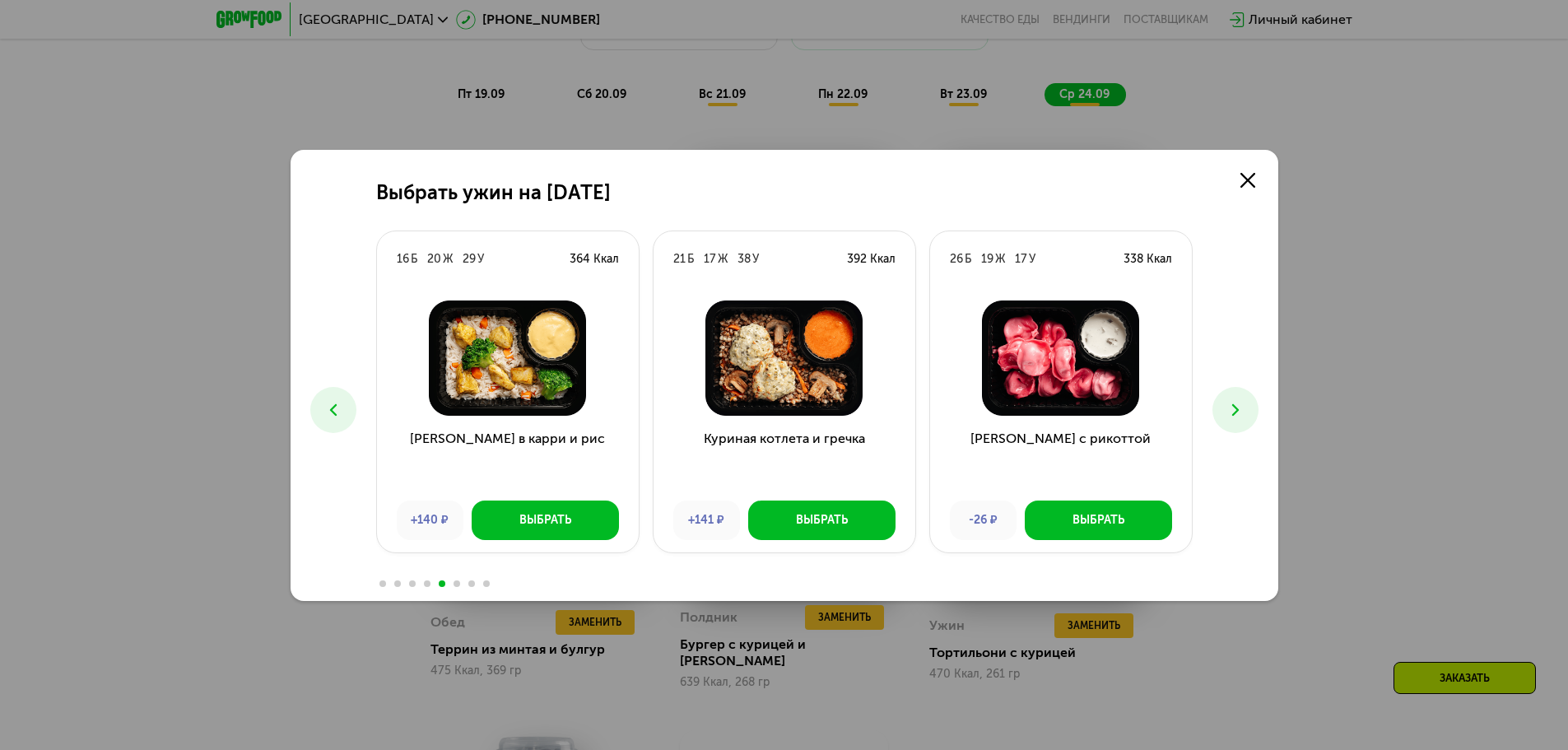
click at [1231, 405] on icon at bounding box center [1235, 410] width 20 height 20
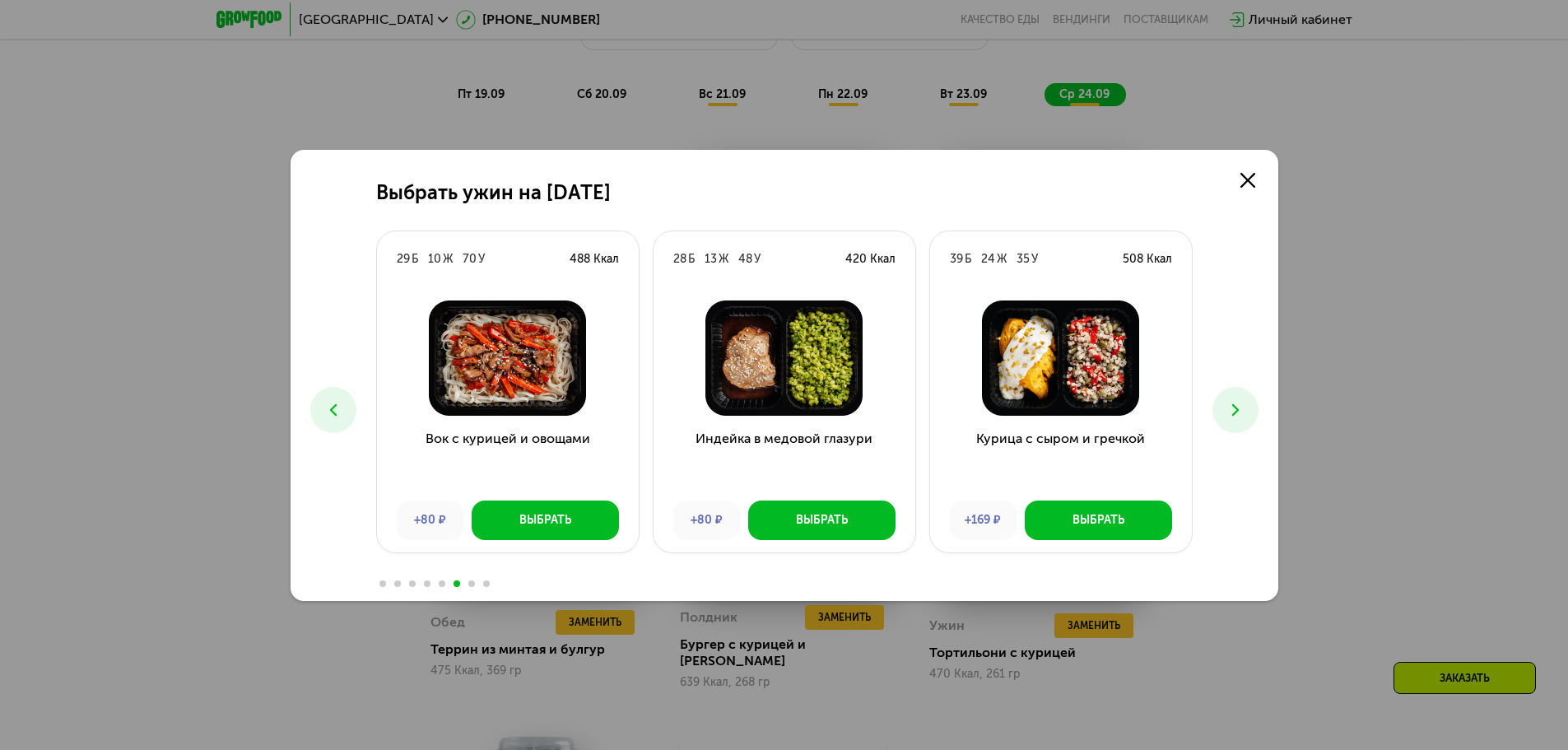
click at [1231, 405] on icon at bounding box center [1235, 410] width 20 height 20
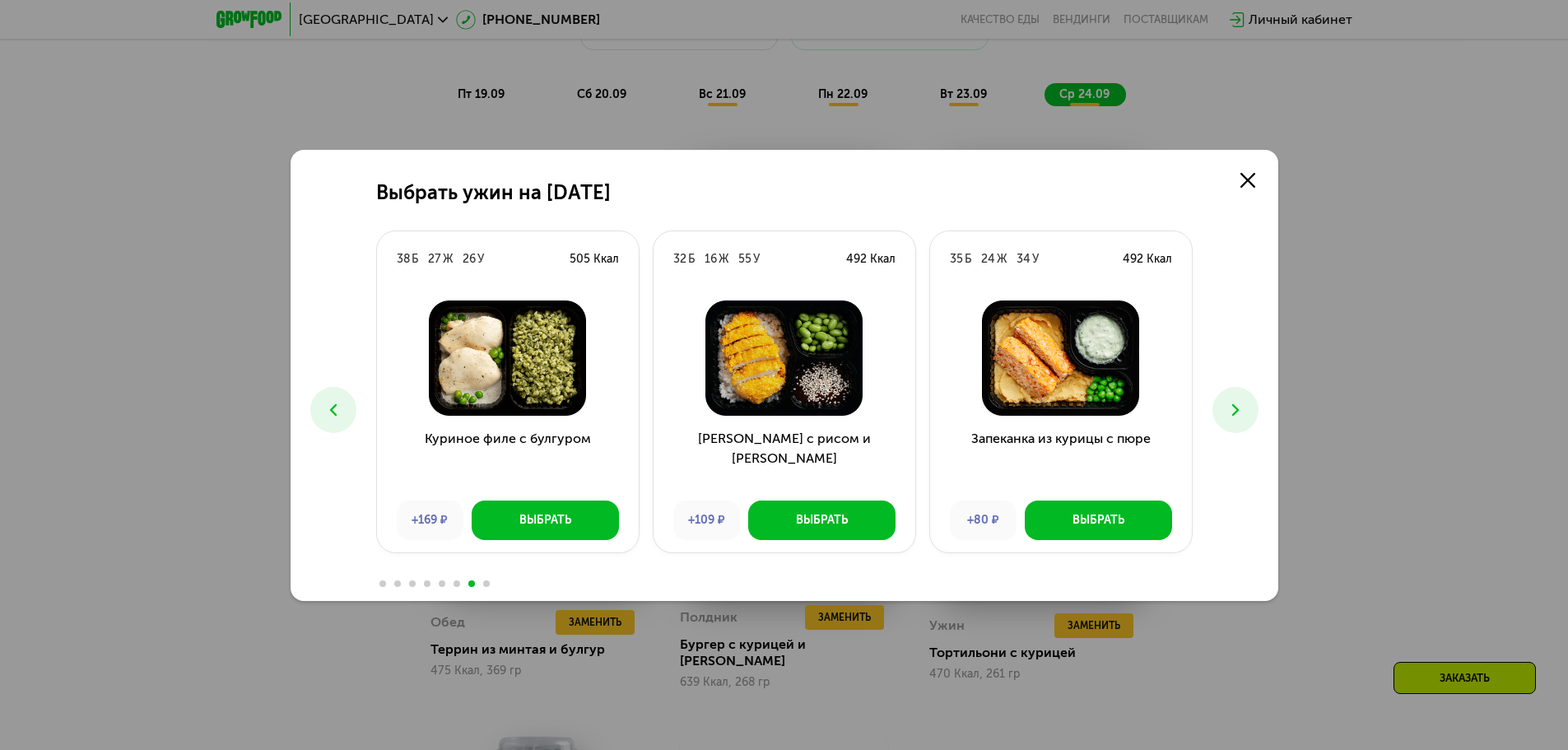
click at [1231, 405] on icon at bounding box center [1235, 410] width 20 height 20
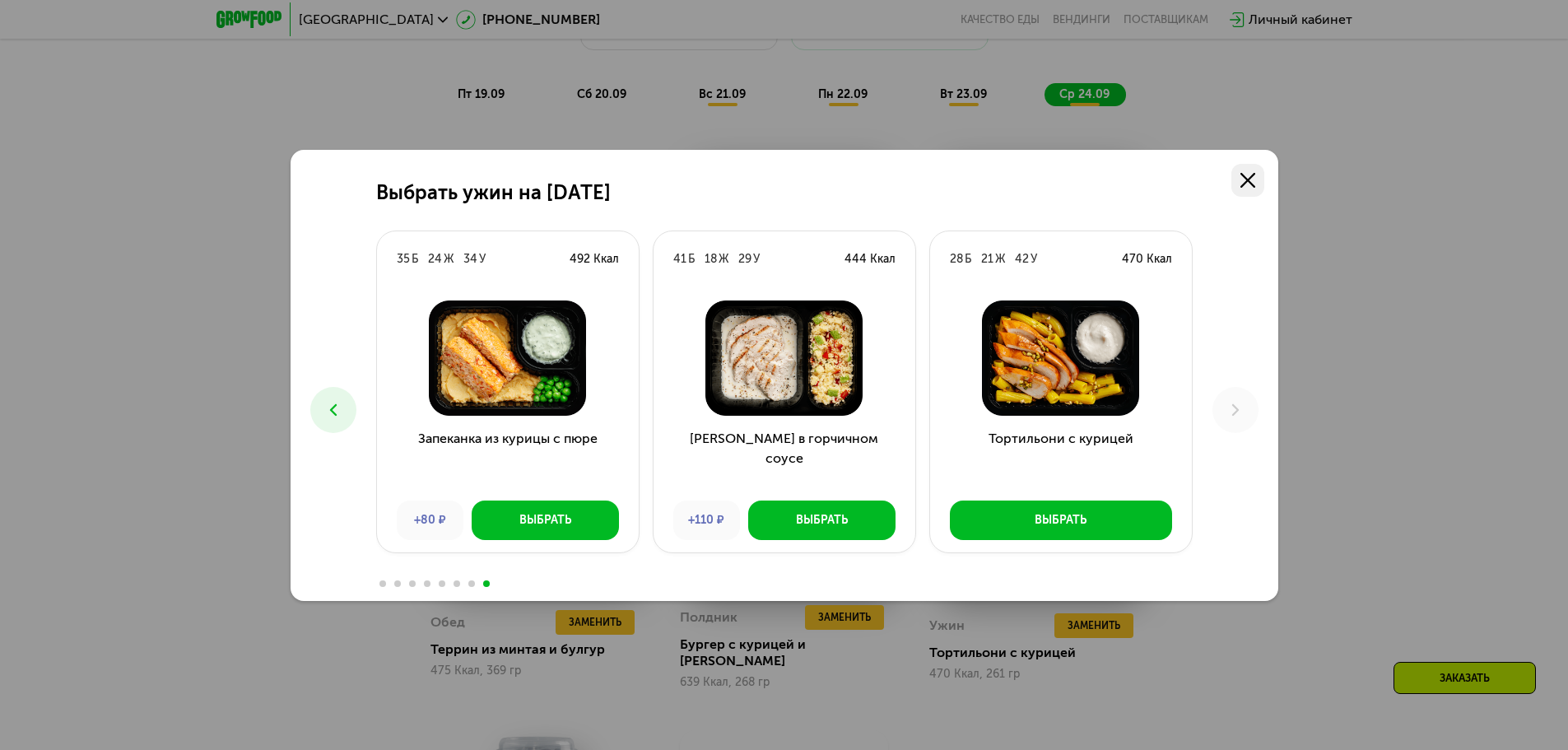
click at [1242, 180] on icon at bounding box center [1248, 181] width 15 height 15
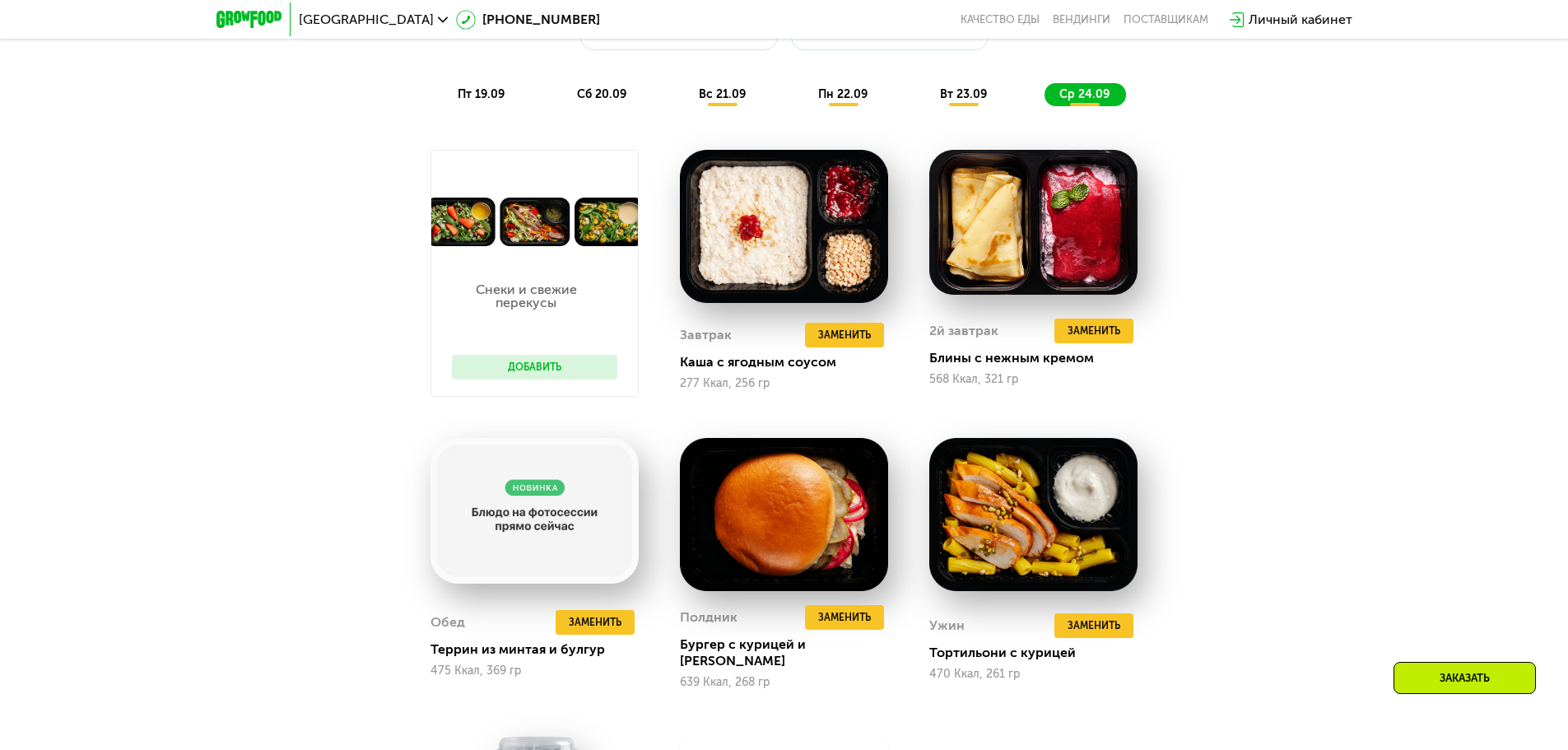
drag, startPoint x: 1326, startPoint y: 218, endPoint x: 1308, endPoint y: 212, distance: 19.0
click at [1324, 219] on div "Сбалансированное питание для спортсменов Доставка: [DATE] Настроить меню пт 19.…" at bounding box center [784, 515] width 1568 height 1150
